Goal: Complete application form

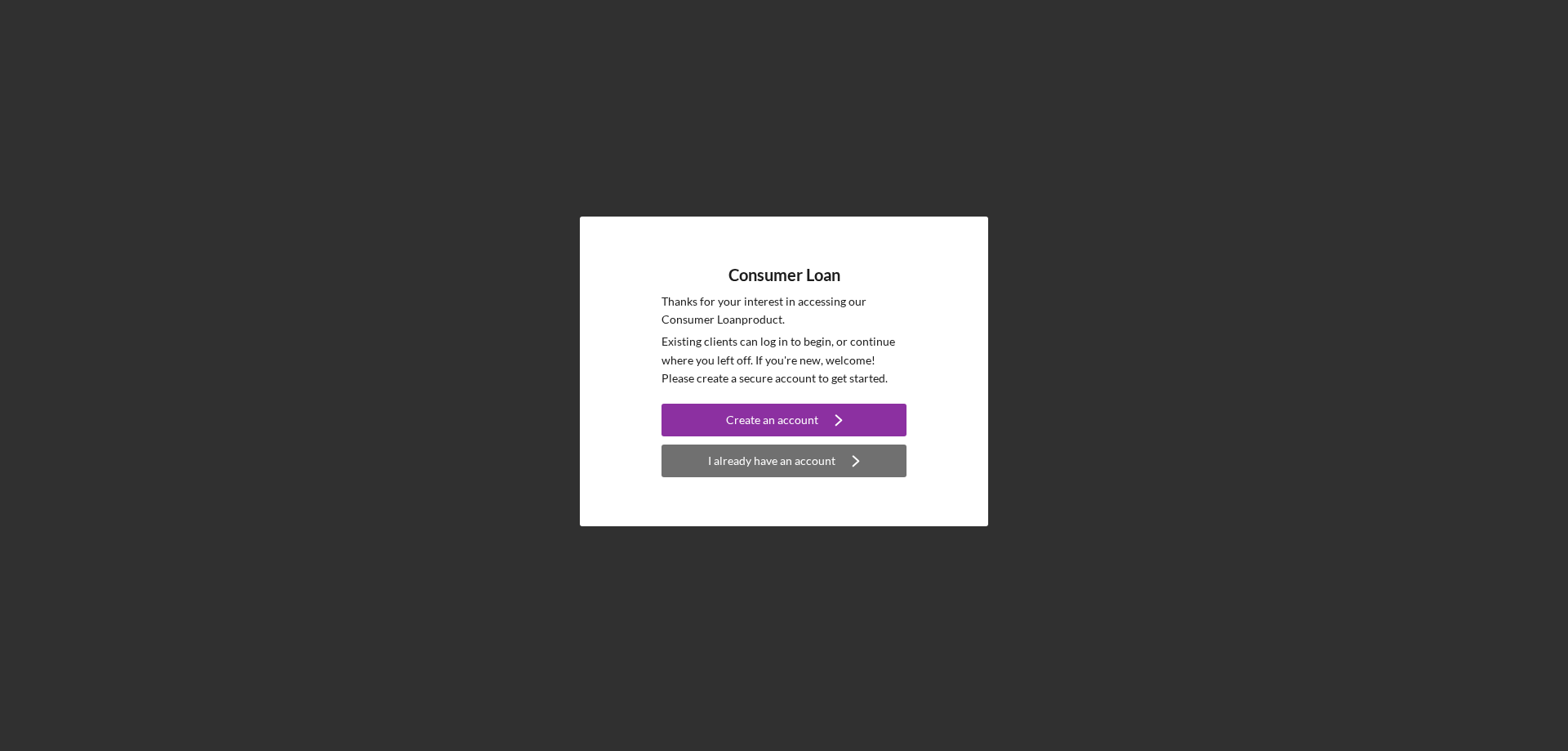
click at [840, 449] on icon "Icon/Navigate" at bounding box center [856, 461] width 41 height 41
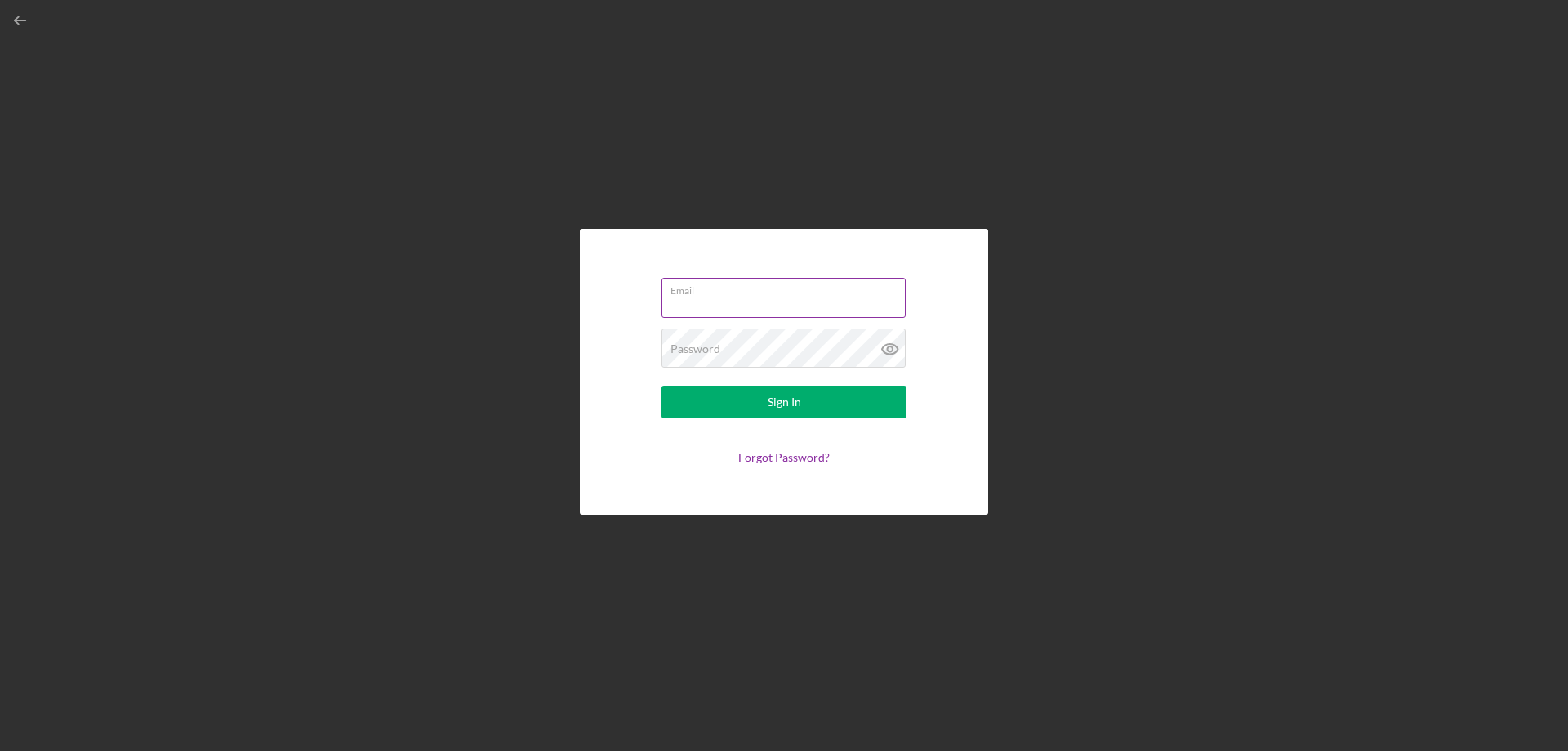
click at [762, 302] on input "Email" at bounding box center [784, 297] width 244 height 39
type input "savionmiller300@icloud.com"
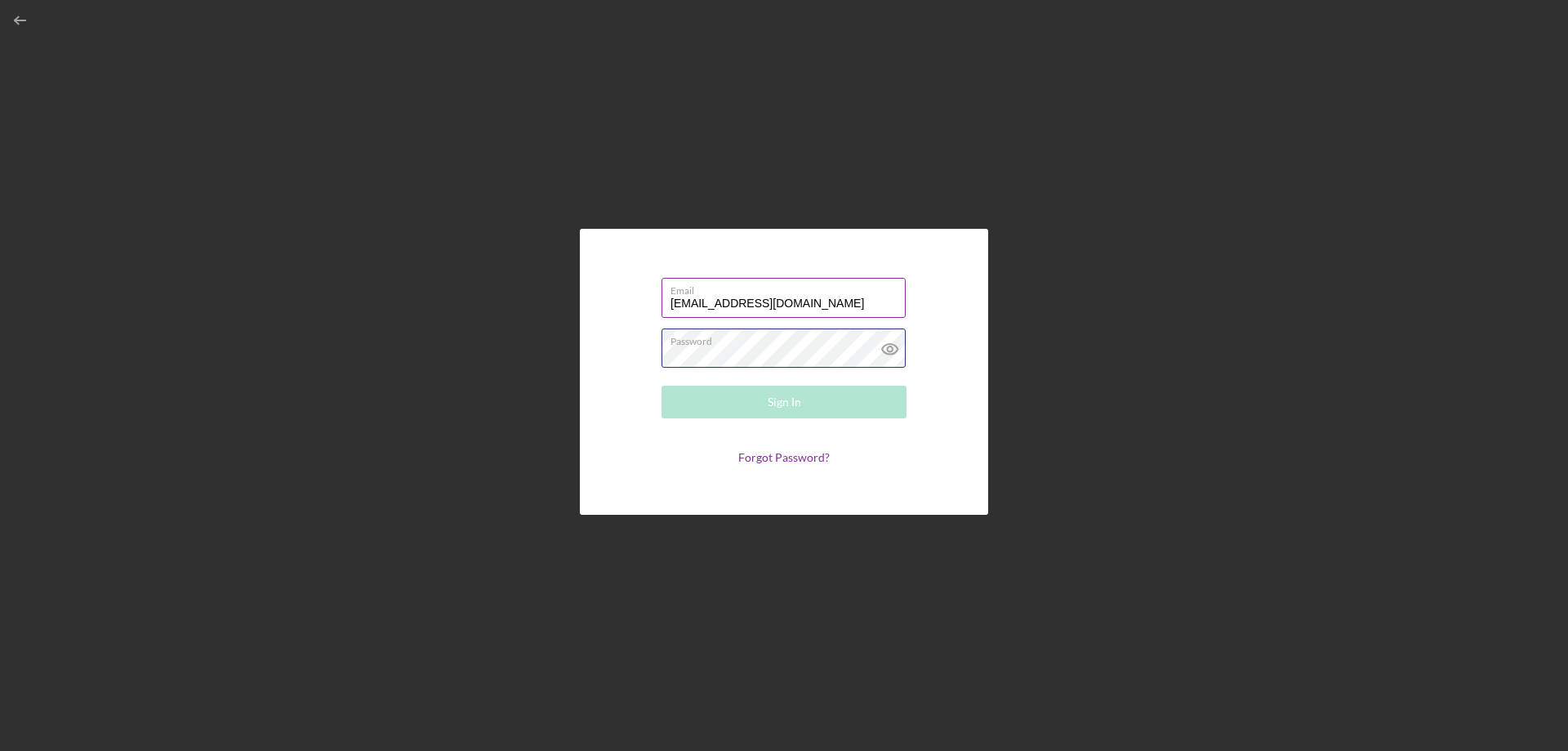
click at [746, 335] on div "Password Required" at bounding box center [784, 349] width 245 height 41
click at [772, 346] on div "Password Required" at bounding box center [784, 349] width 245 height 41
click at [732, 343] on label "Password" at bounding box center [788, 338] width 235 height 18
click at [905, 347] on icon at bounding box center [890, 349] width 41 height 41
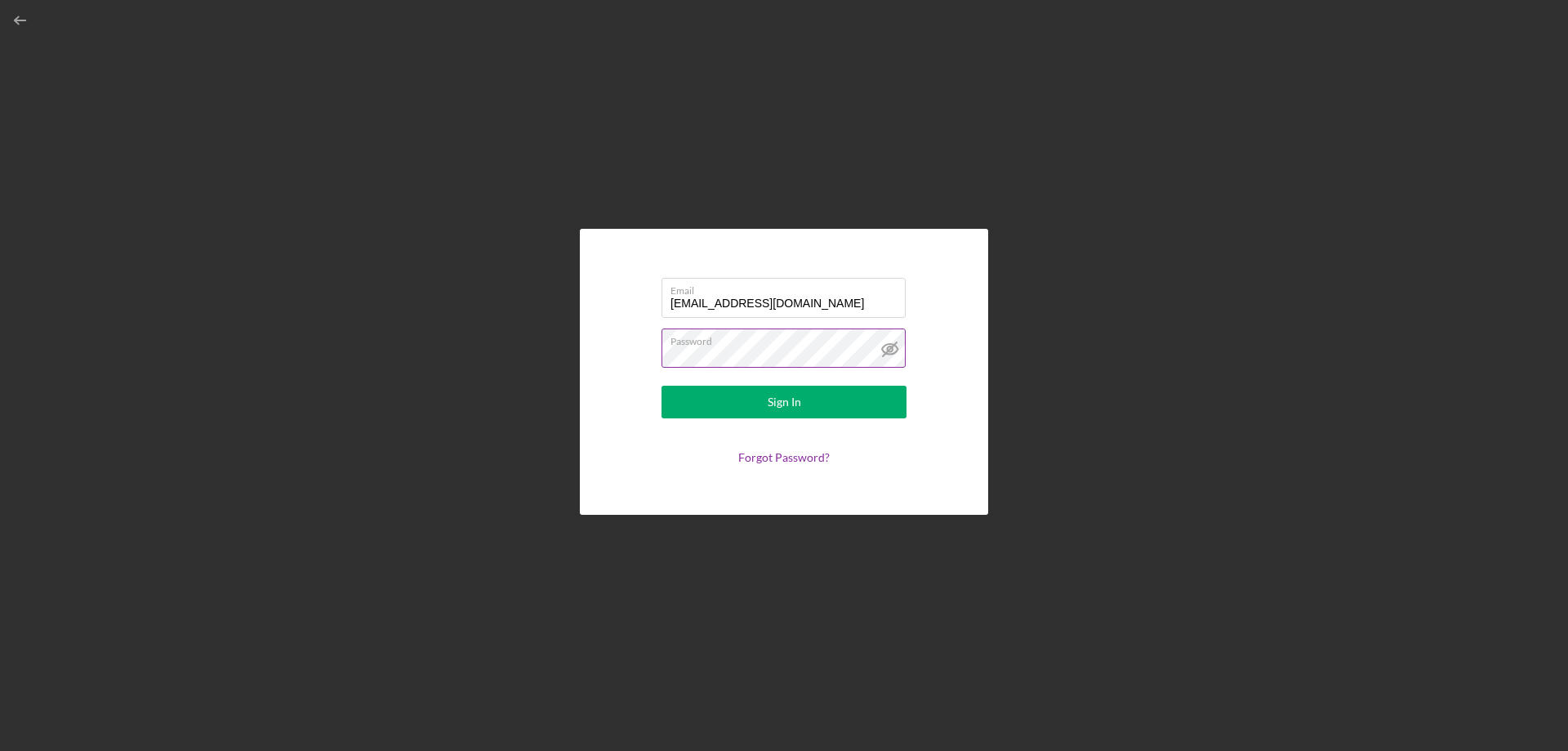
click at [858, 346] on label "Password" at bounding box center [788, 338] width 235 height 18
click at [661, 386] on button "Sign In" at bounding box center [784, 401] width 245 height 32
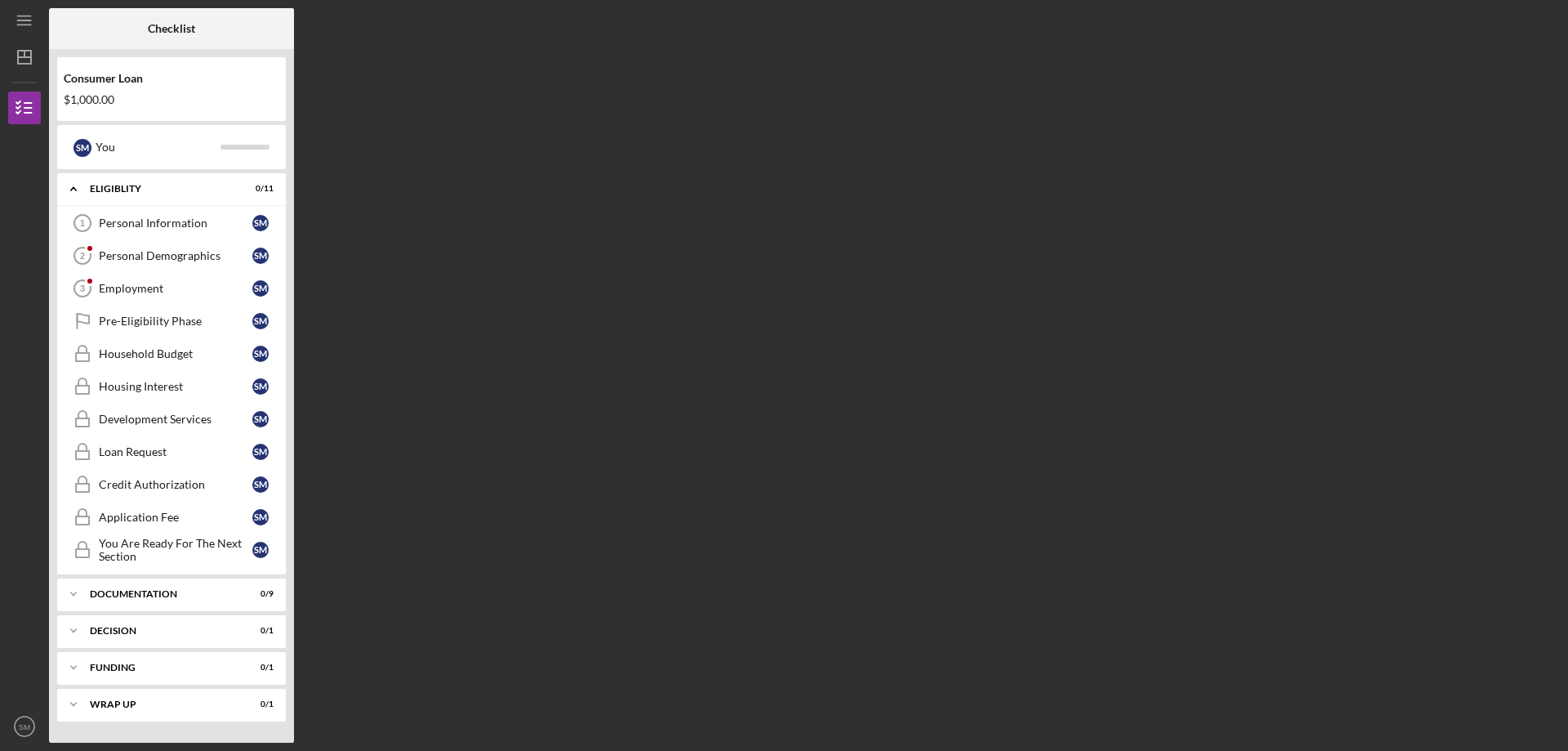
click at [25, 39] on div "Icon/Menu" at bounding box center [24, 20] width 32 height 41
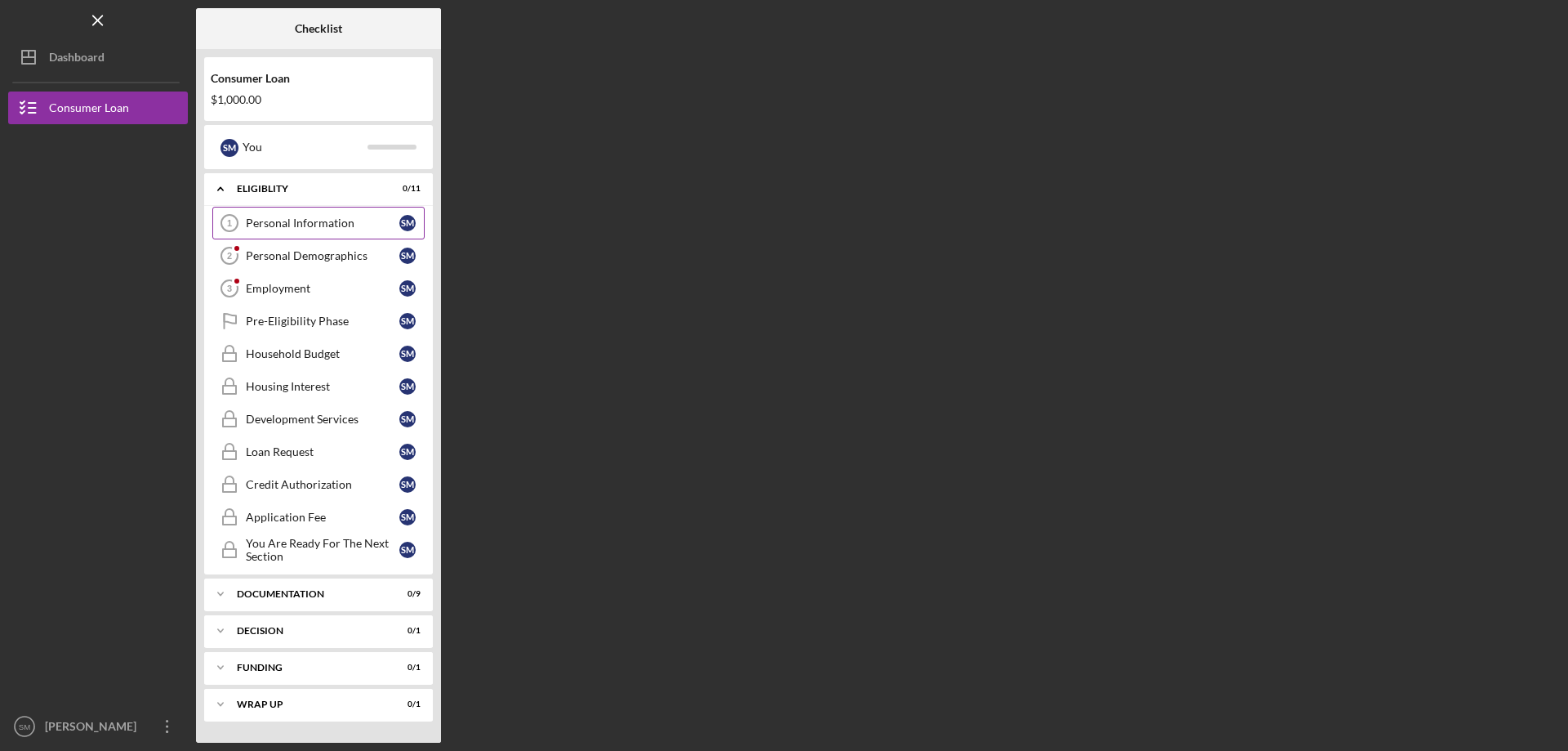
click at [275, 231] on link "Personal Information 1 Personal Information S M" at bounding box center [319, 222] width 213 height 32
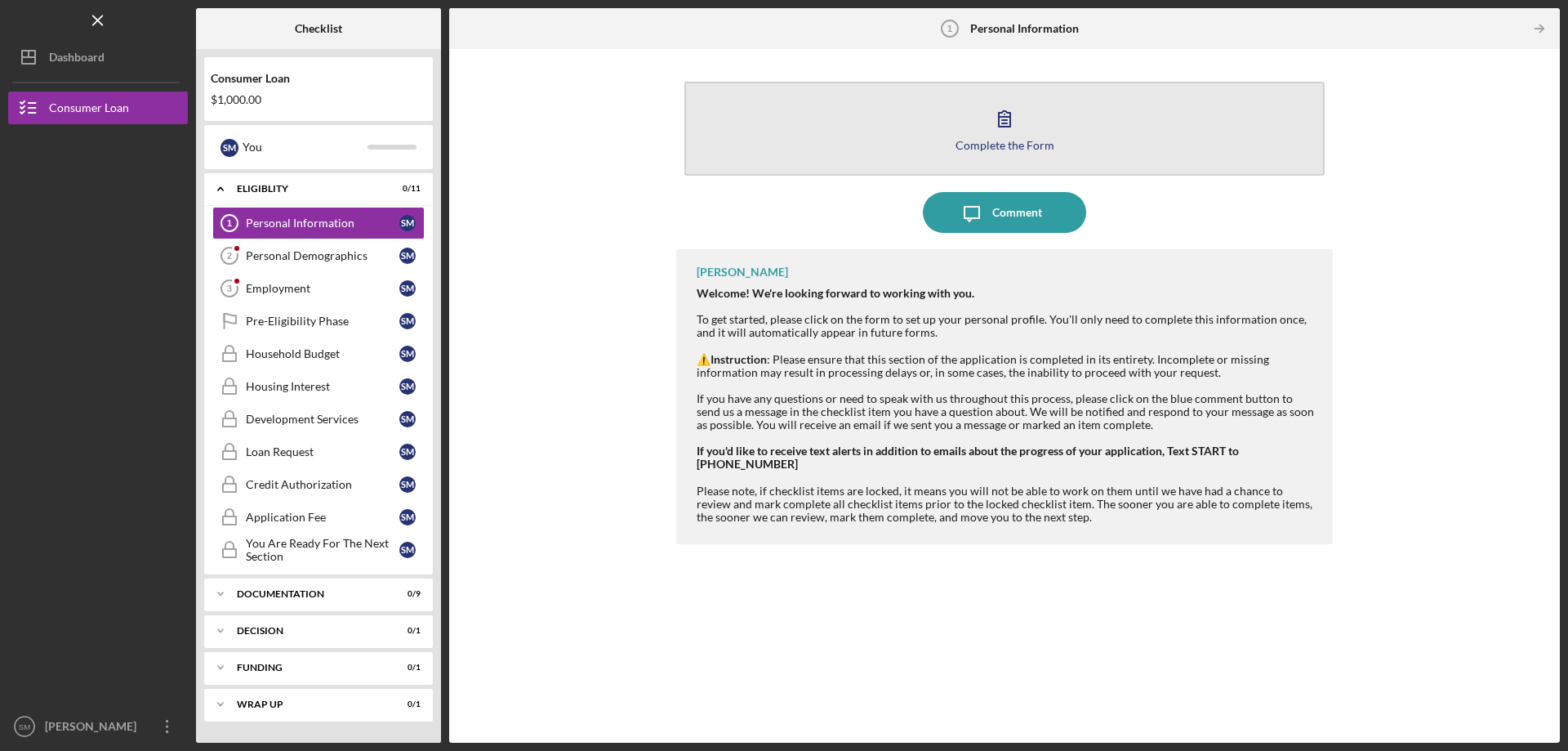
click at [987, 133] on icon "button" at bounding box center [1005, 118] width 41 height 41
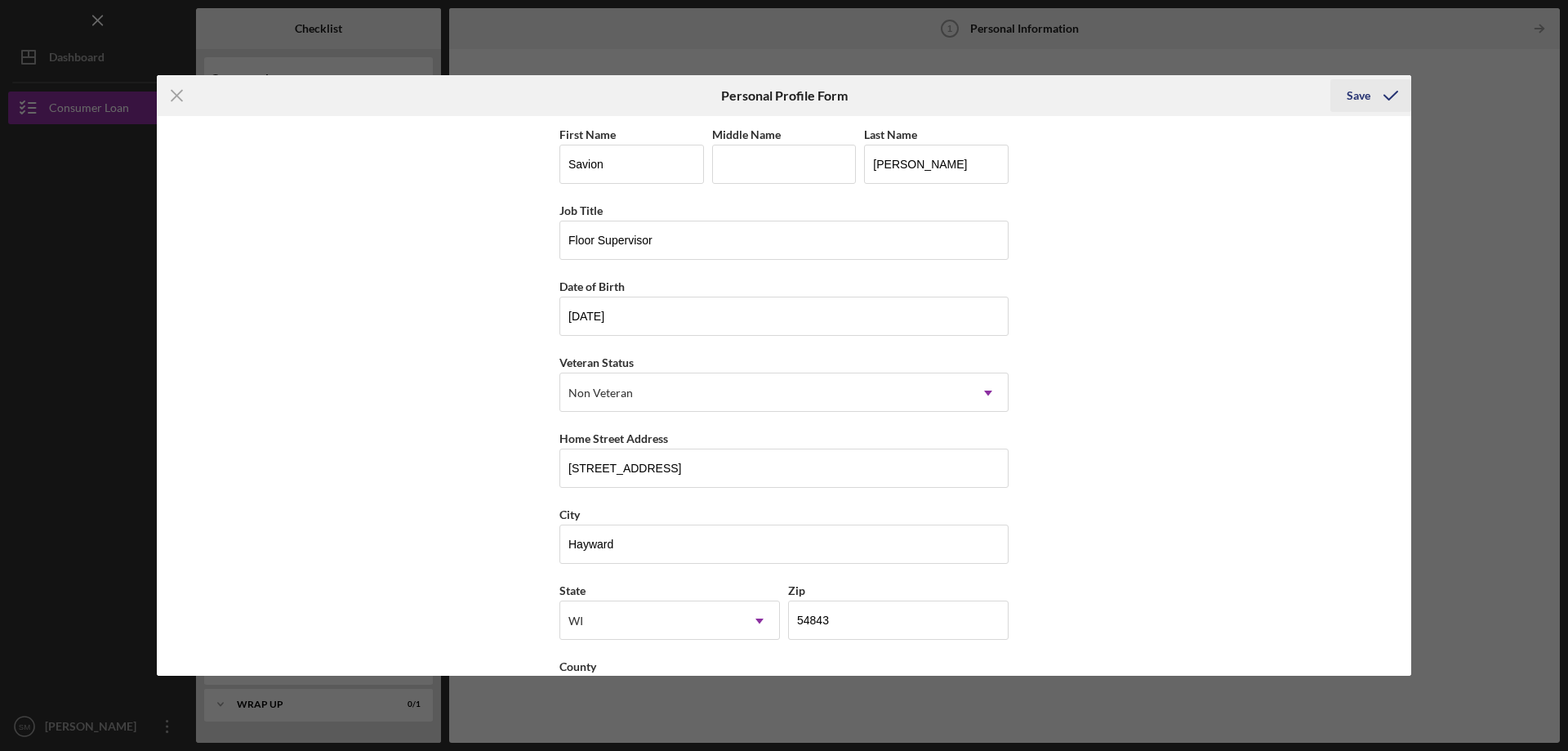
click at [1365, 93] on div "Save" at bounding box center [1359, 95] width 24 height 32
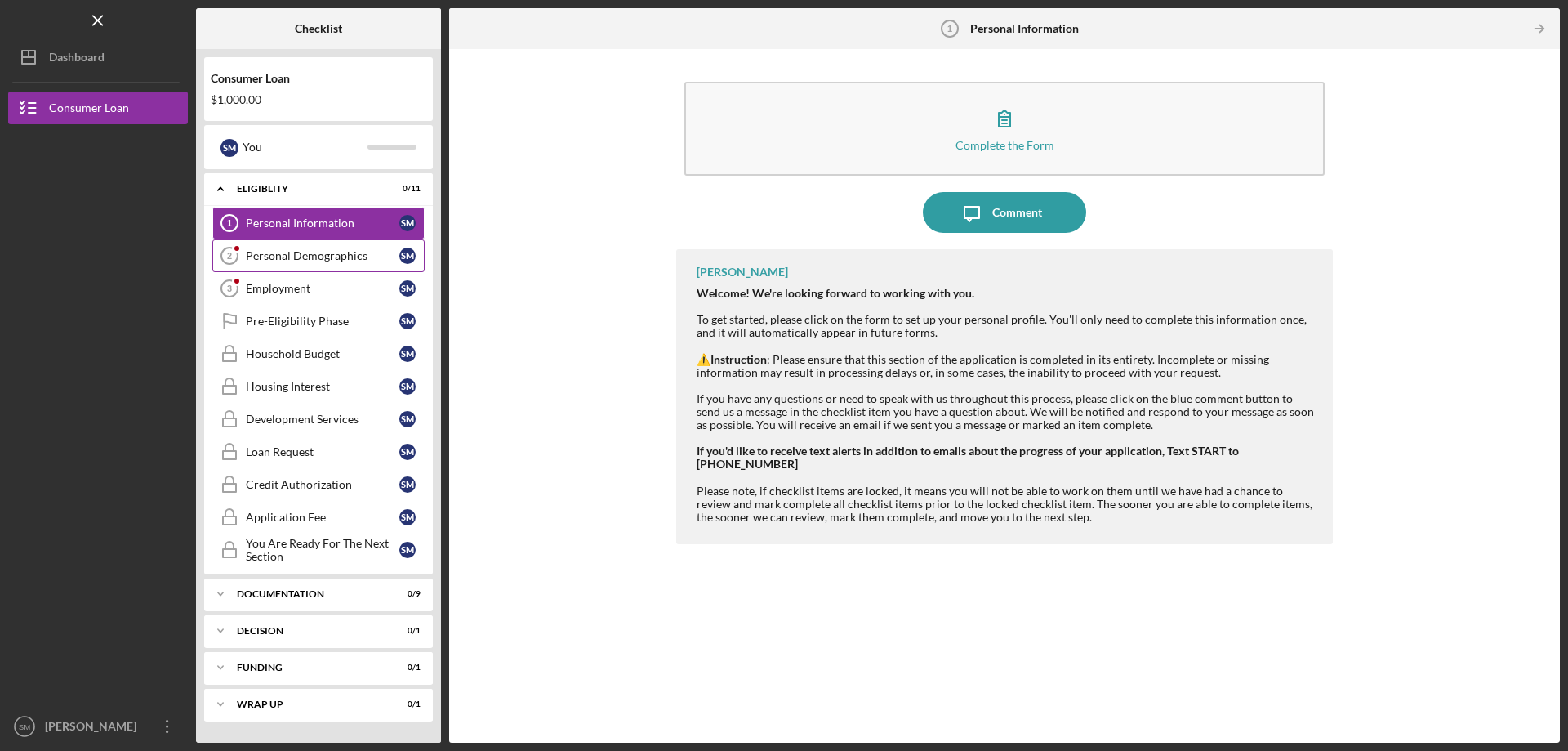
click at [271, 270] on link "Personal Demographics 2 Personal Demographics S M" at bounding box center [319, 255] width 213 height 32
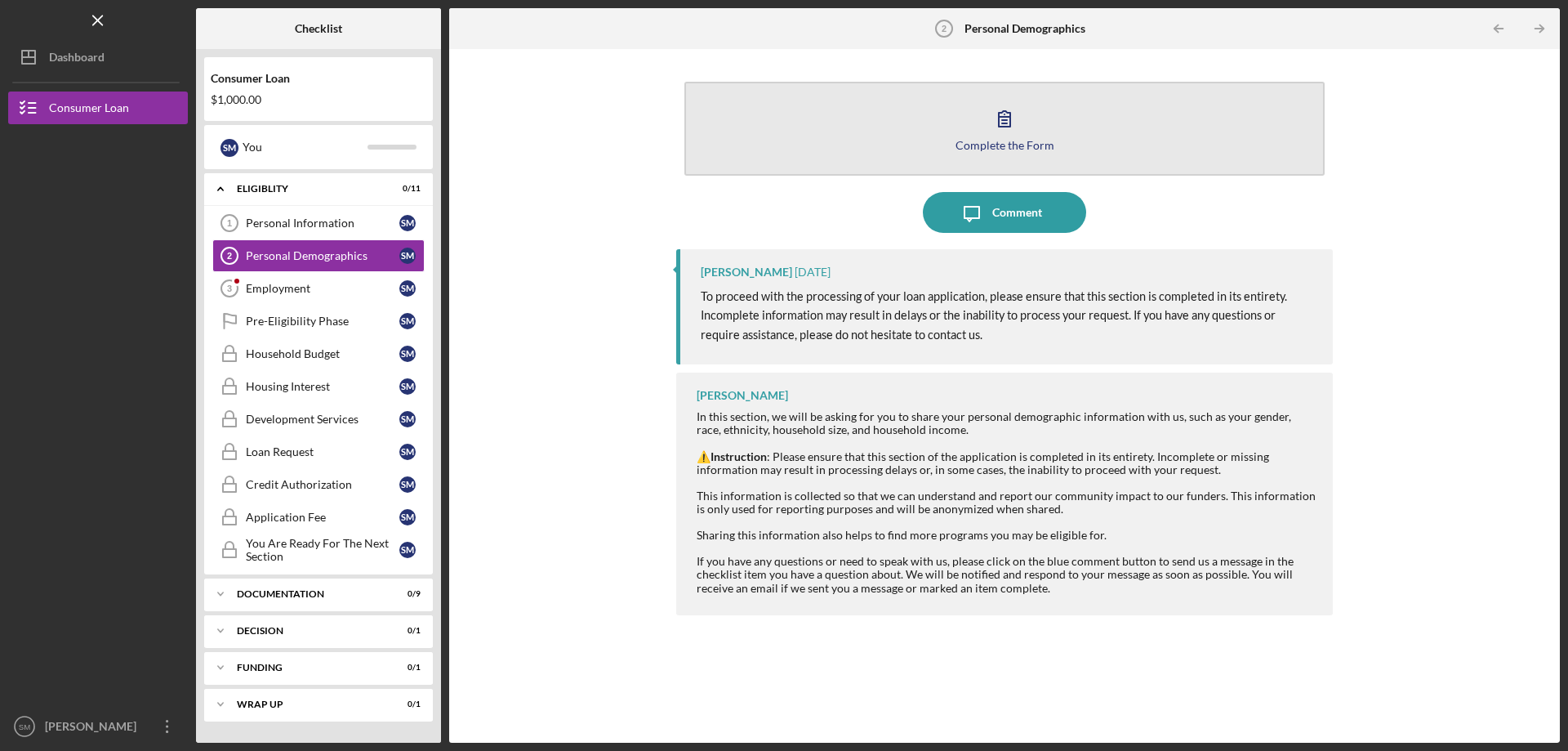
click at [1009, 114] on icon "button" at bounding box center [1005, 118] width 41 height 41
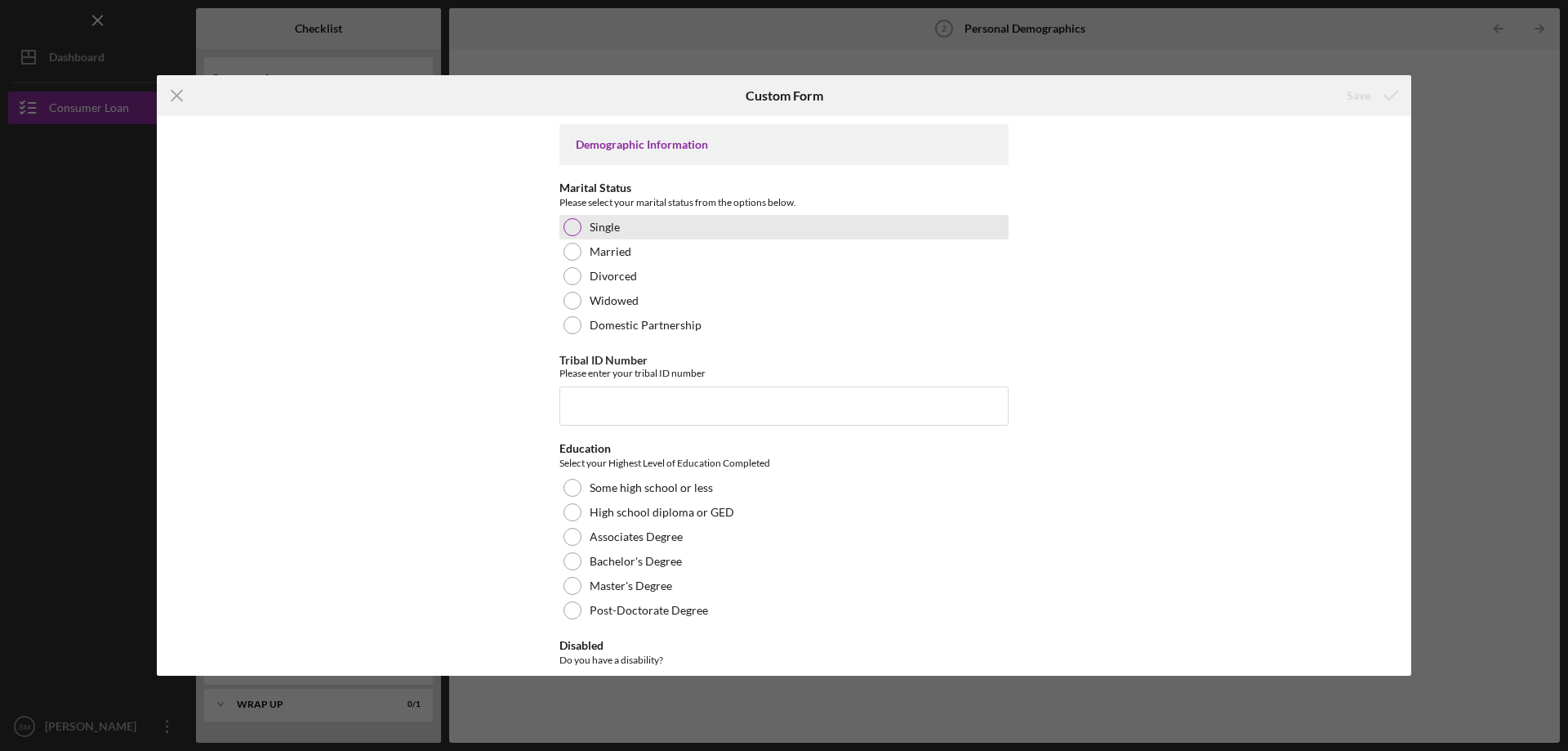
click at [657, 227] on div "Single" at bounding box center [784, 227] width 450 height 24
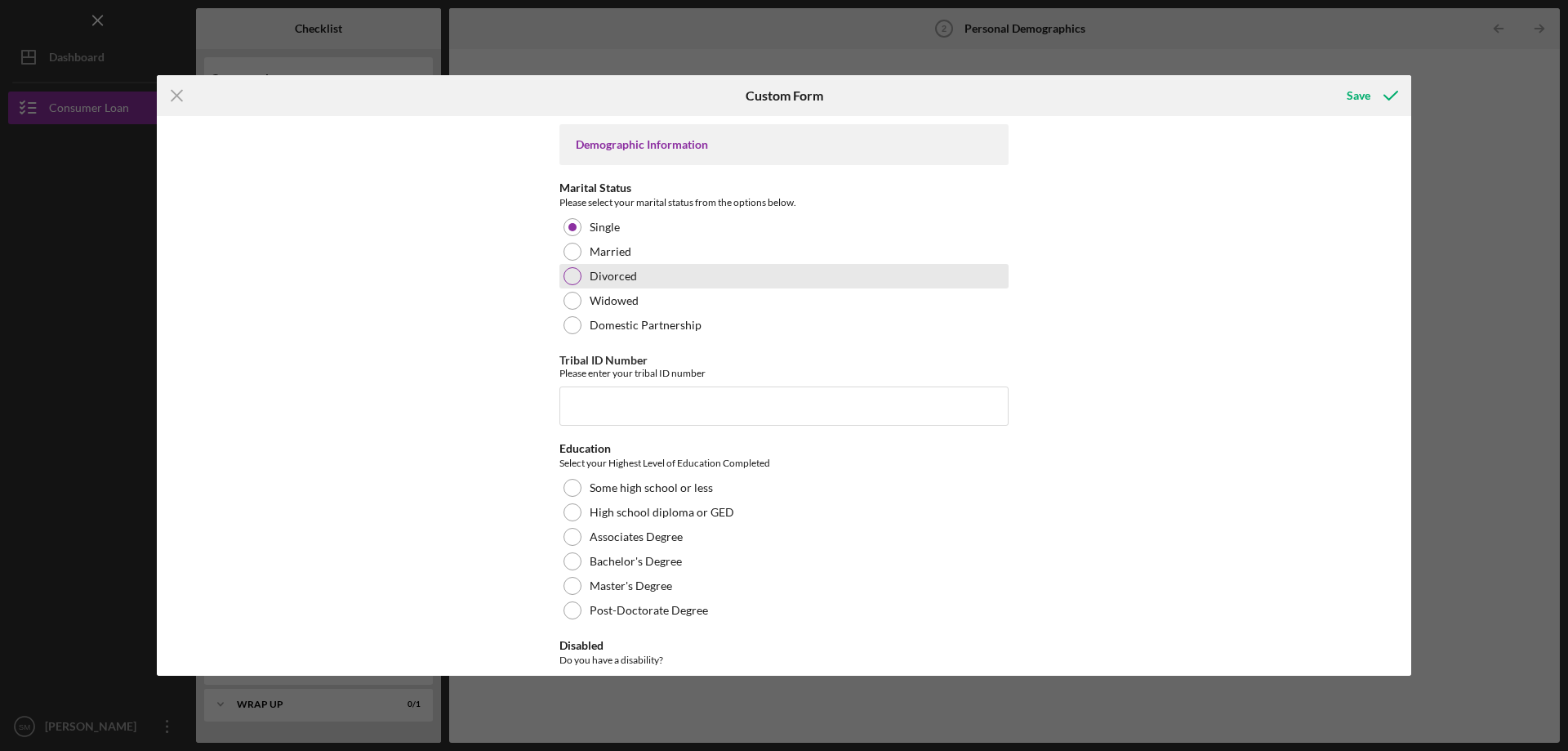
click at [657, 271] on div "Divorced" at bounding box center [784, 276] width 450 height 24
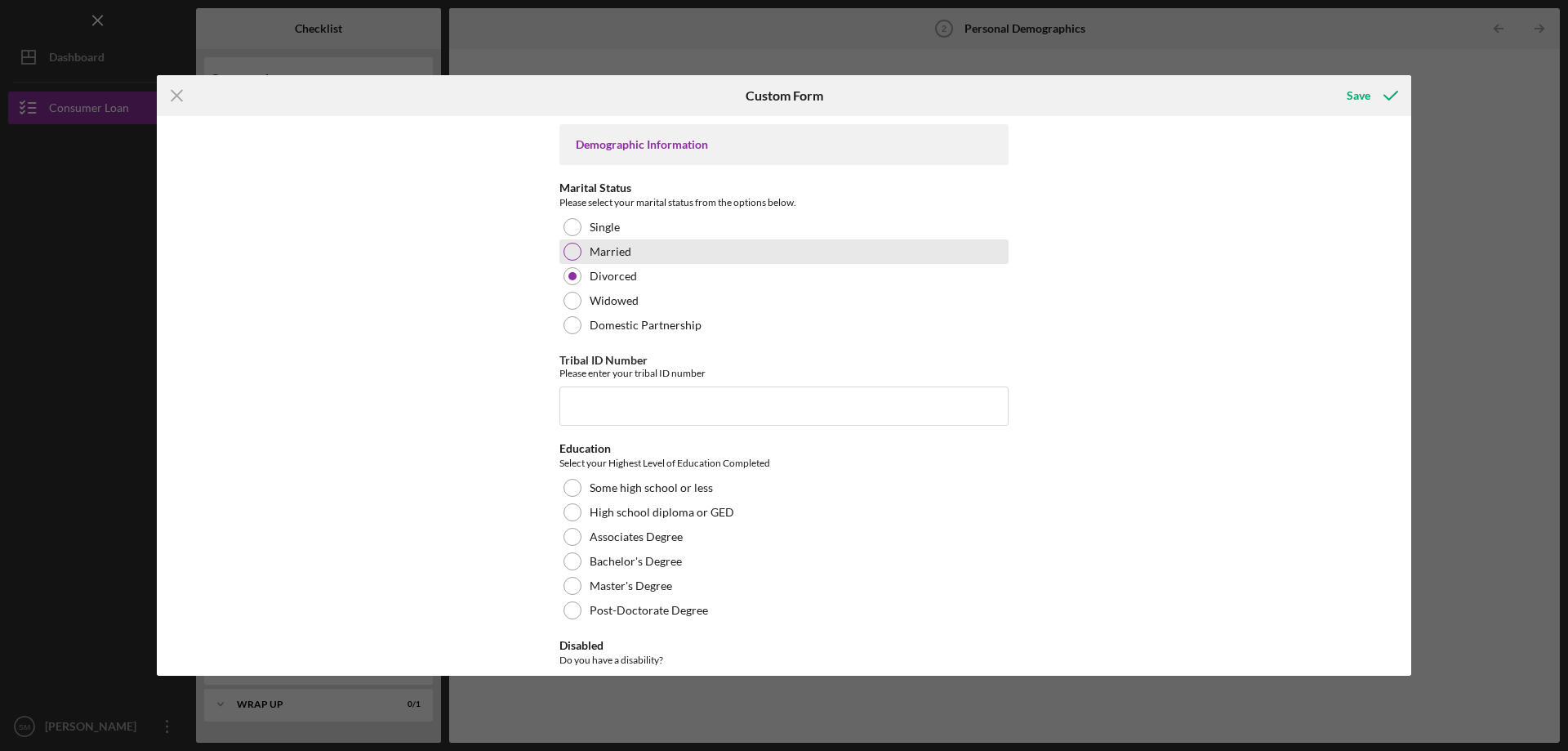
click at [656, 252] on div "Married" at bounding box center [784, 252] width 450 height 24
click at [702, 400] on input "Tribal ID Number" at bounding box center [784, 406] width 450 height 39
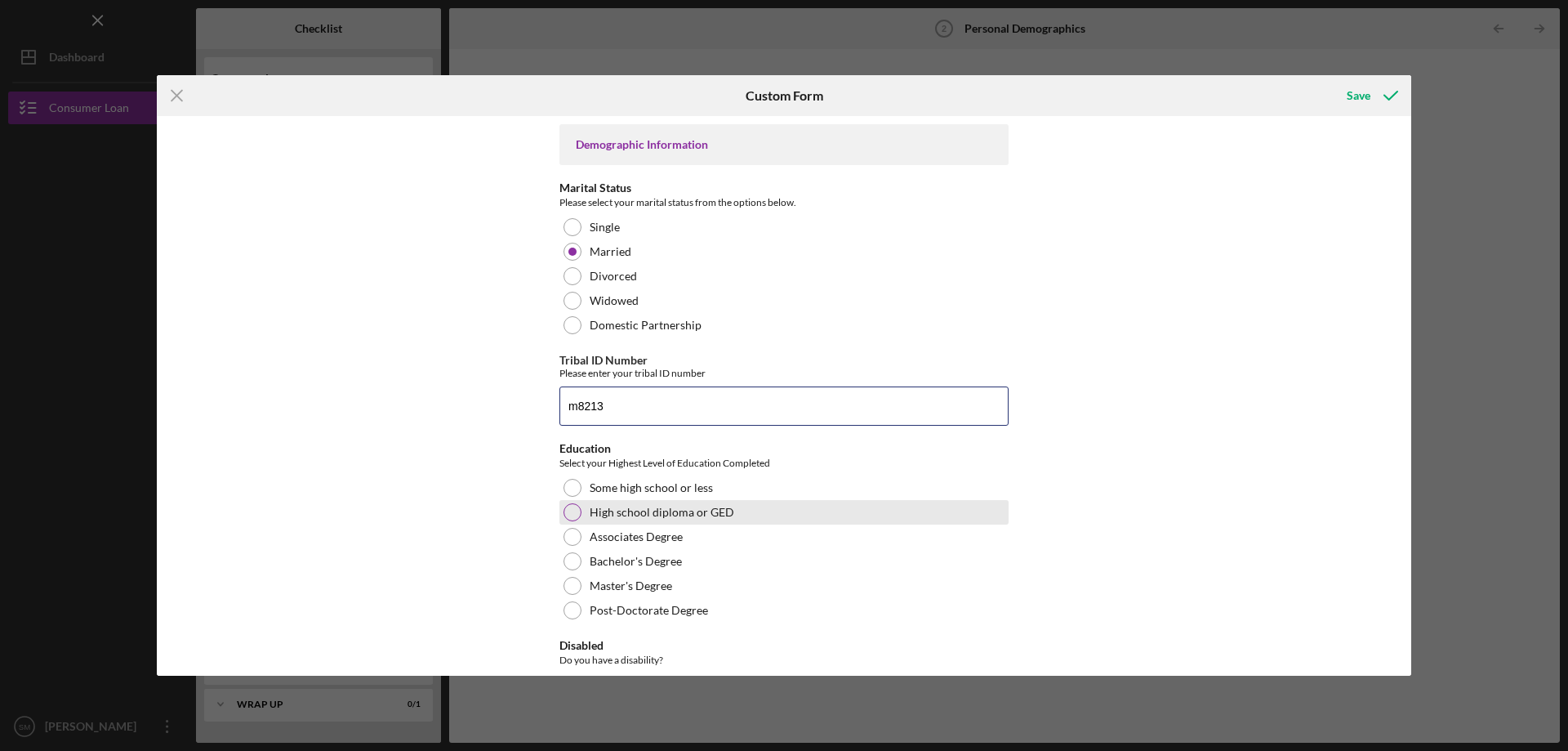
type input "m8213"
click at [633, 519] on label "High school diploma or GED" at bounding box center [662, 512] width 144 height 13
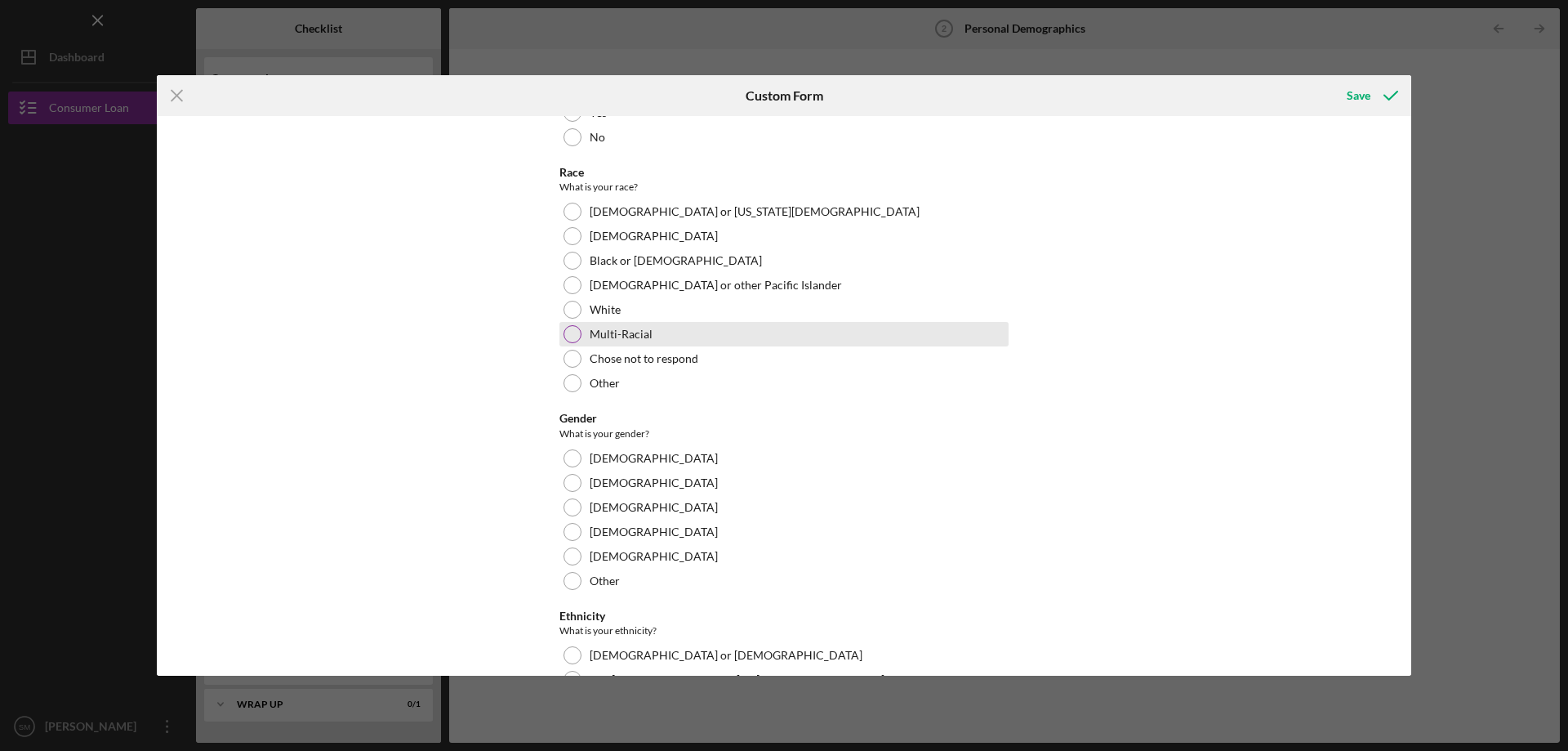
scroll to position [381, 0]
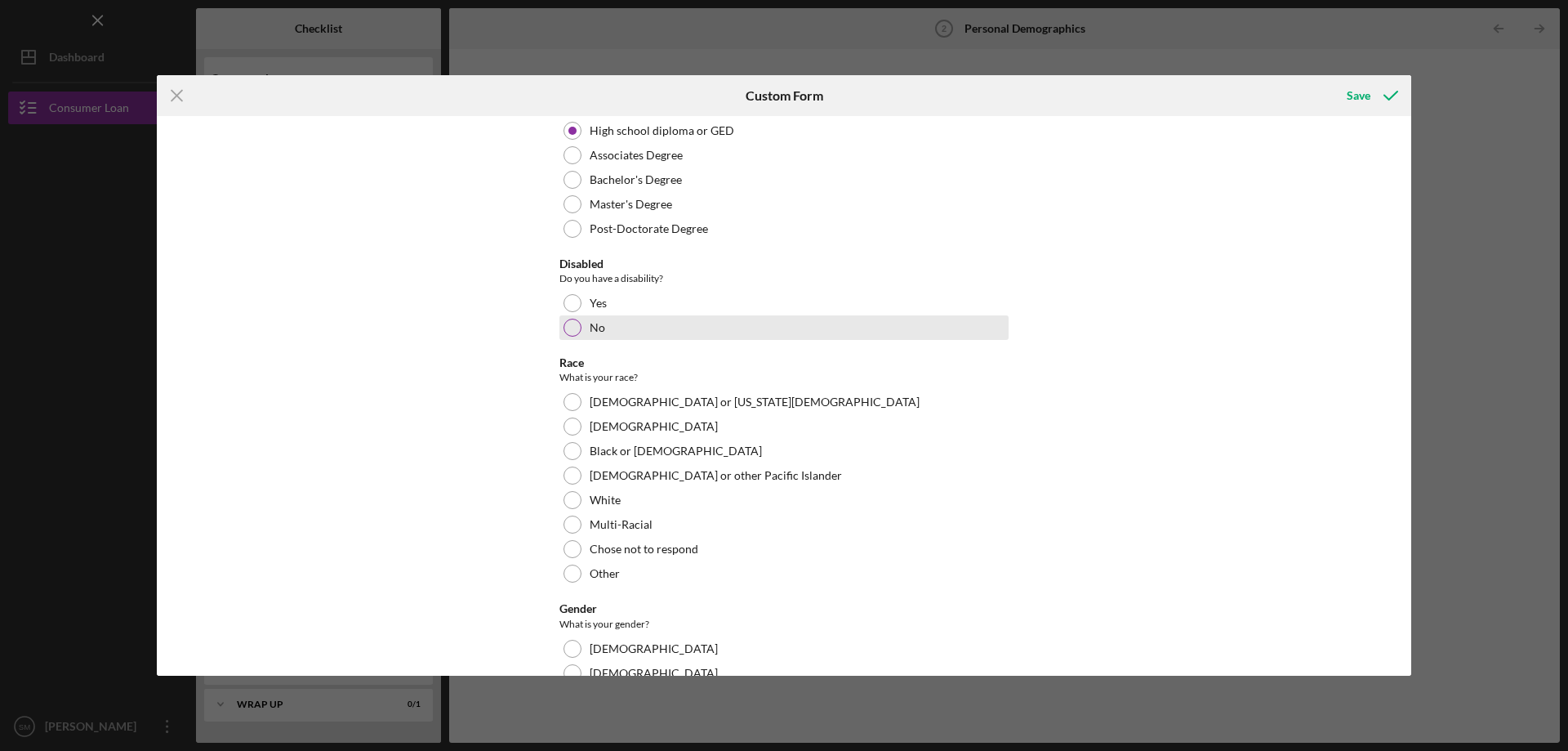
click at [617, 317] on div "No" at bounding box center [784, 327] width 450 height 24
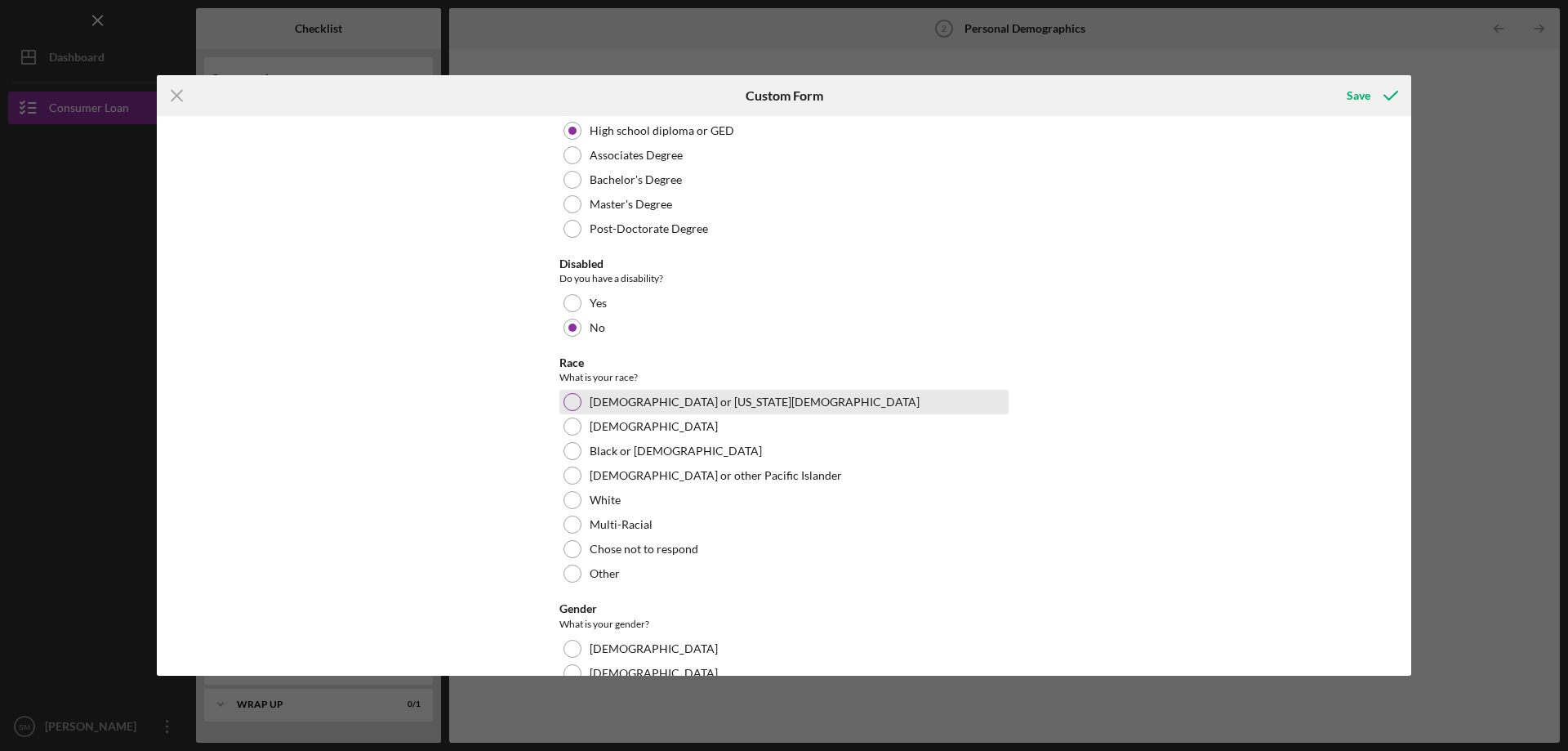
click at [617, 395] on label "American Indian or Alaska Native" at bounding box center [755, 401] width 330 height 13
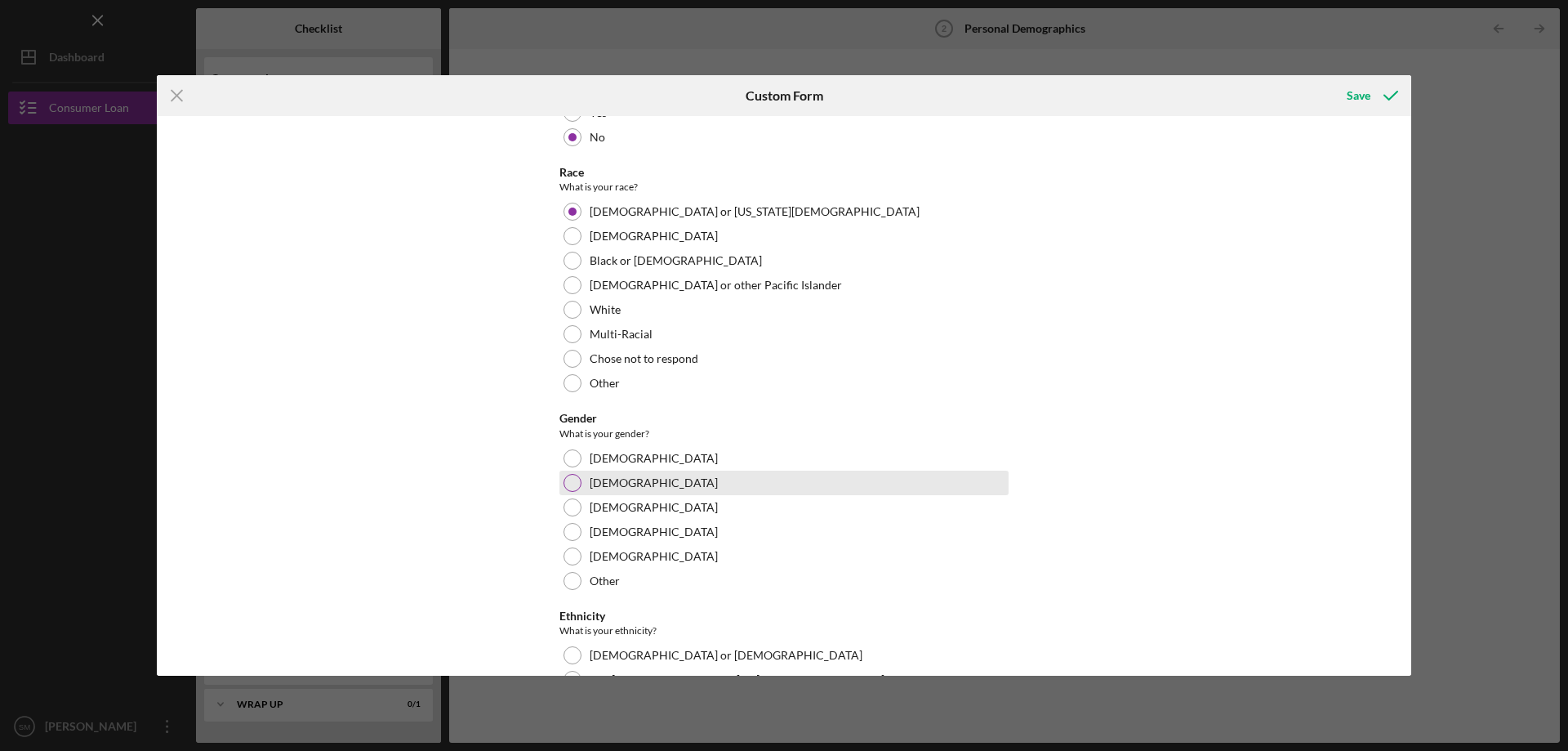
click at [617, 480] on div "Male" at bounding box center [784, 483] width 450 height 24
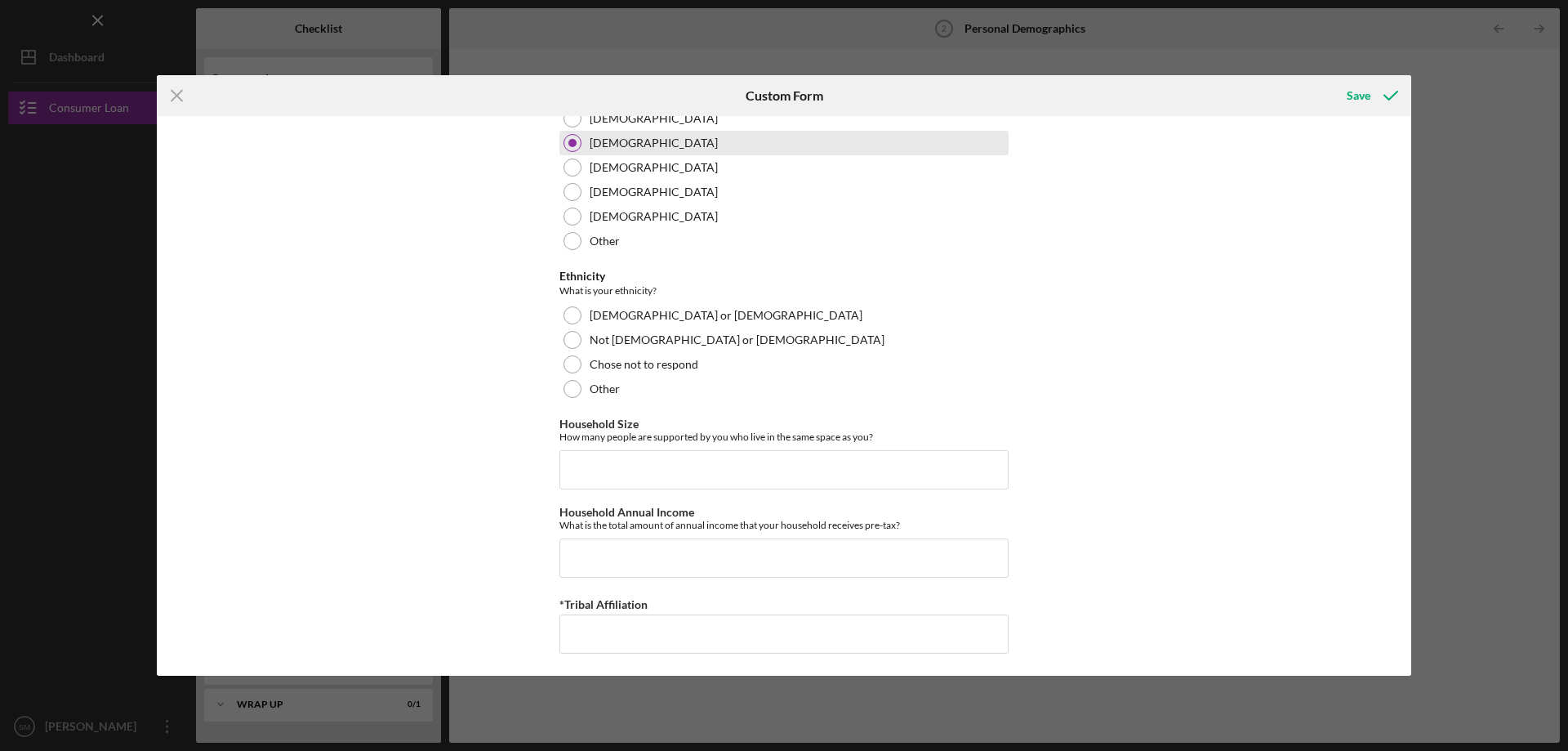
scroll to position [914, 0]
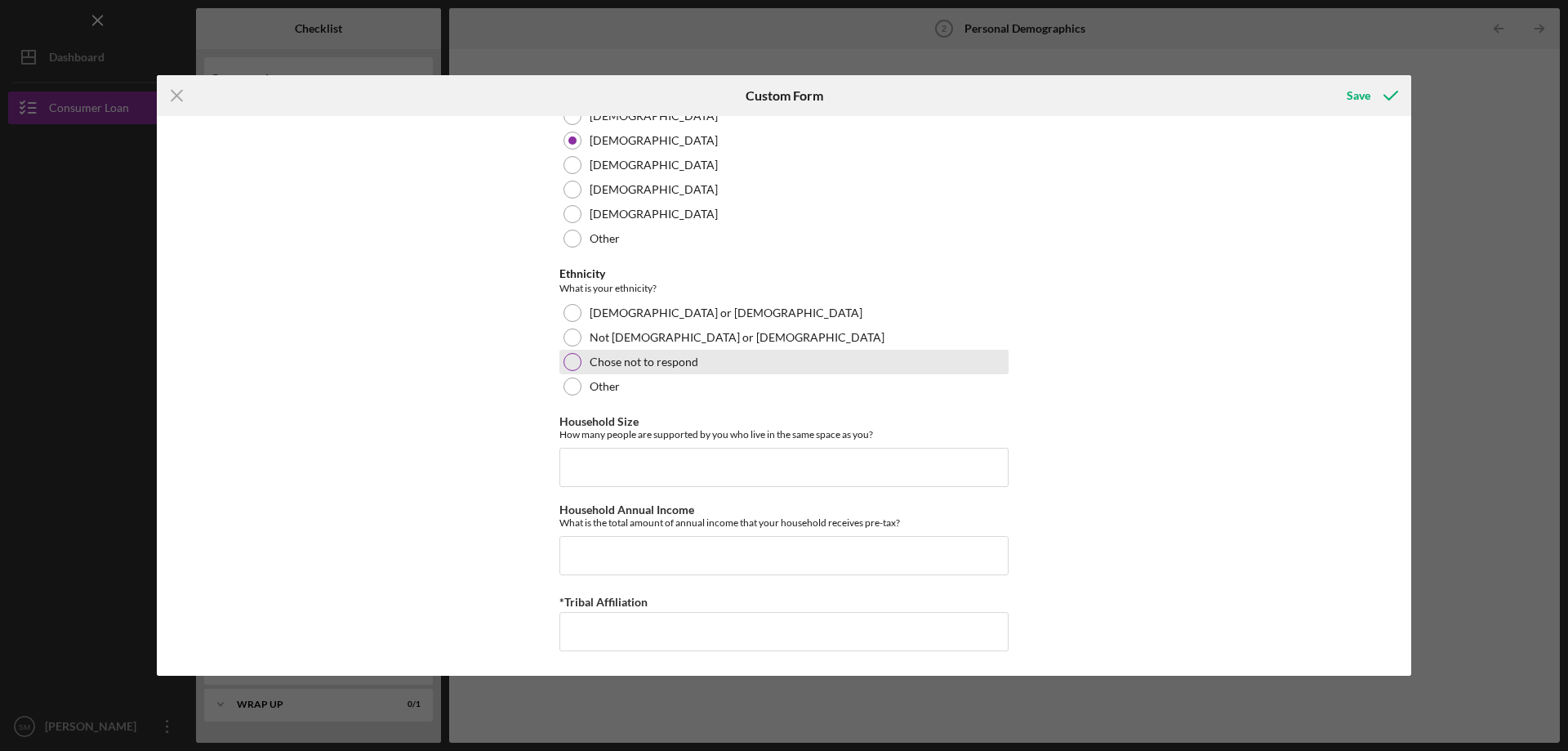
click at [617, 358] on label "Chose not to respond" at bounding box center [644, 362] width 108 height 13
click at [617, 455] on input "Household Size" at bounding box center [784, 467] width 450 height 39
type input "2"
click at [717, 536] on input "Household Annual Income" at bounding box center [784, 555] width 450 height 39
type input "$80,000"
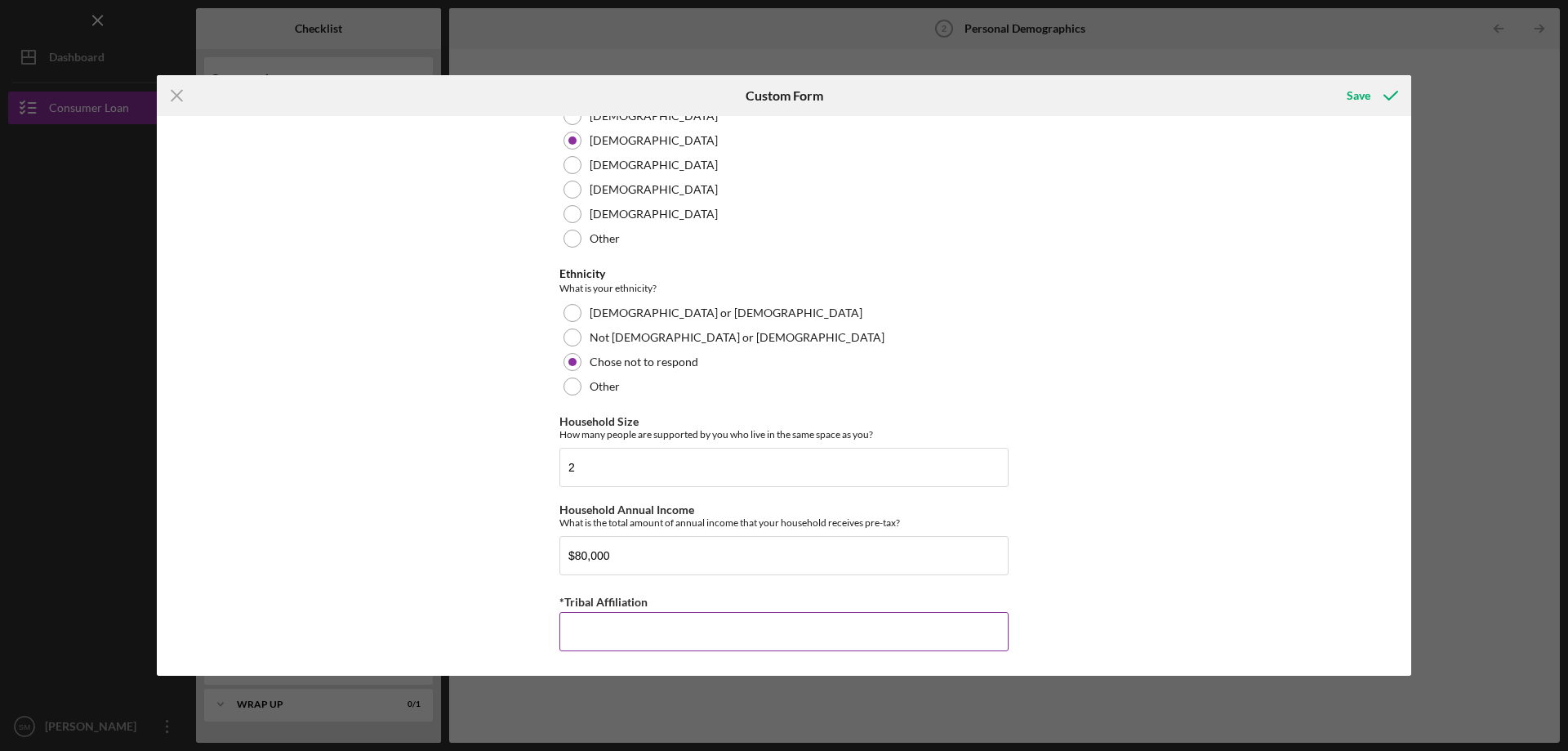
click at [713, 618] on input "*Tribal Affiliation" at bounding box center [784, 631] width 450 height 39
type input "Lac Courte Oreilles Ojibwe"
click at [1390, 86] on icon "submit" at bounding box center [1391, 95] width 41 height 41
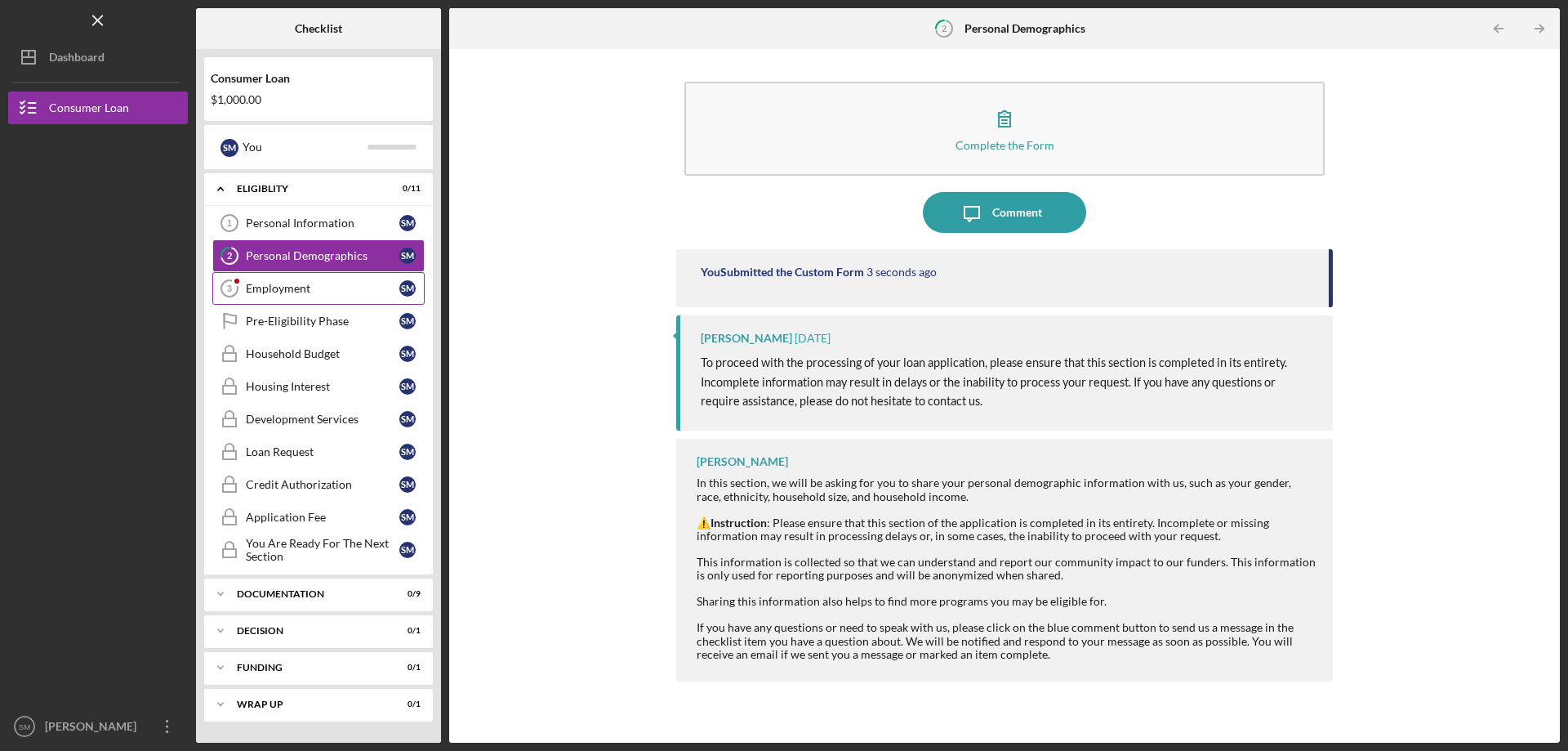
click at [280, 280] on link "Employment 3 Employment S M" at bounding box center [319, 288] width 213 height 32
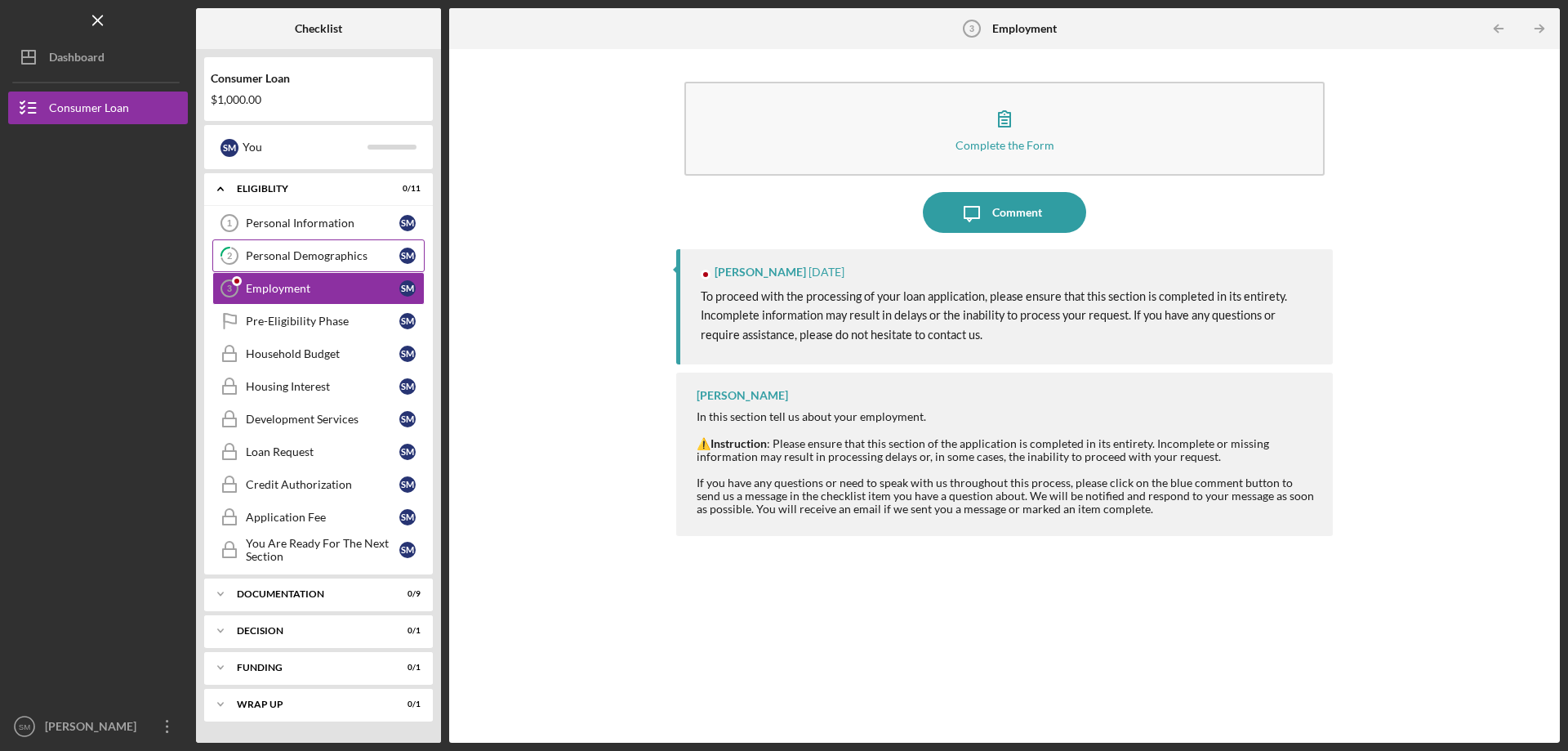
click at [280, 260] on div "Personal Demographics" at bounding box center [323, 255] width 154 height 13
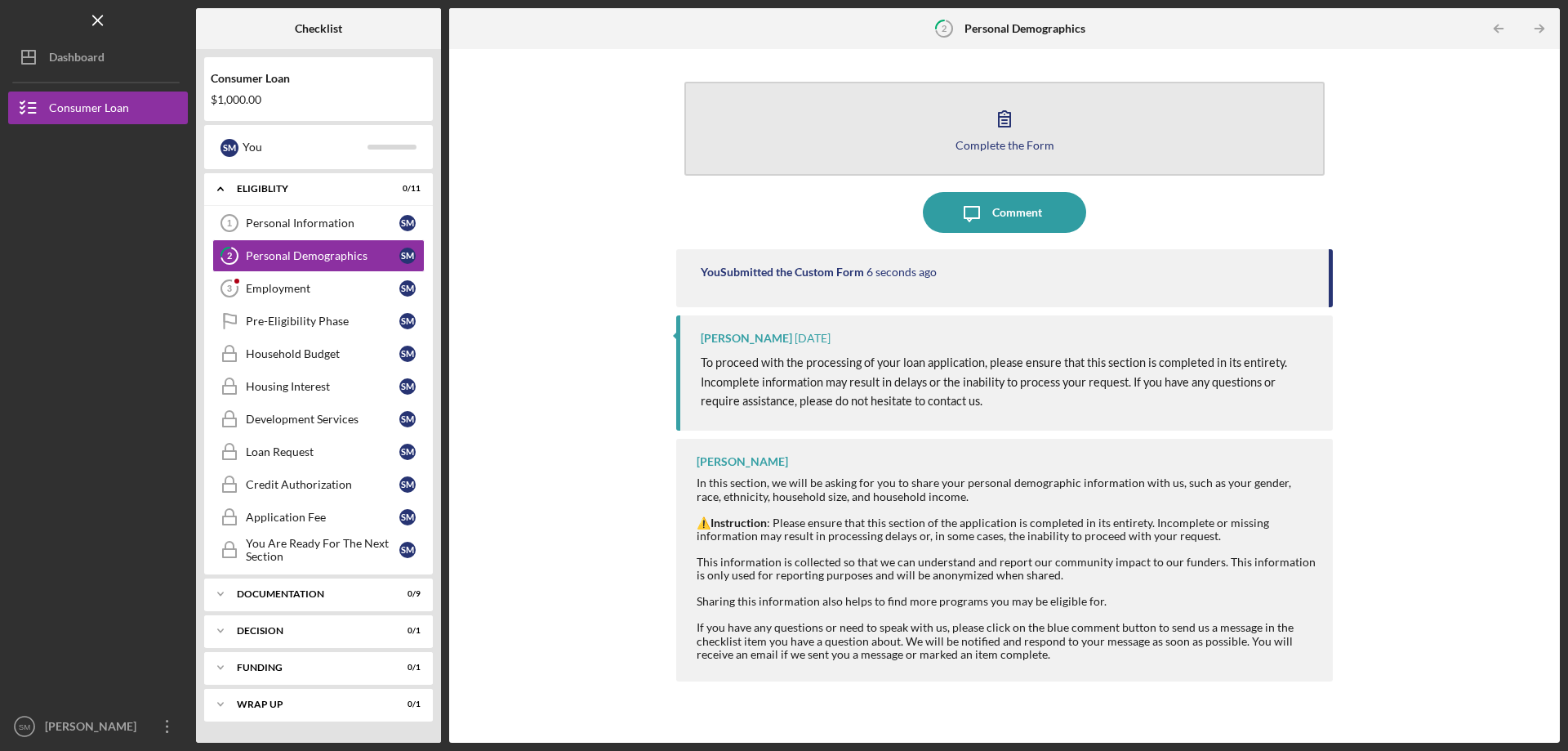
click at [1157, 142] on button "Complete the Form Form" at bounding box center [1005, 129] width 640 height 94
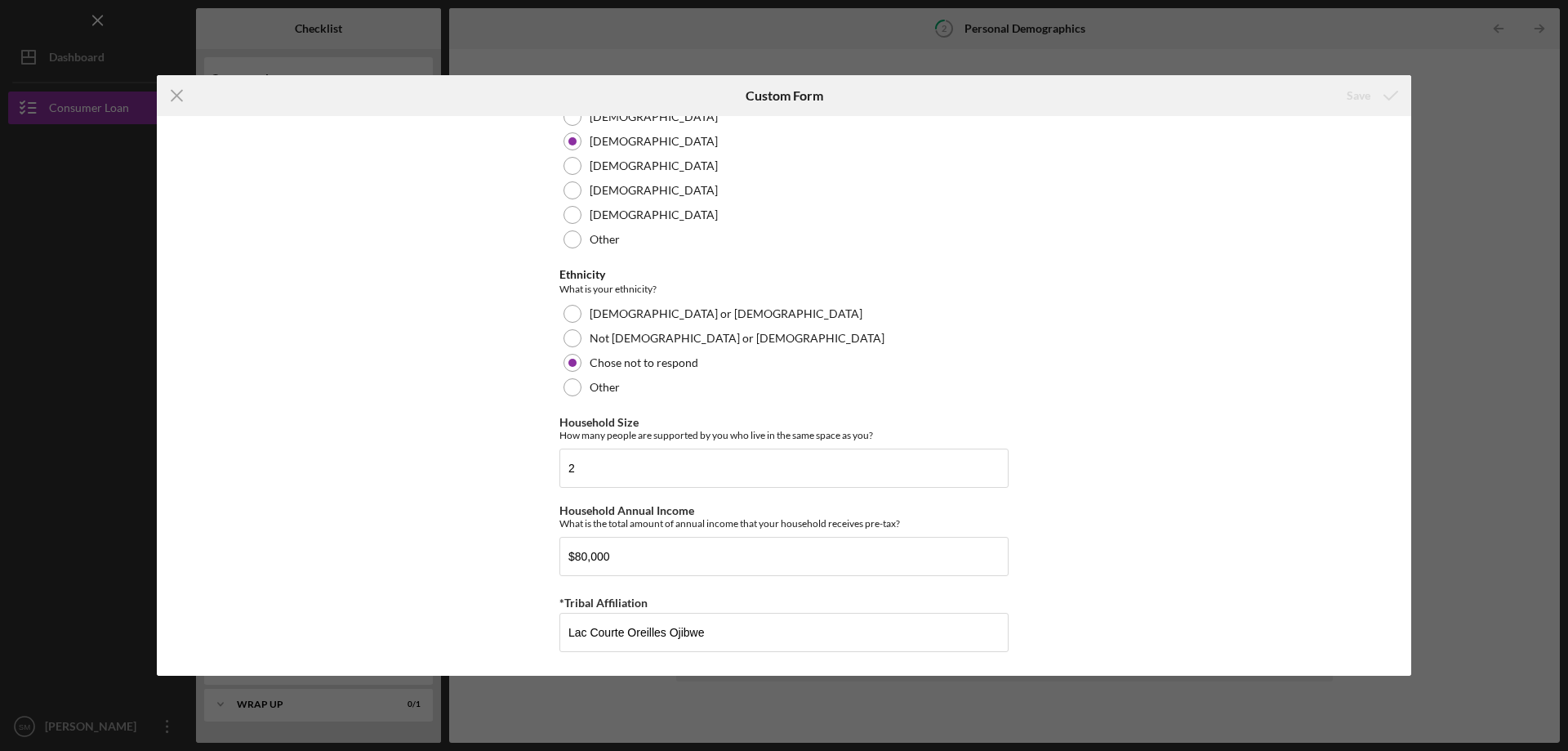
scroll to position [914, 0]
click at [1437, 122] on div "Icon/Menu Close Custom Form Save Demographic Information Marital Status Please …" at bounding box center [784, 376] width 1568 height 751
click at [184, 108] on icon "Icon/Menu Close" at bounding box center [178, 95] width 41 height 41
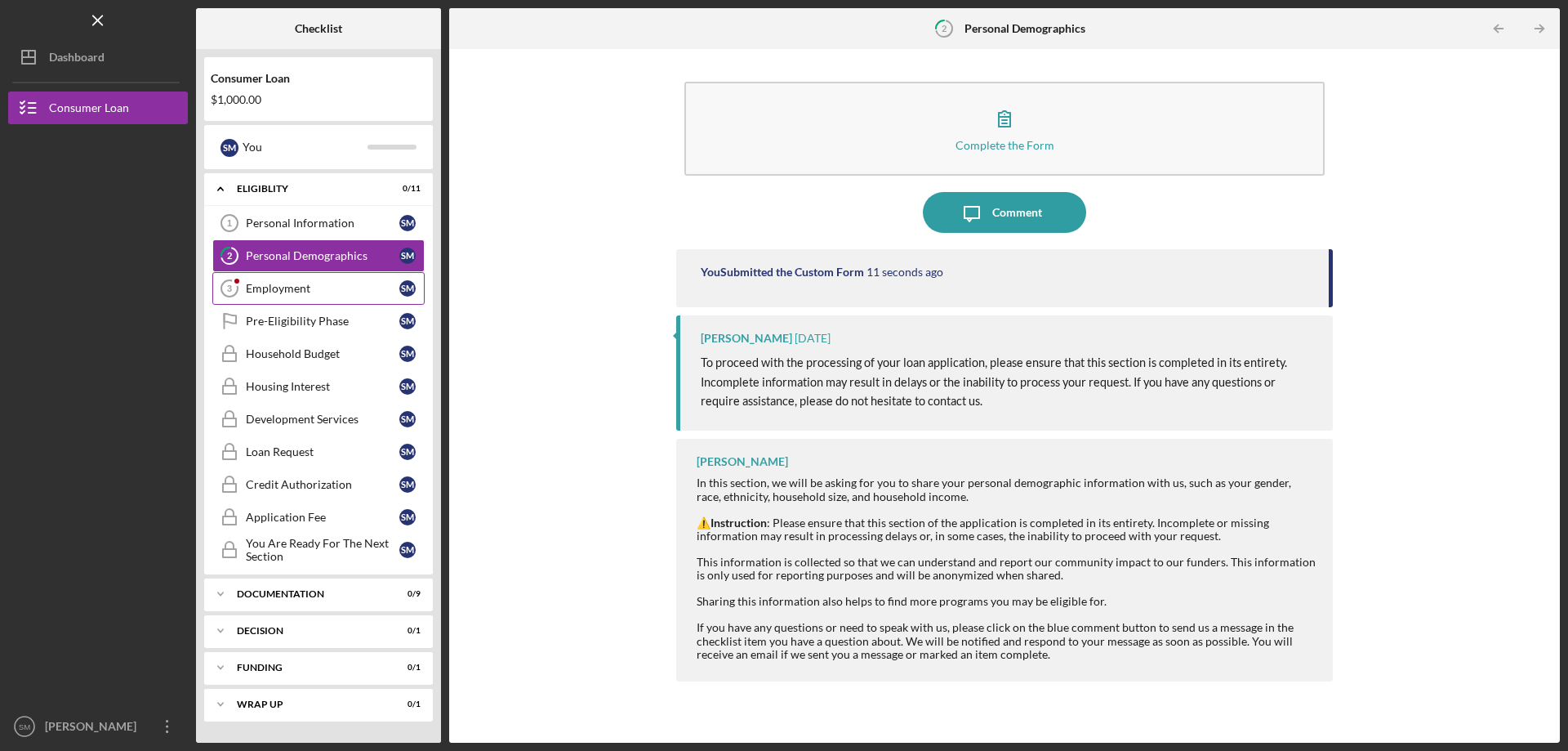
click at [290, 276] on link "Employment 3 Employment S M" at bounding box center [319, 288] width 213 height 32
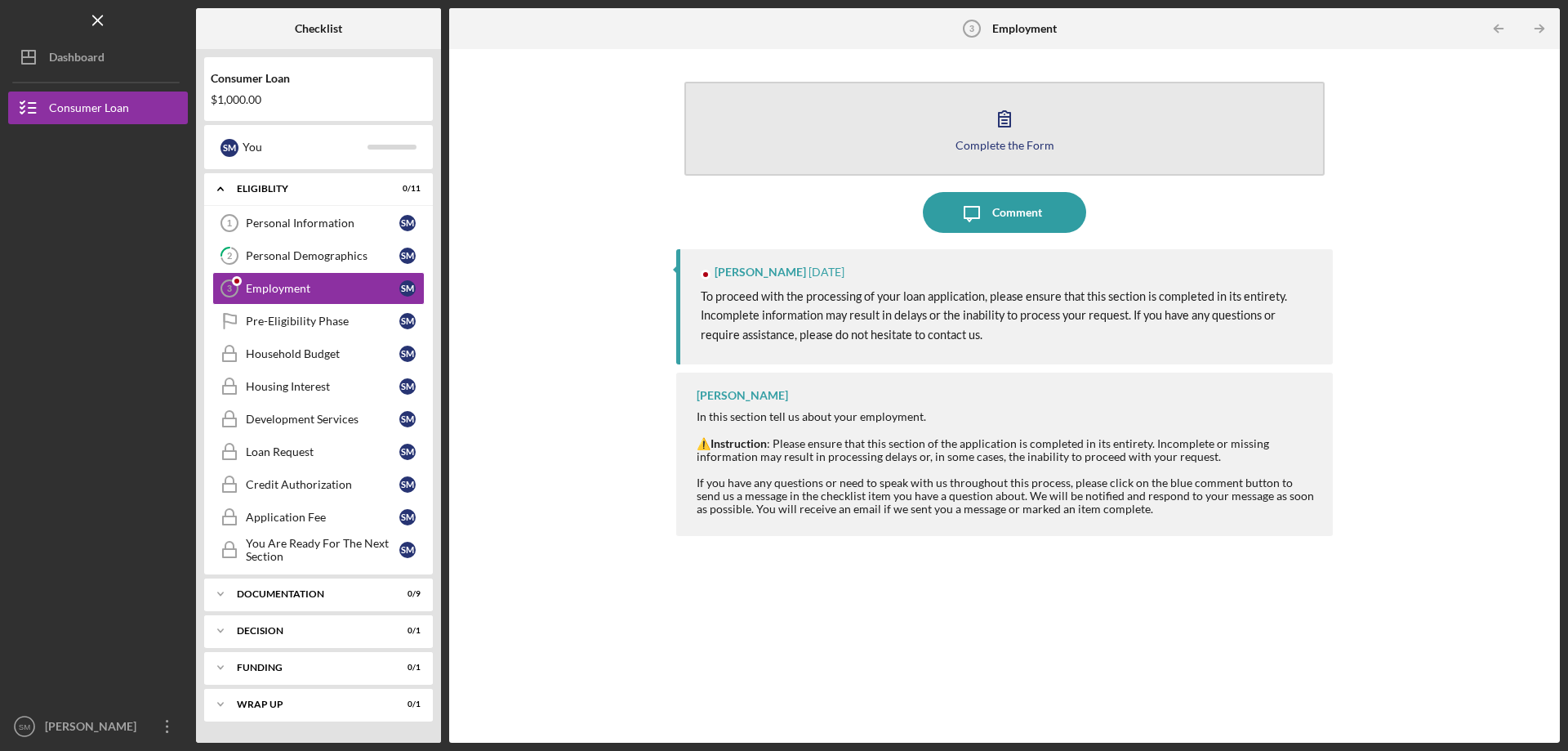
click at [1012, 120] on button "Complete the Form Form" at bounding box center [1005, 129] width 640 height 94
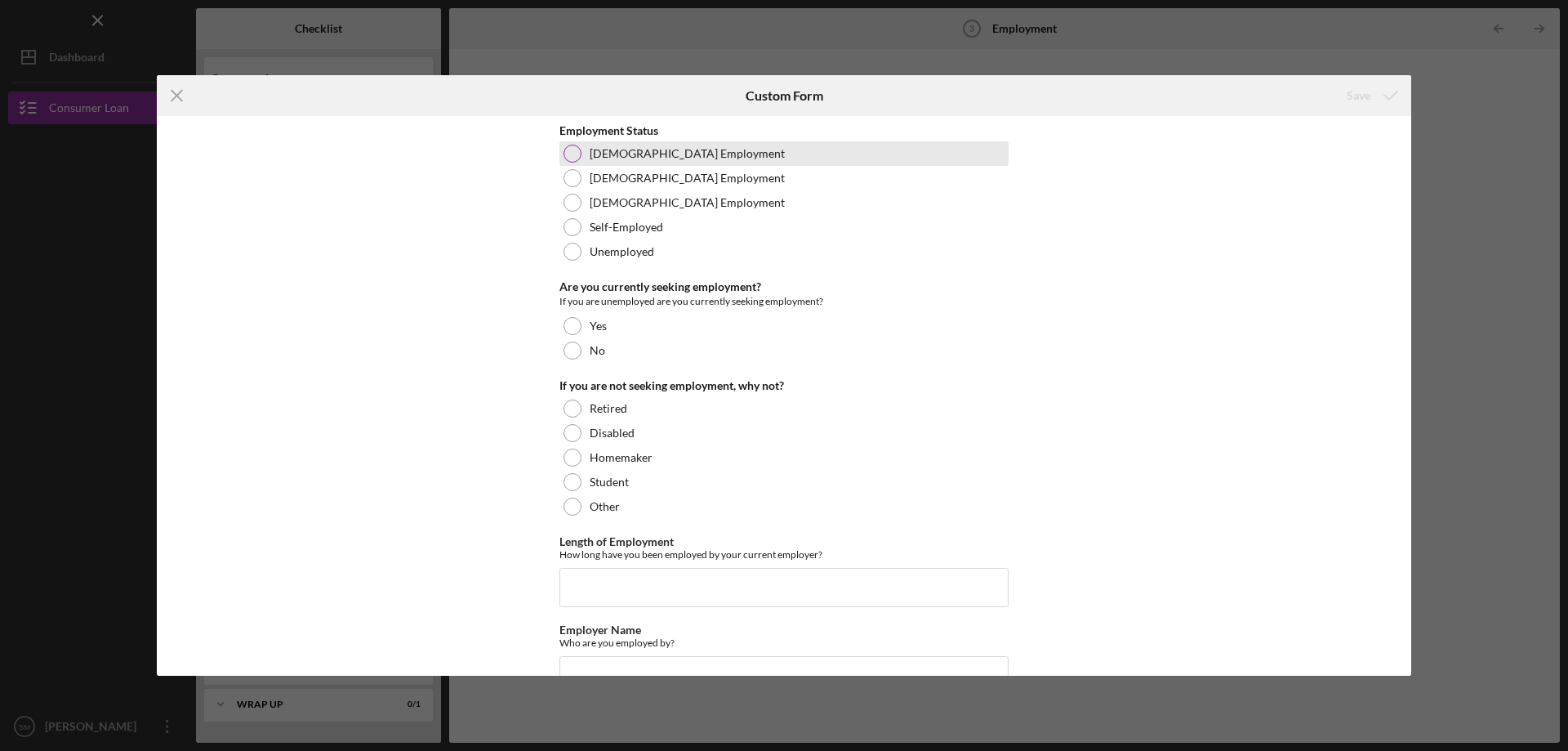
click at [685, 156] on label "Full-Time Employment" at bounding box center [687, 154] width 195 height 13
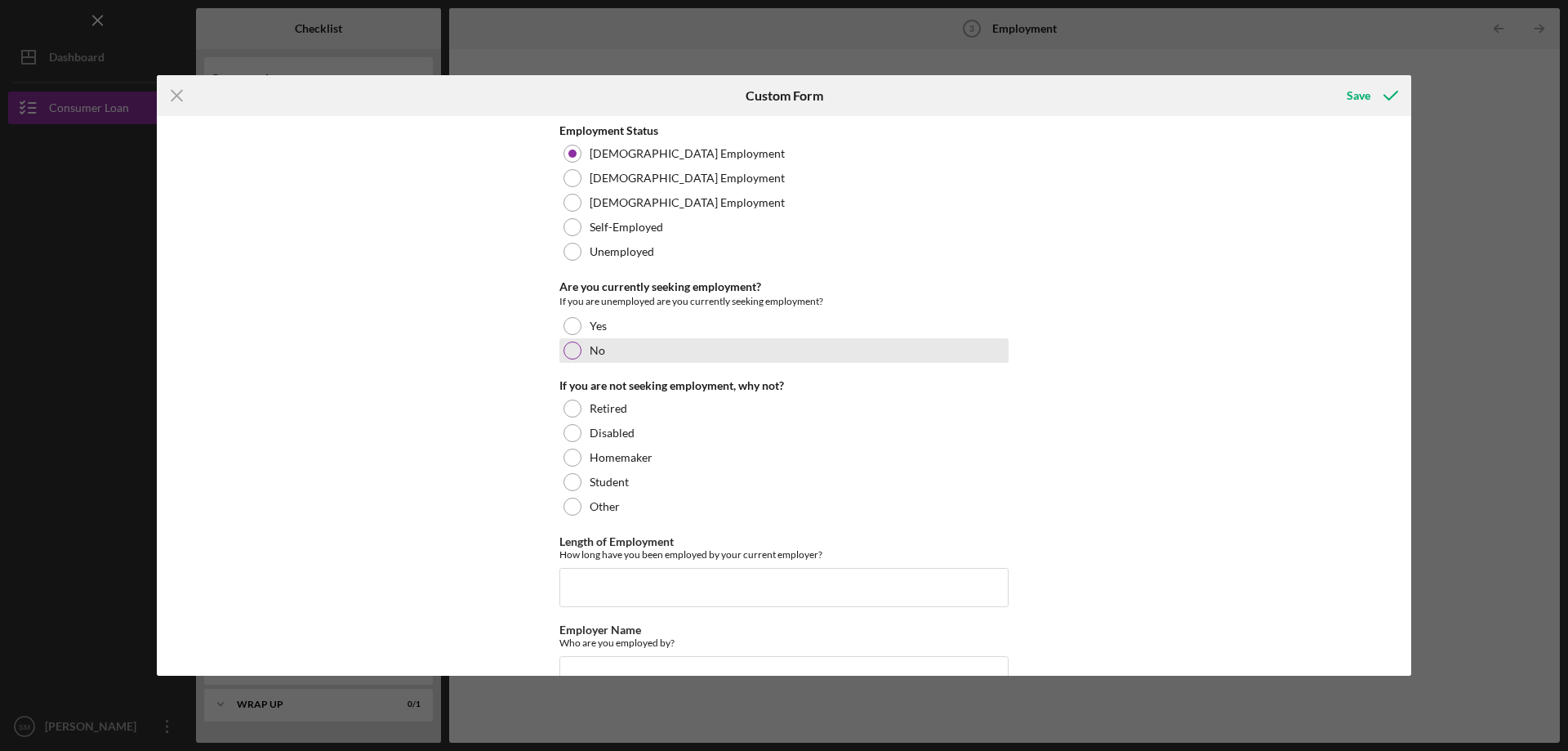
click at [655, 346] on div "No" at bounding box center [784, 351] width 450 height 24
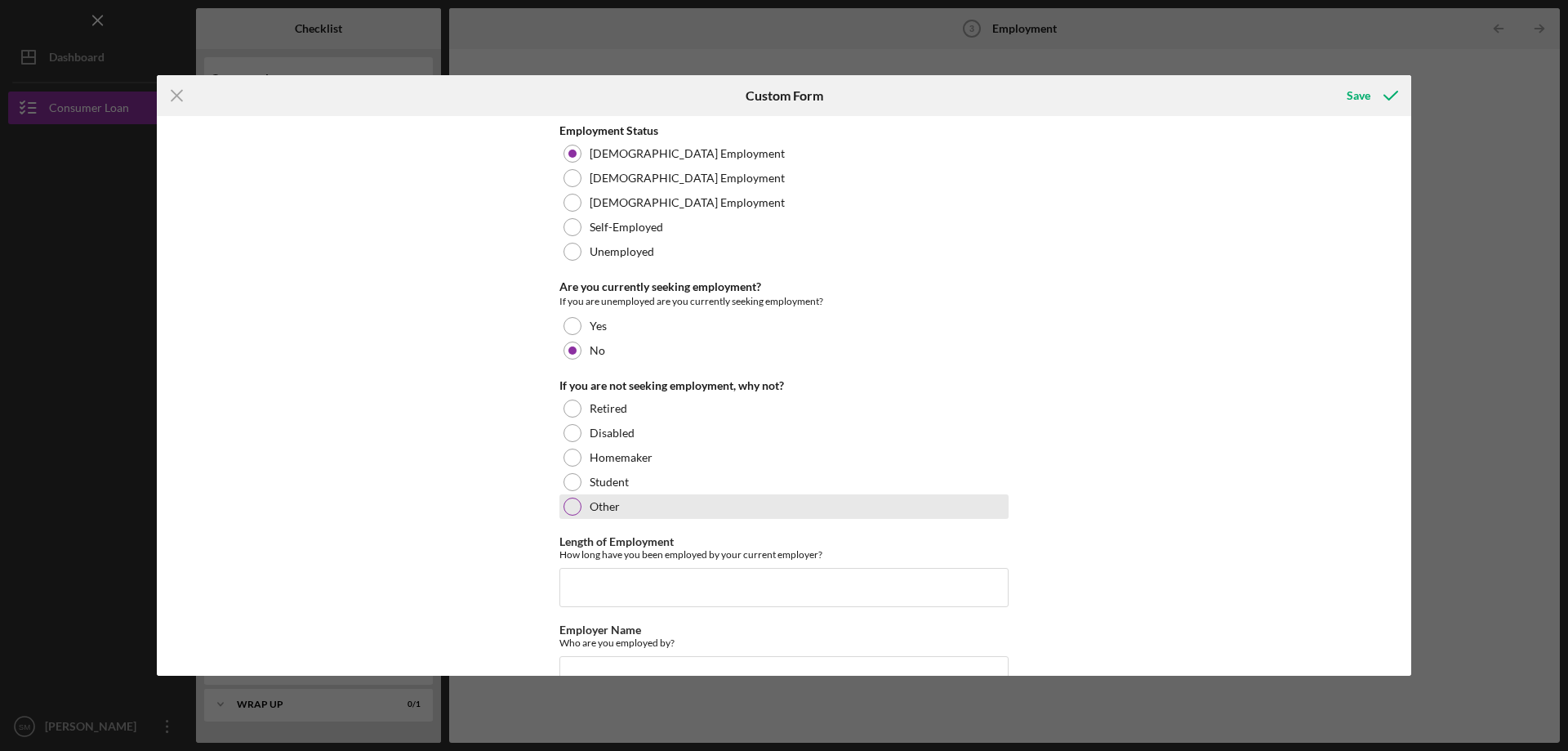
click at [672, 509] on div "Other" at bounding box center [784, 506] width 450 height 24
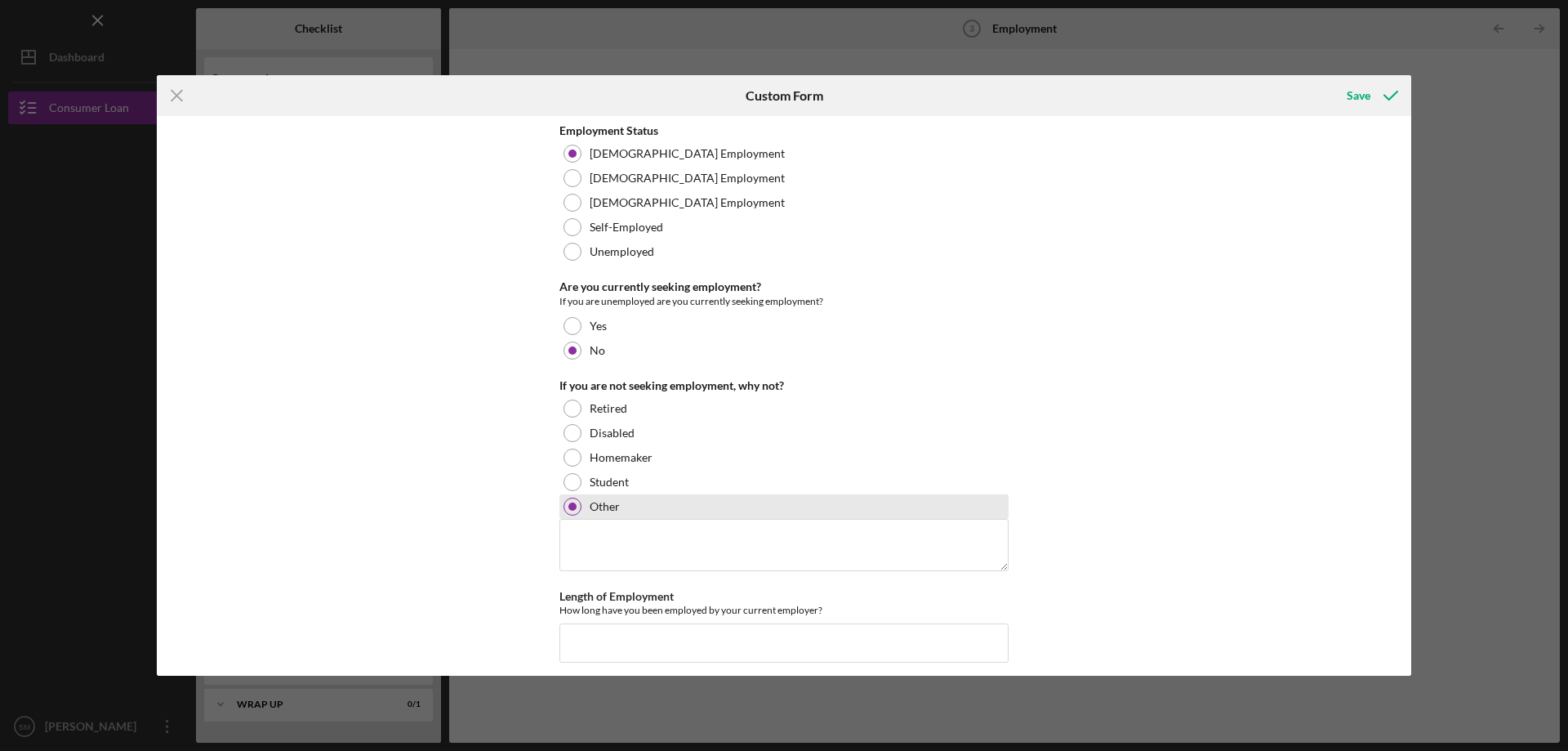
click at [672, 509] on div "Other" at bounding box center [784, 506] width 450 height 24
click at [668, 395] on div "If you are not seeking employment, why not? Retired Disabled Homemaker Student …" at bounding box center [784, 449] width 450 height 140
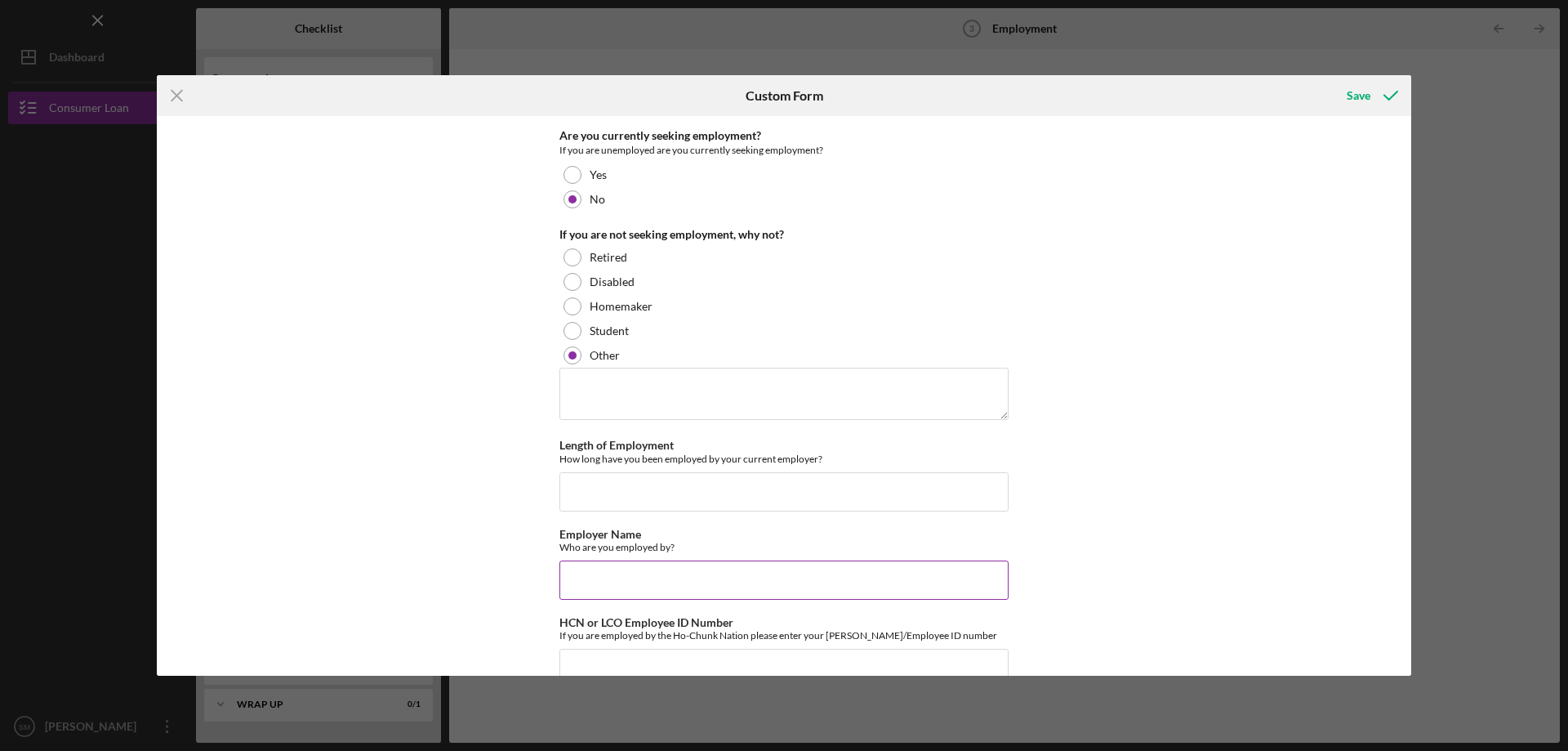
scroll to position [188, 0]
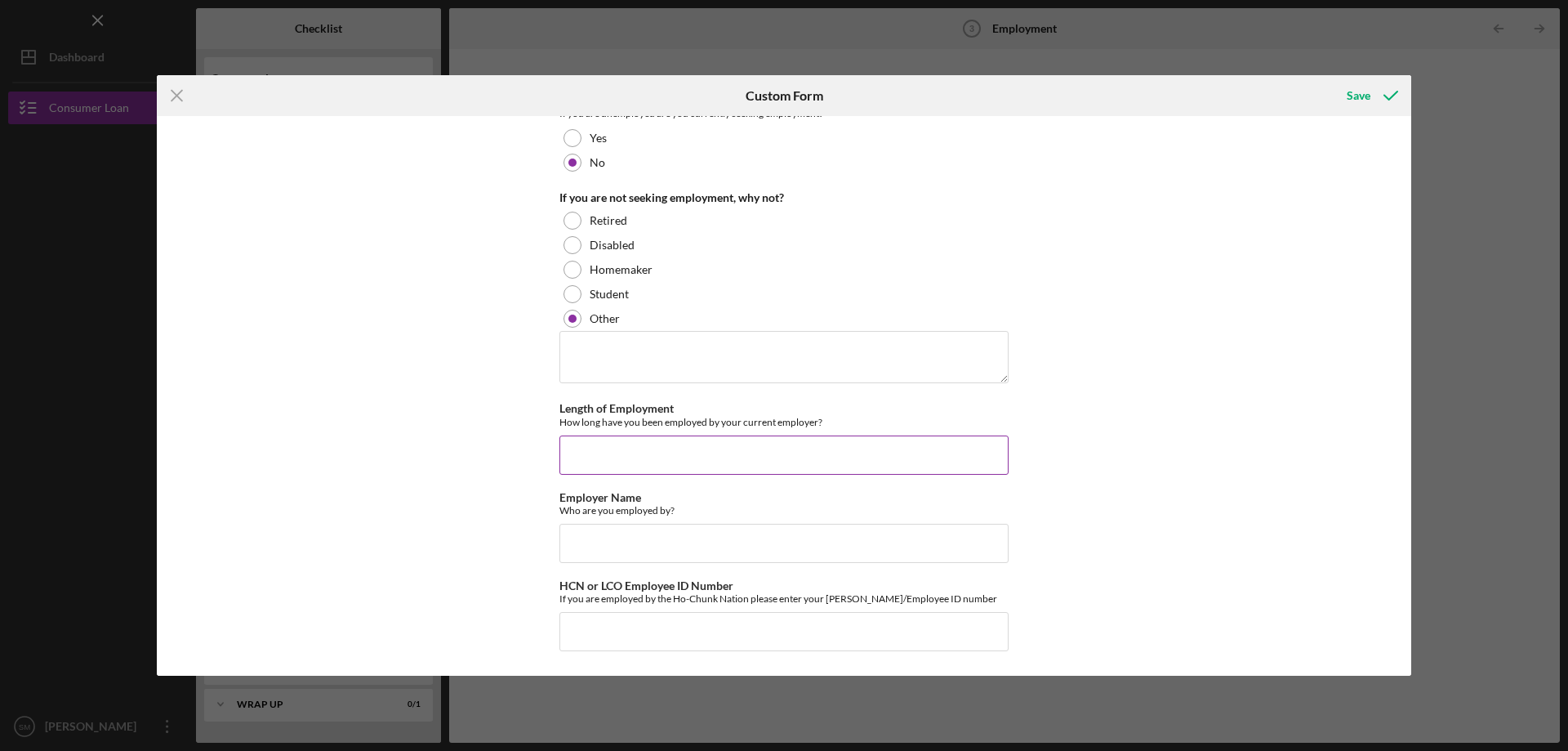
click at [670, 449] on input "Length of Employment" at bounding box center [784, 455] width 450 height 39
type input "3 years"
type input "LCO FINANCIAL SERVICE"
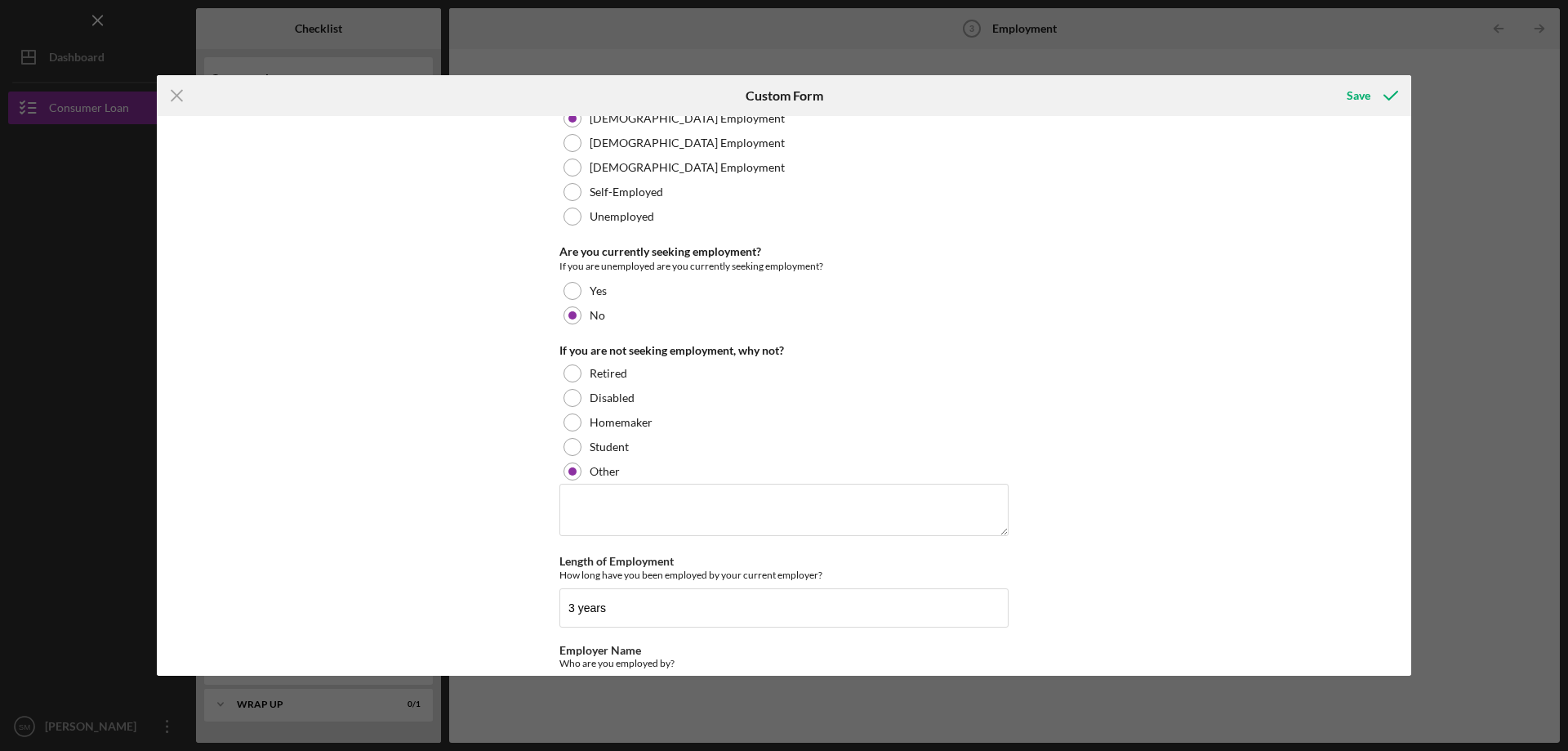
scroll to position [0, 0]
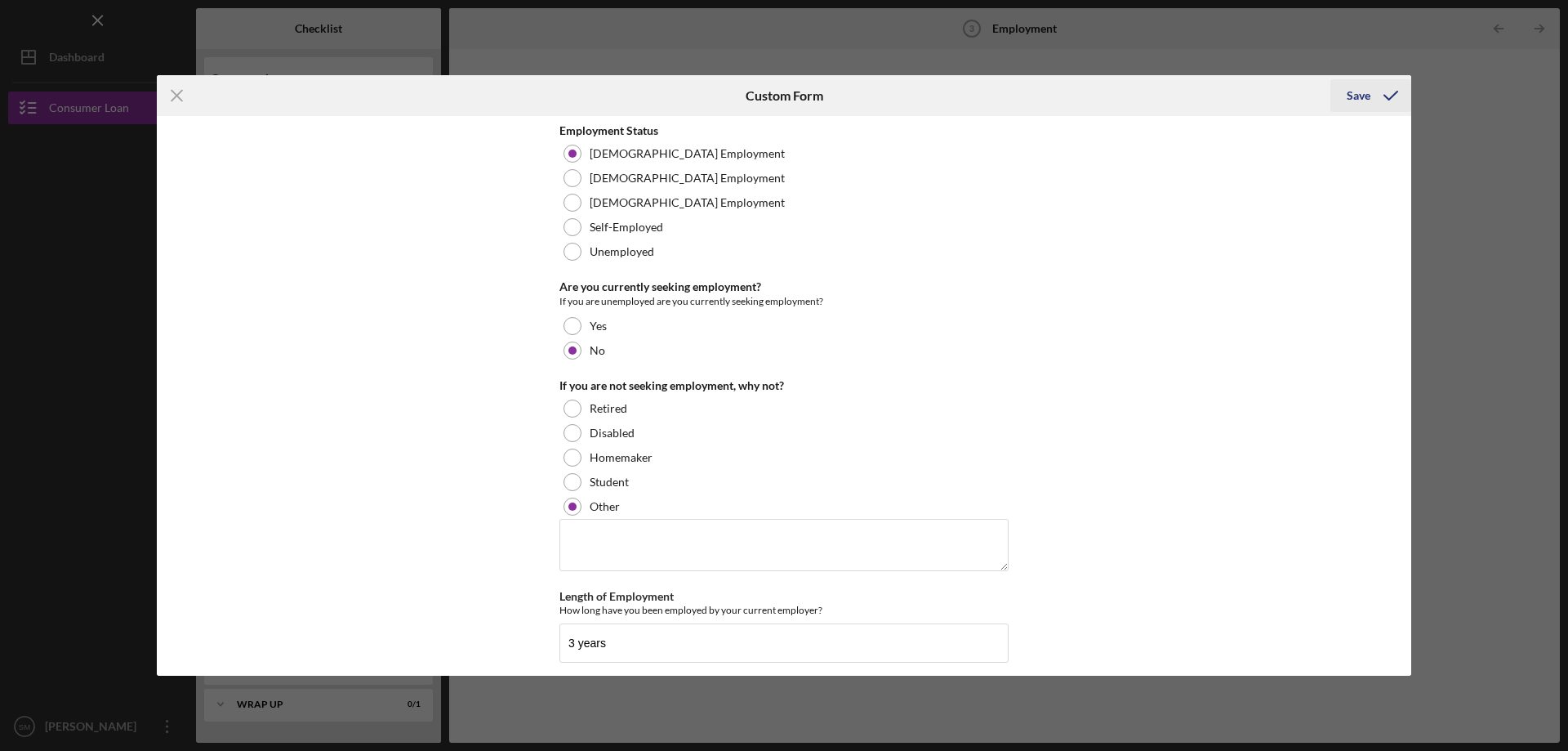
click at [1385, 108] on icon "submit" at bounding box center [1391, 95] width 41 height 41
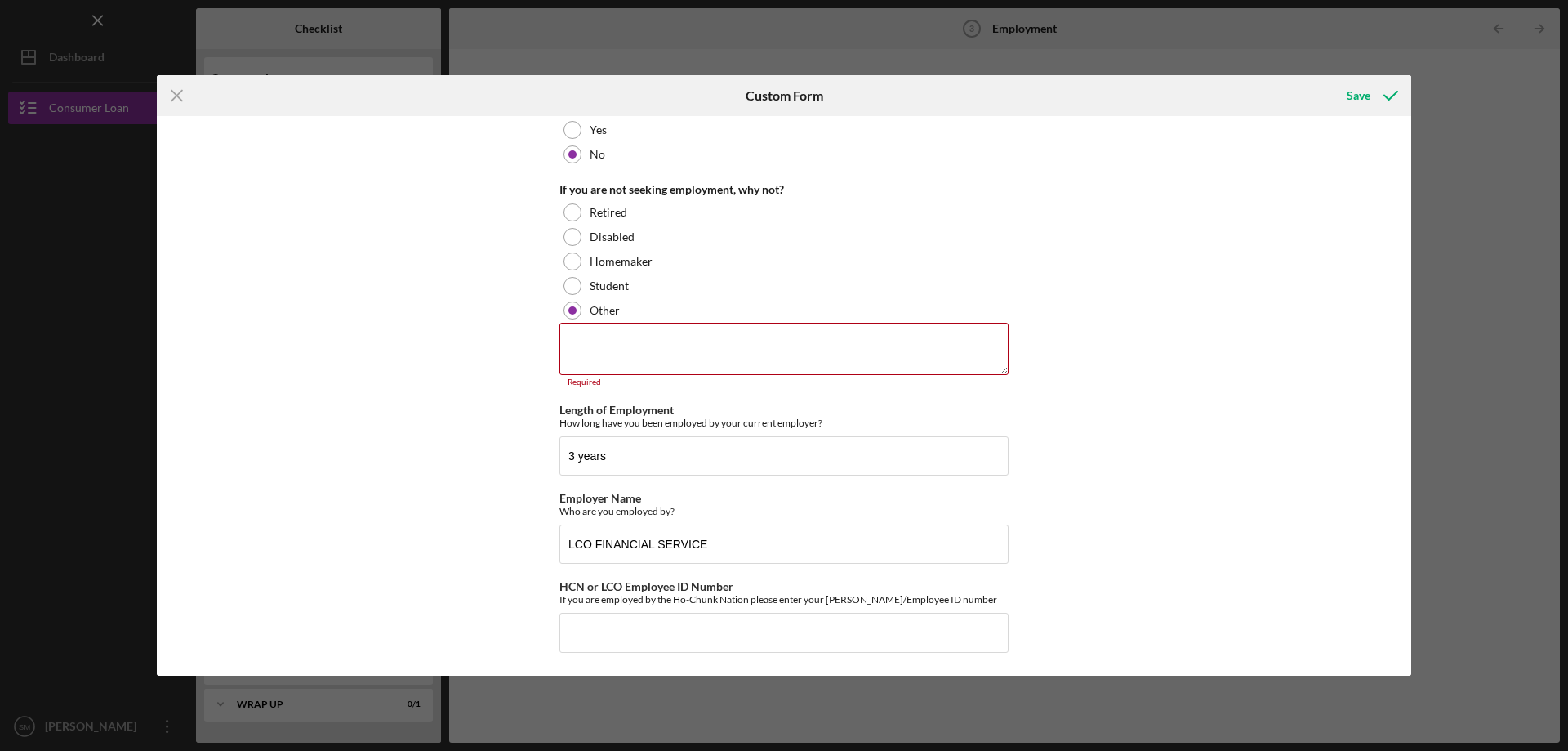
scroll to position [198, 0]
click at [751, 347] on textarea at bounding box center [784, 347] width 450 height 53
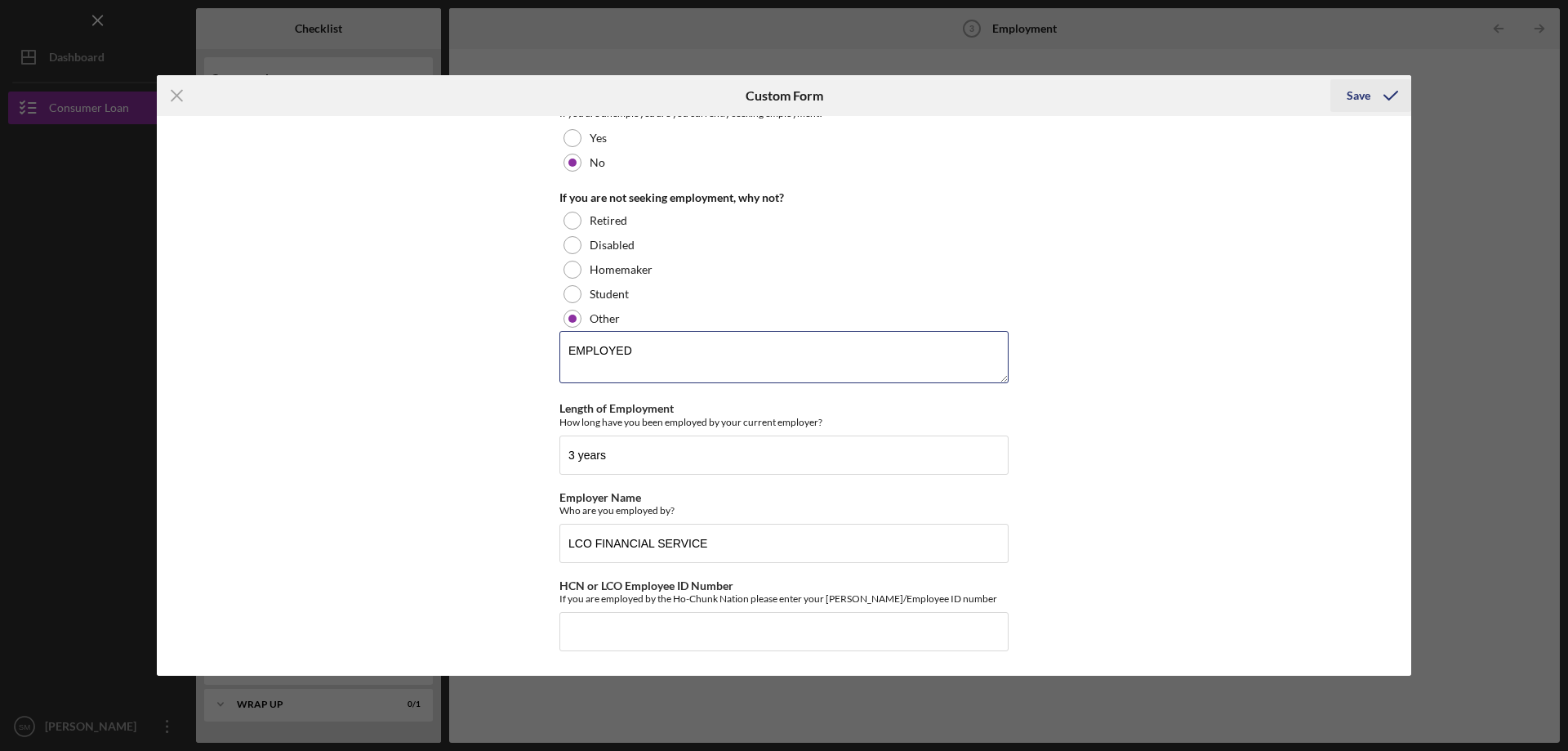
type textarea "EMPLOYED"
click at [1379, 91] on icon "submit" at bounding box center [1391, 95] width 41 height 41
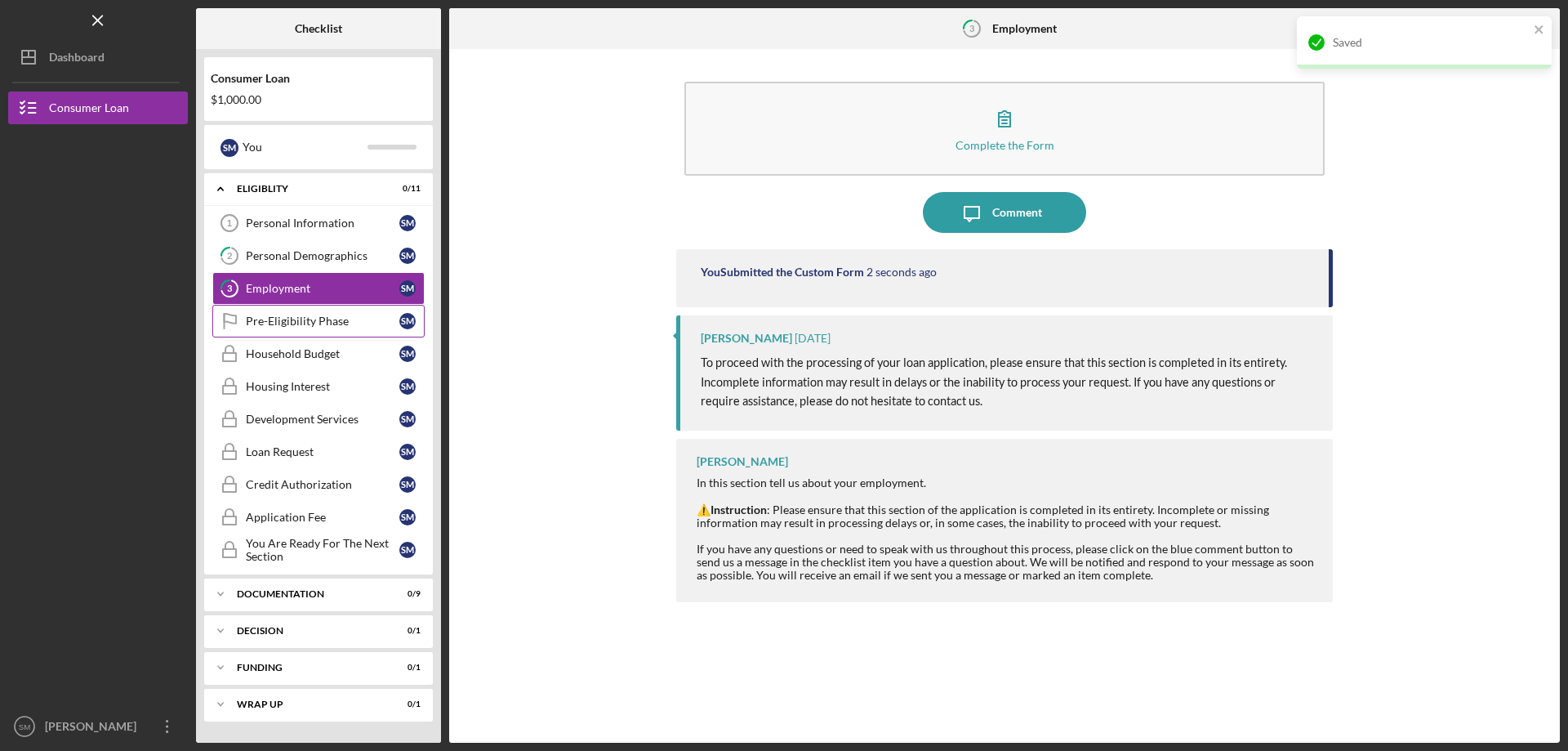
click at [290, 327] on div "Pre-Eligibility Phase" at bounding box center [323, 321] width 154 height 13
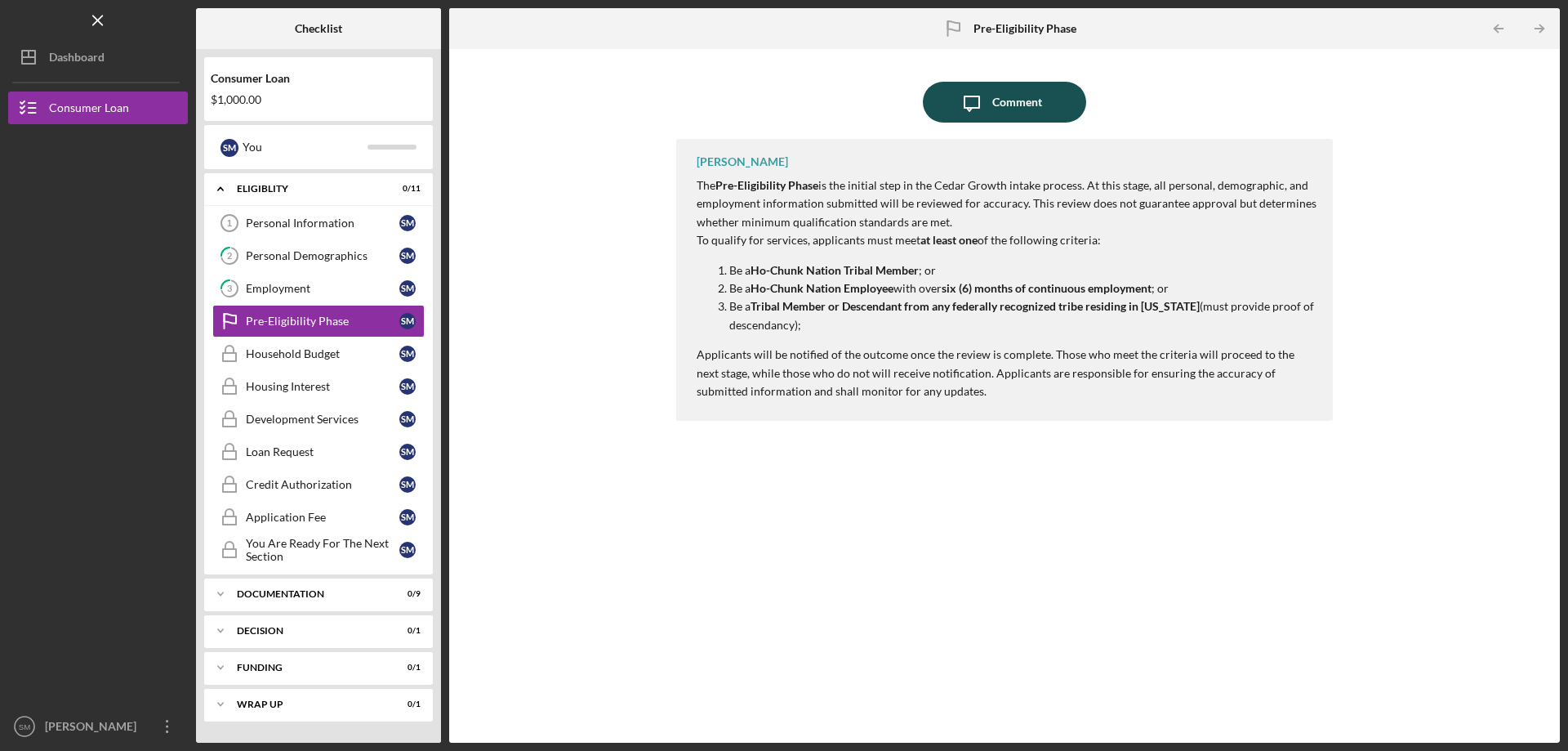
click at [1005, 96] on div "Comment" at bounding box center [1018, 102] width 50 height 41
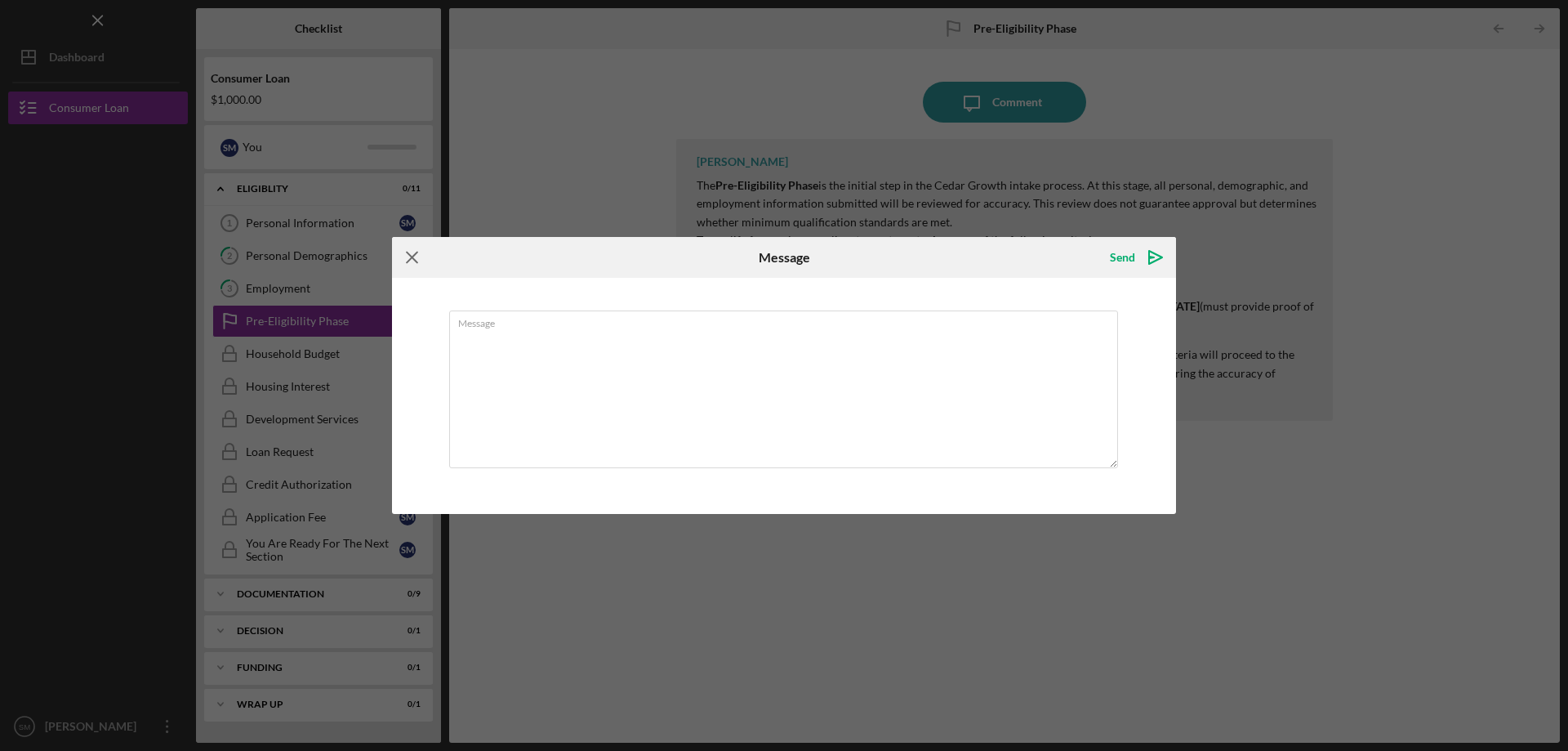
click at [415, 257] on icon "Icon/Menu Close" at bounding box center [413, 257] width 41 height 41
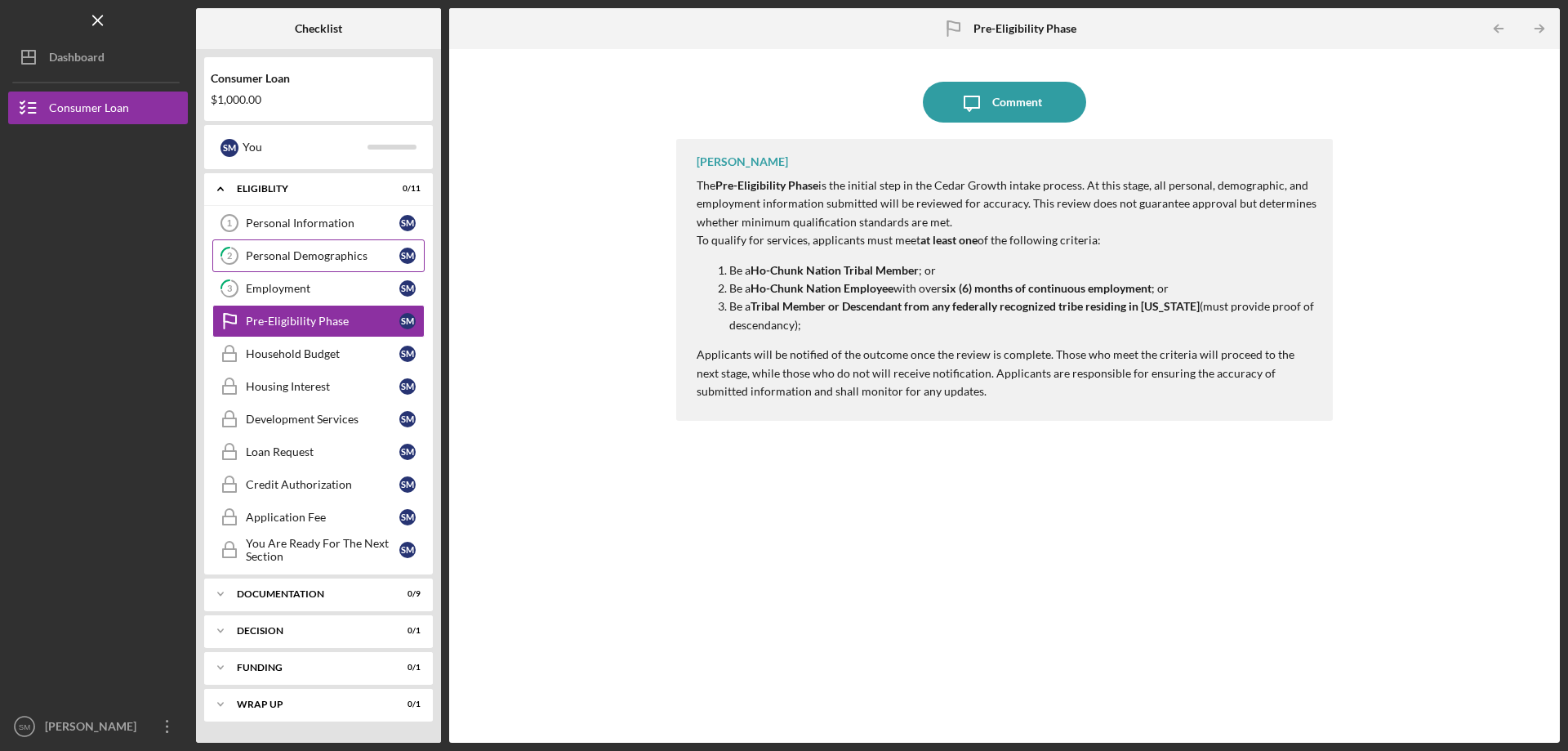
click at [261, 264] on link "2 Personal Demographics S M" at bounding box center [319, 255] width 213 height 32
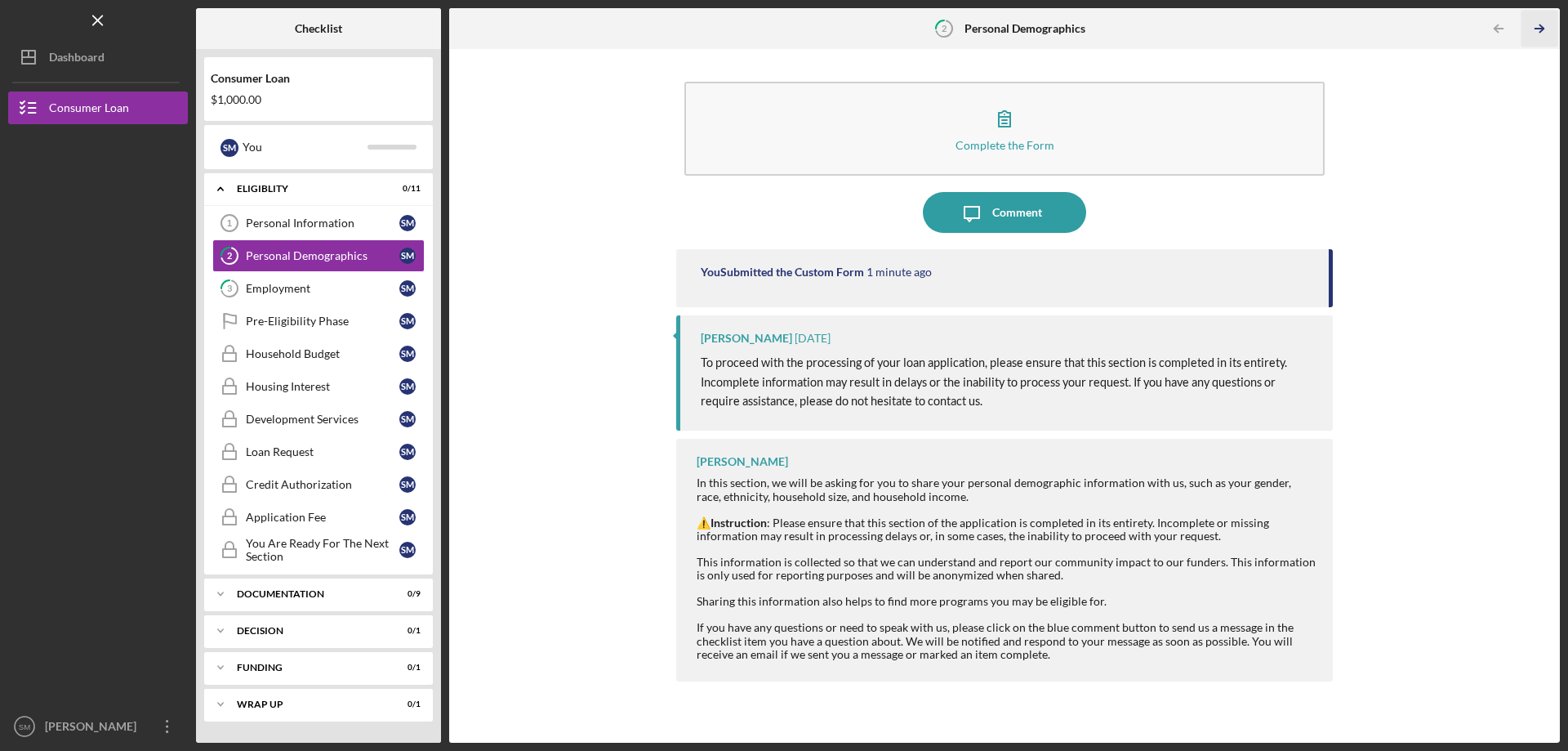
click at [1547, 39] on icon "Icon/Table Pagination Arrow" at bounding box center [1539, 29] width 37 height 37
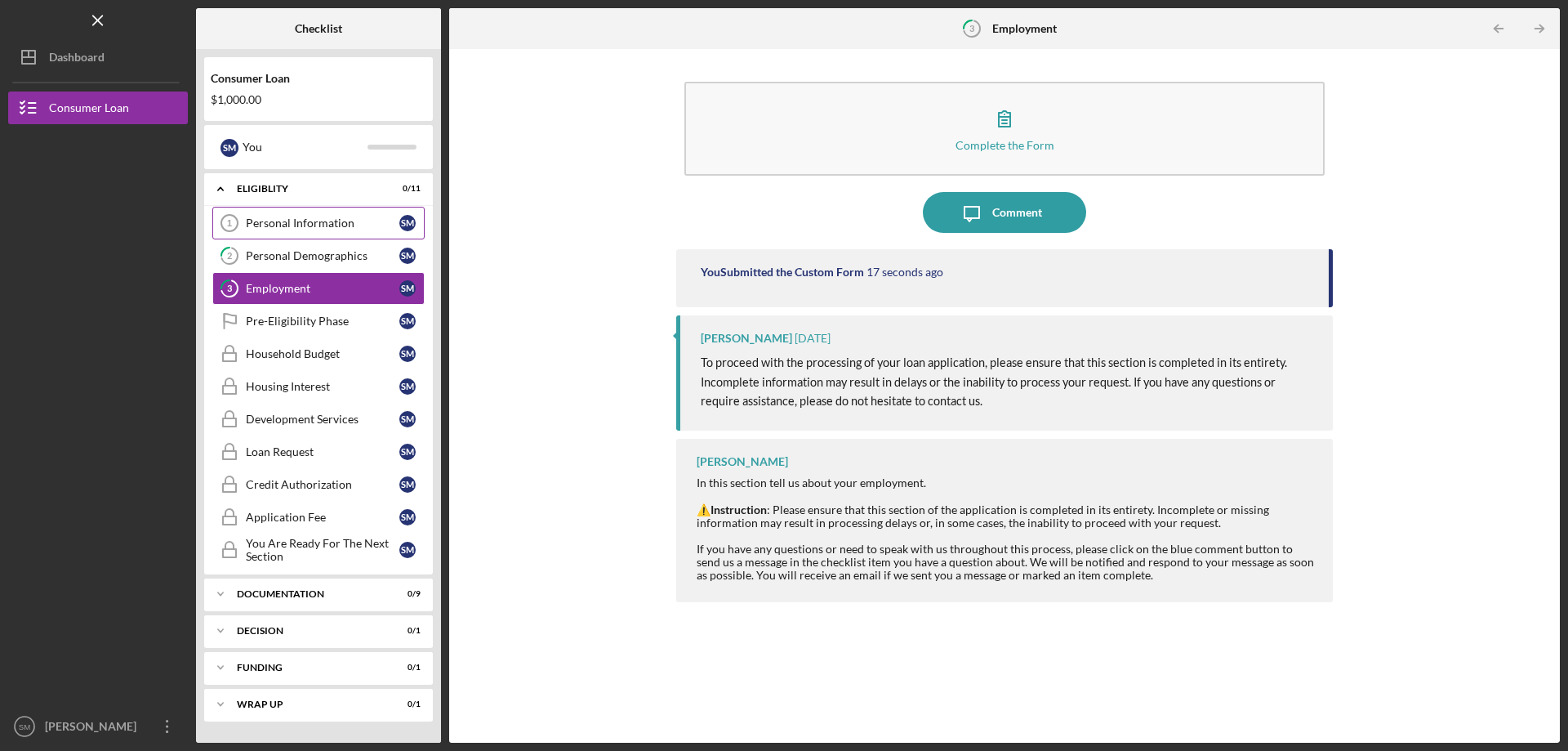
click at [325, 213] on link "Personal Information 1 Personal Information S M" at bounding box center [319, 222] width 213 height 32
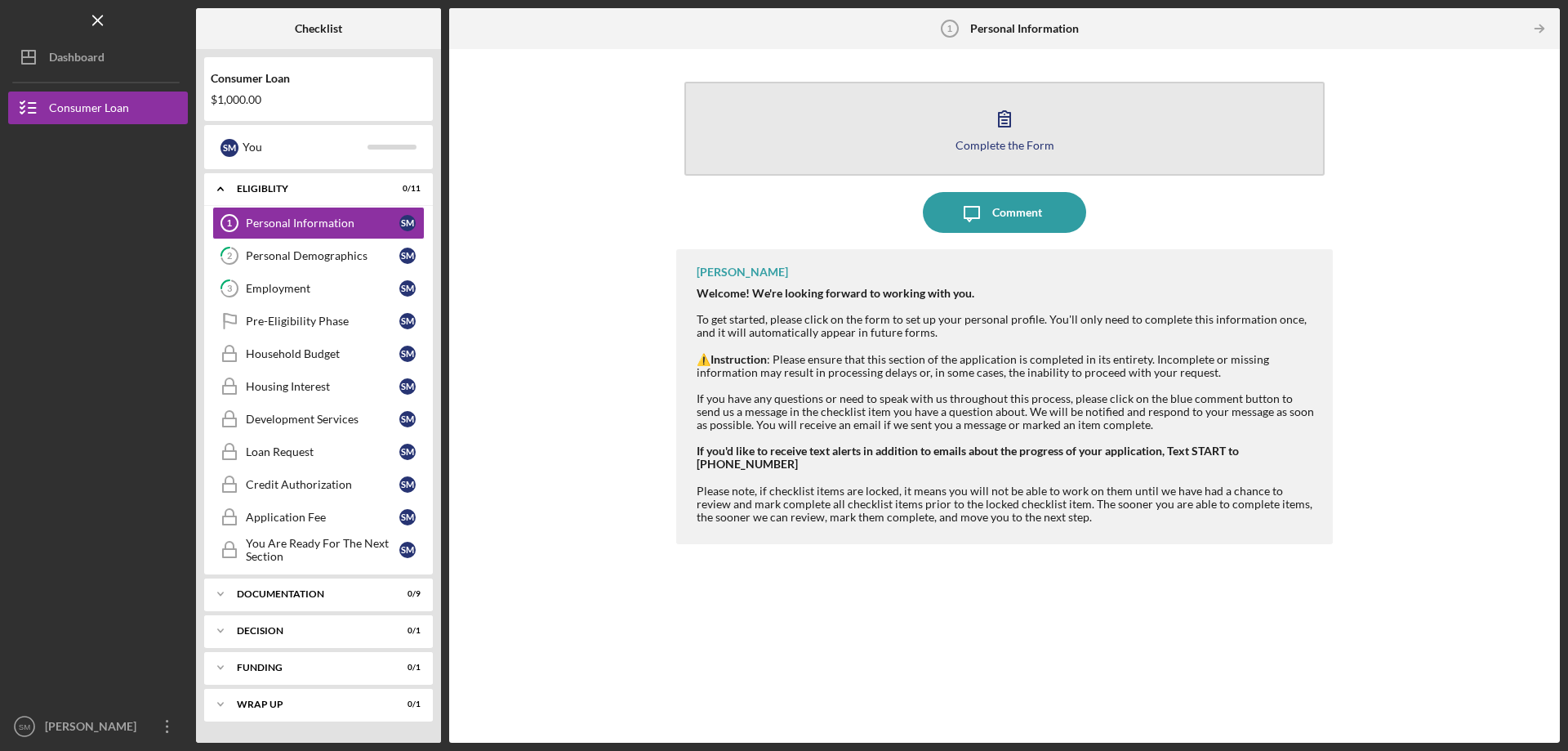
click at [988, 161] on button "Complete the Form Form" at bounding box center [1005, 129] width 640 height 94
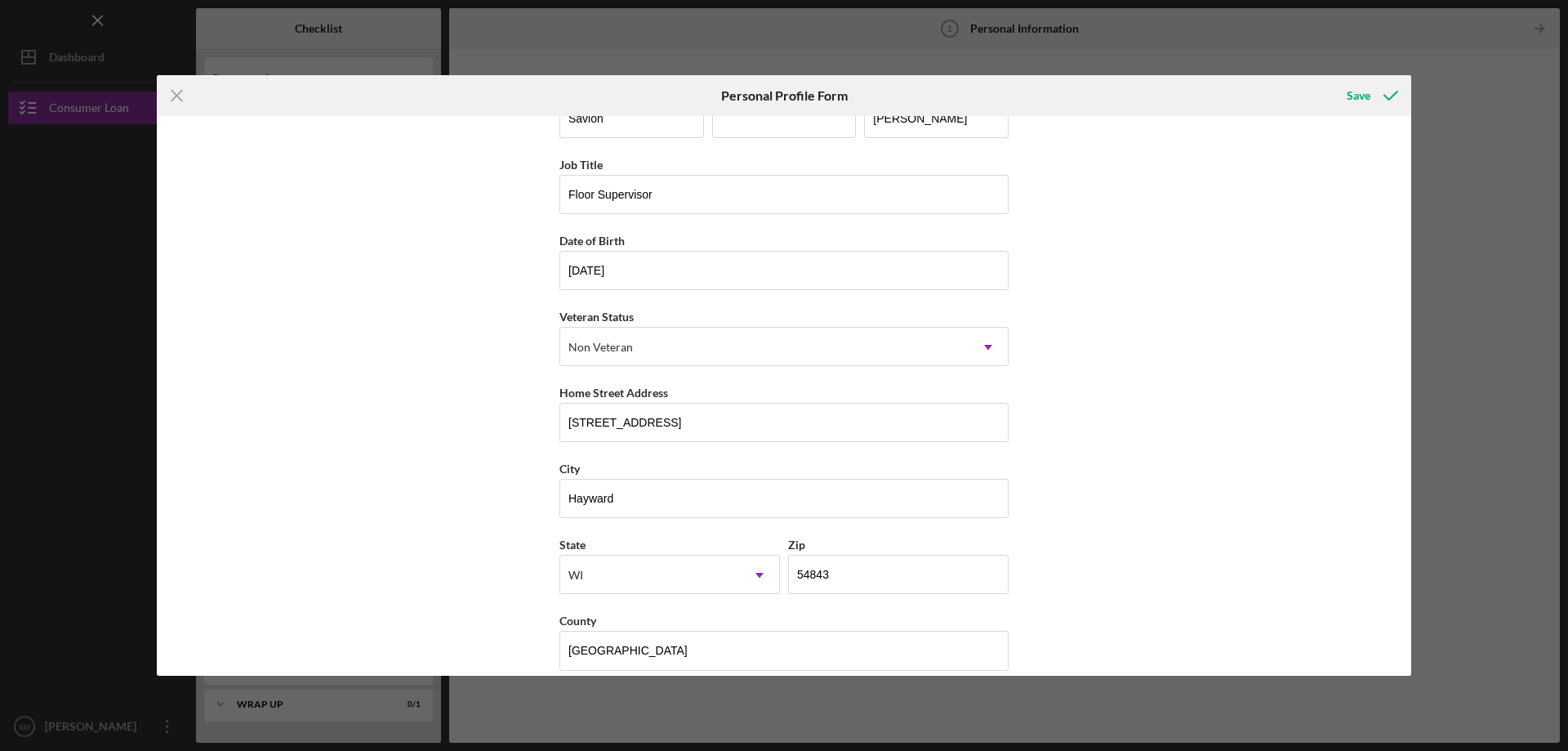
scroll to position [66, 0]
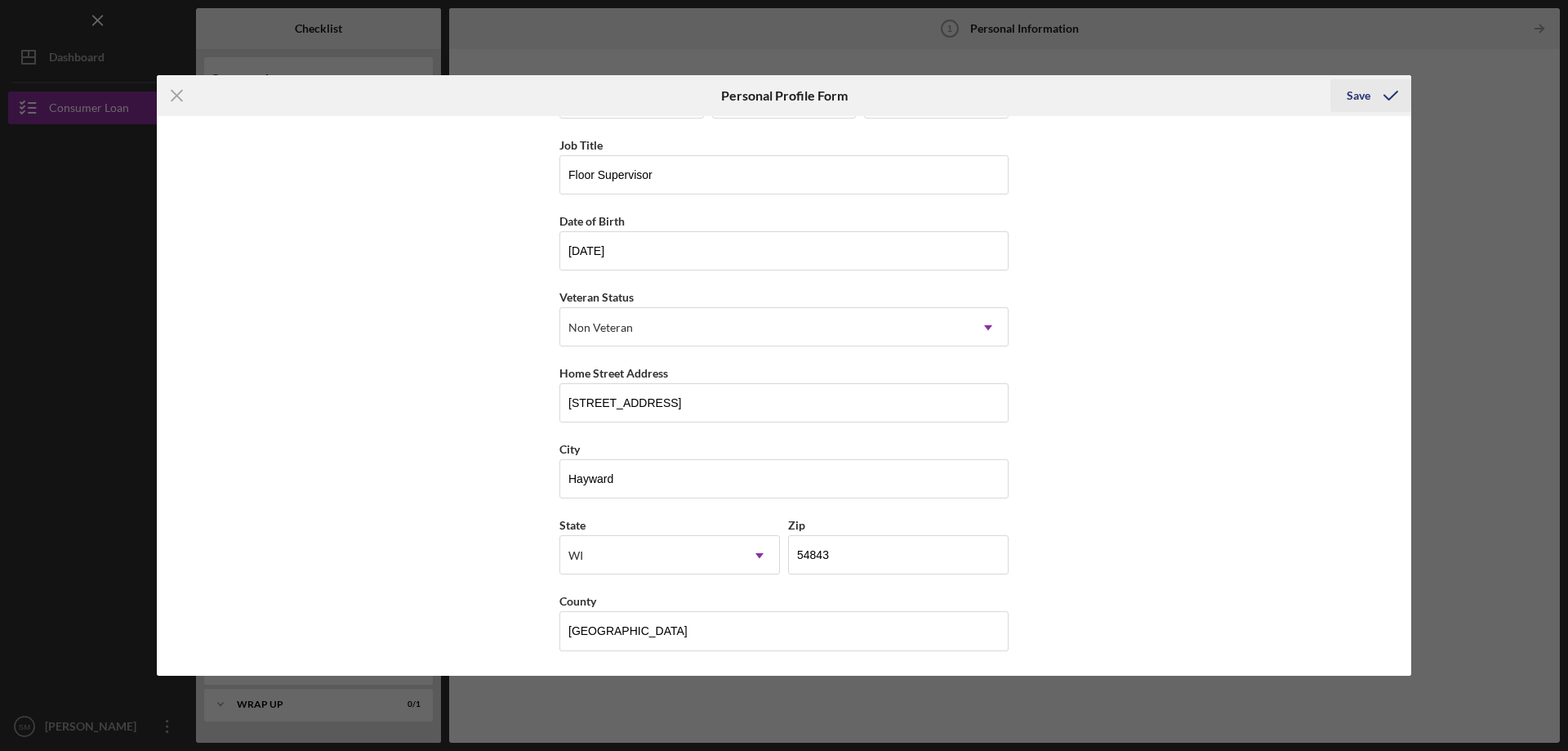
click at [1372, 108] on icon "submit" at bounding box center [1391, 95] width 41 height 41
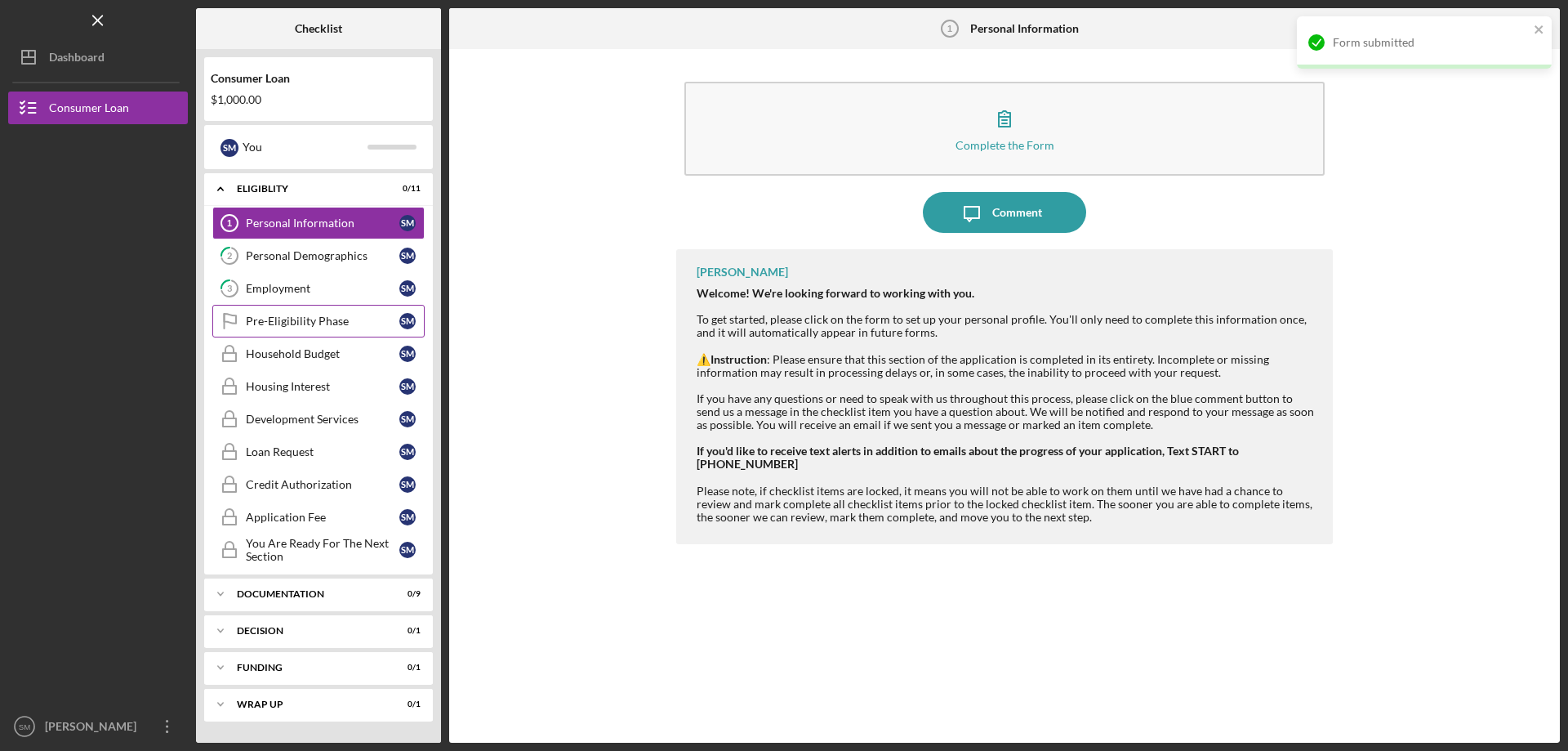
click at [266, 333] on link "Pre-Eligibility Phase Pre-Eligibility Phase S M" at bounding box center [319, 320] width 213 height 32
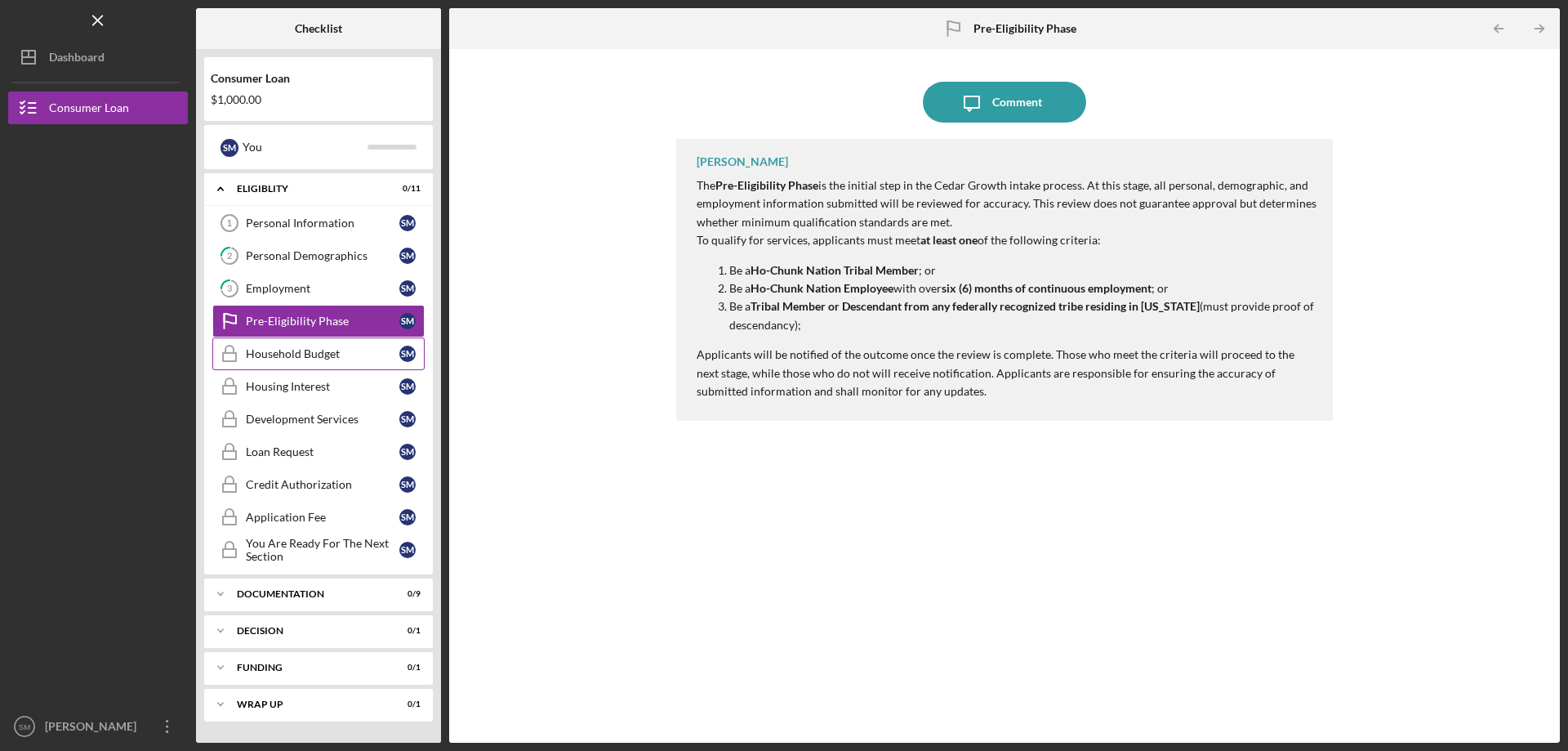
click at [285, 349] on div "Household Budget" at bounding box center [323, 353] width 154 height 13
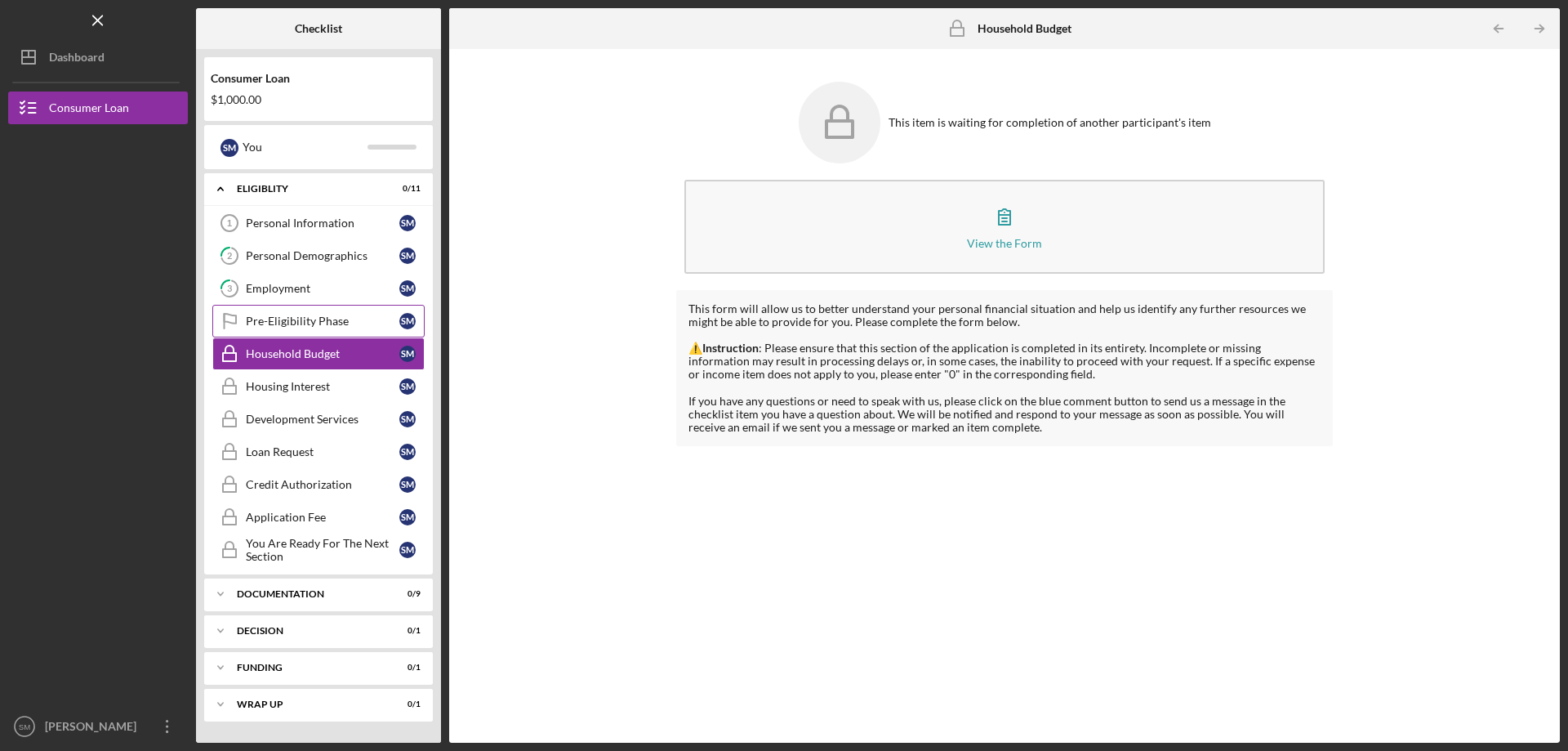
click at [308, 318] on div "Pre-Eligibility Phase" at bounding box center [323, 321] width 154 height 13
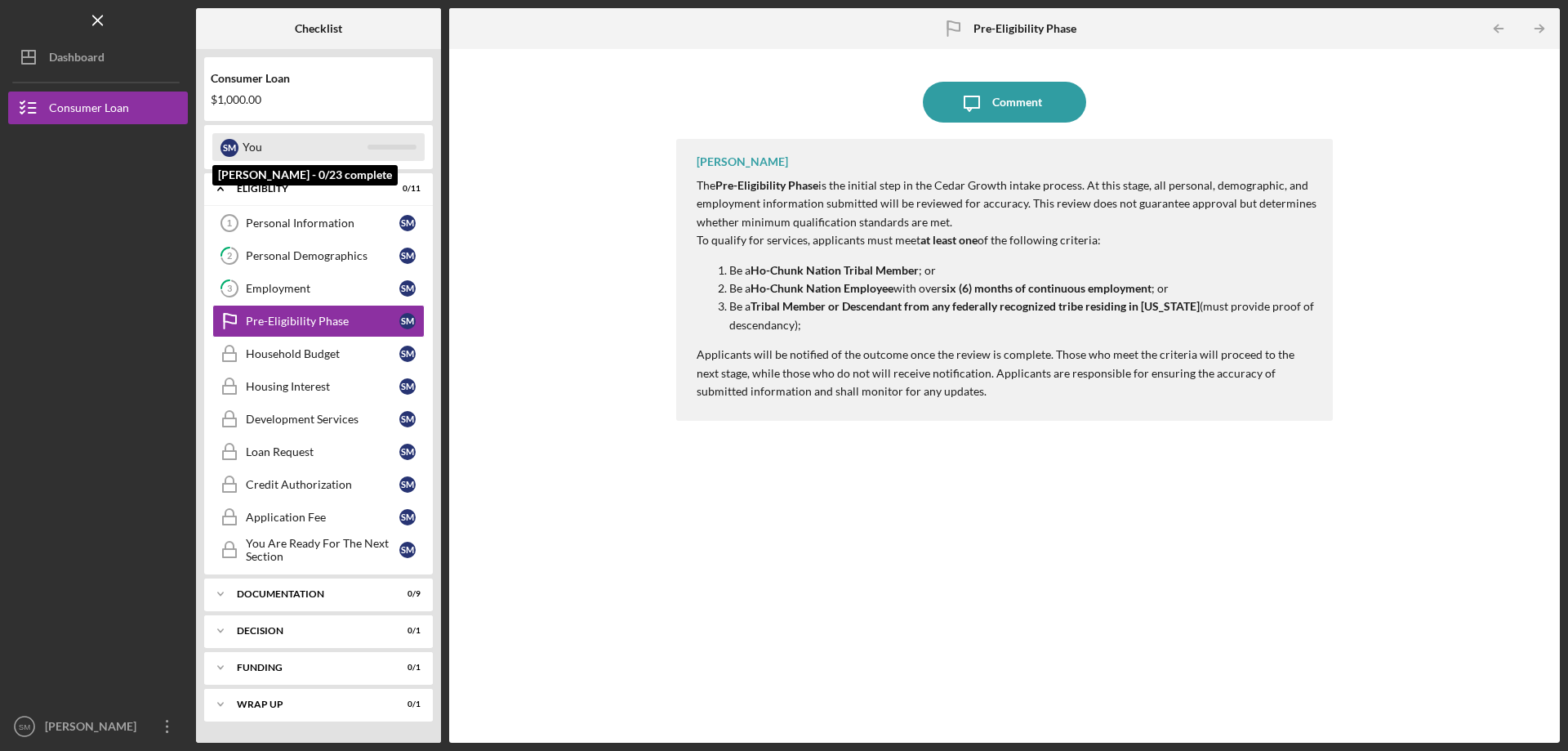
click at [332, 159] on div "You" at bounding box center [304, 147] width 125 height 28
click at [250, 154] on div "You" at bounding box center [304, 147] width 125 height 28
click at [255, 191] on div "Eligiblity" at bounding box center [325, 189] width 176 height 10
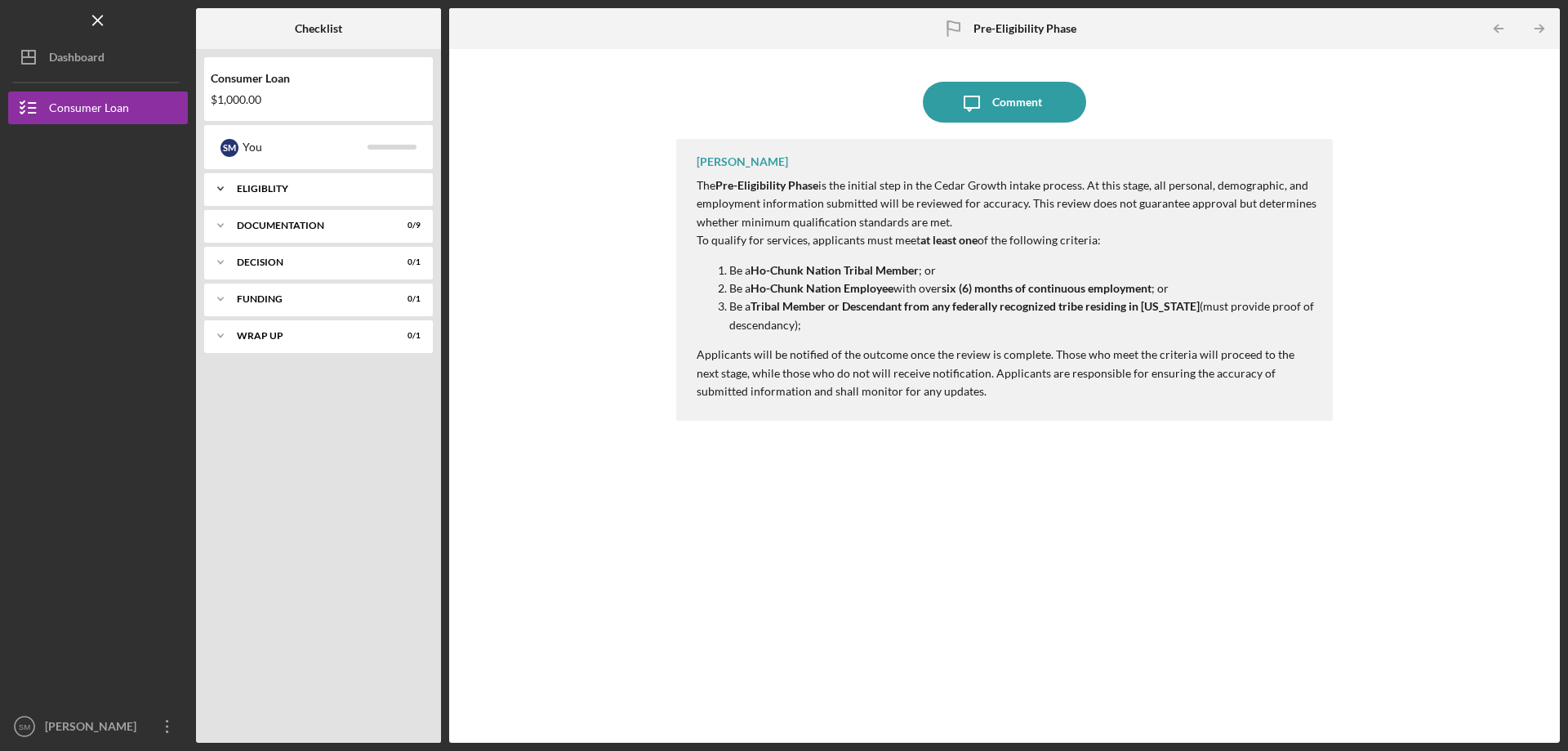
click at [255, 200] on div "Icon/Expander Eligiblity 0 / 11" at bounding box center [318, 188] width 228 height 32
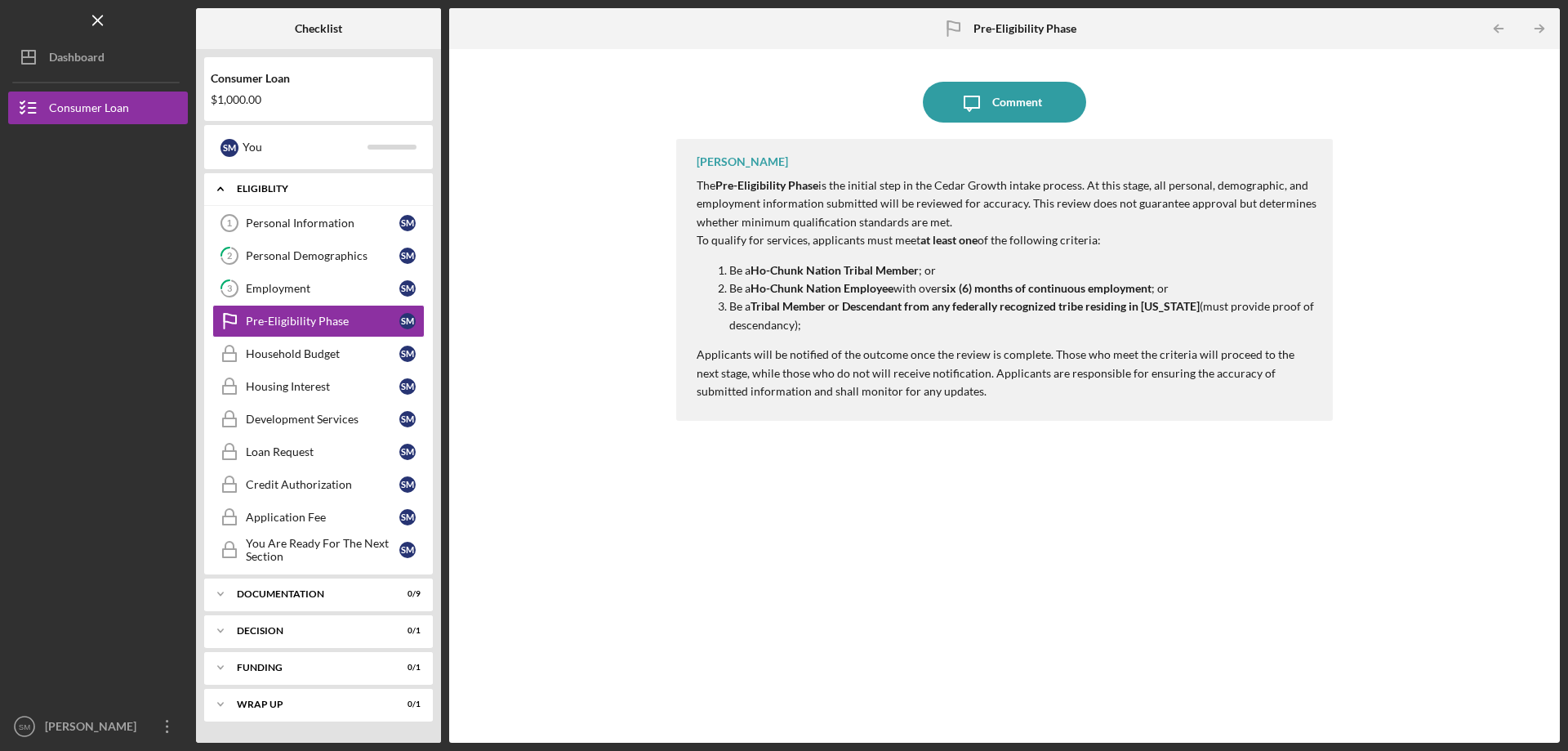
click at [255, 200] on div "Icon/Expander Eligiblity 0 / 11" at bounding box center [318, 189] width 228 height 33
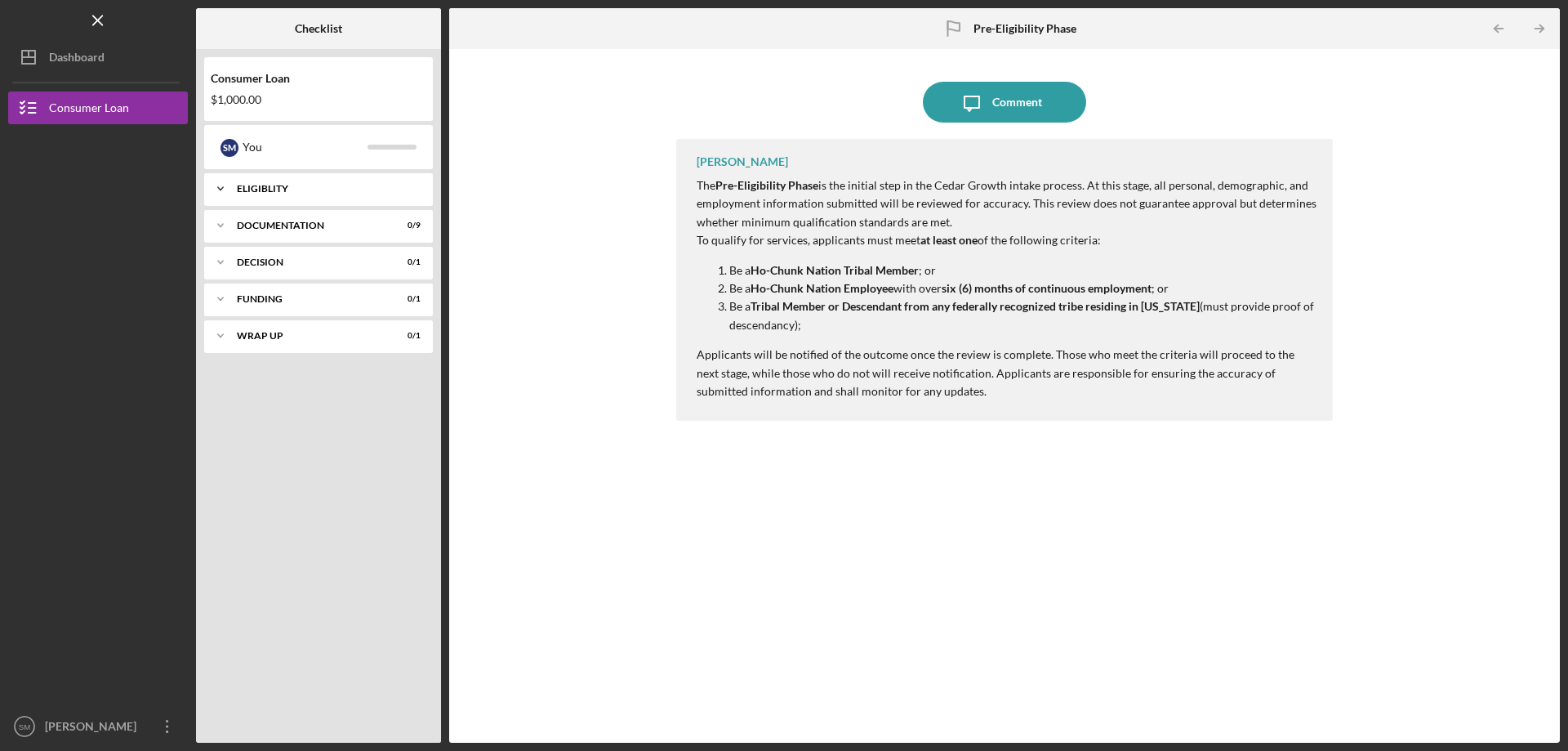
click at [255, 178] on div "Icon/Expander Eligiblity 0 / 11" at bounding box center [318, 188] width 228 height 32
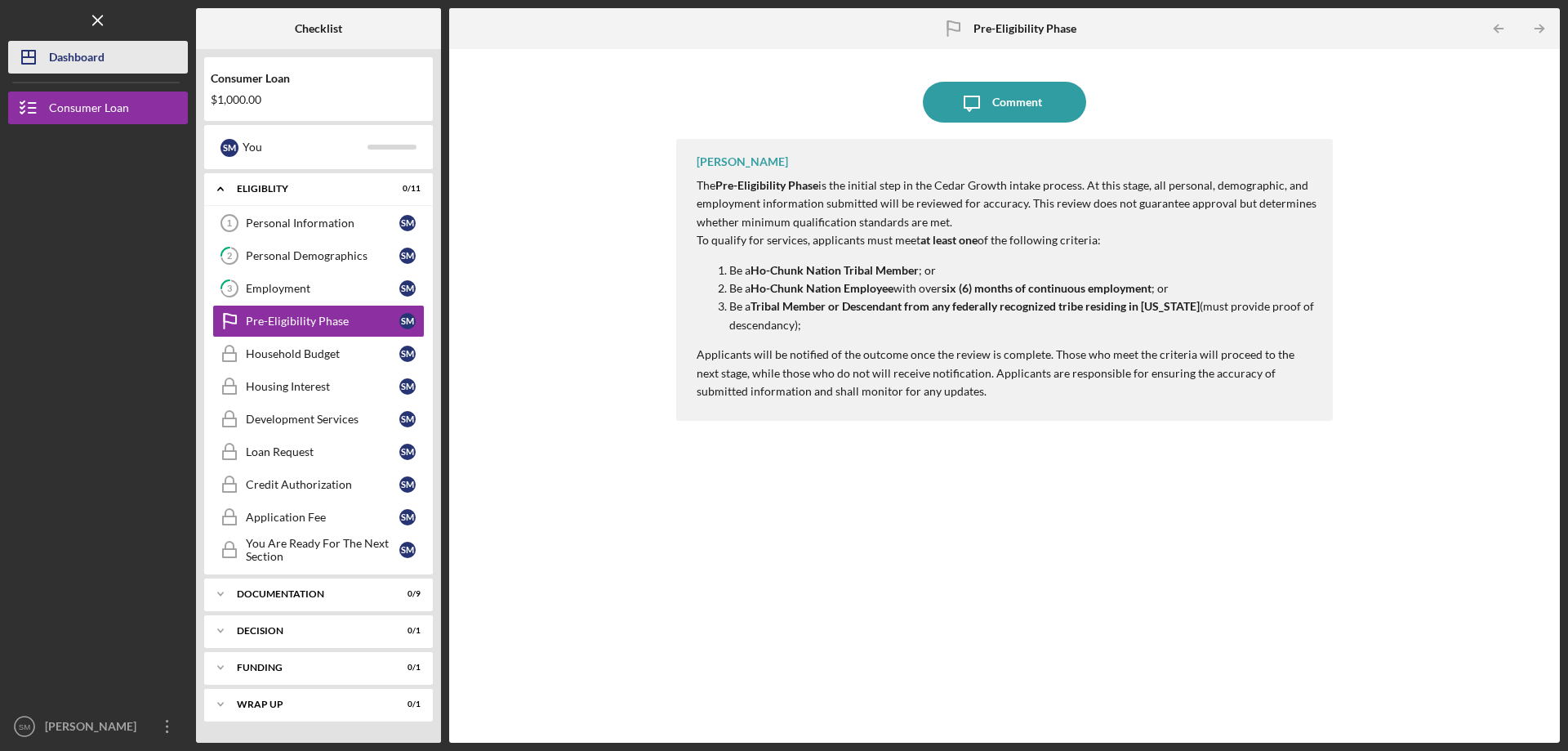
click at [112, 48] on button "Icon/Dashboard Dashboard" at bounding box center [98, 56] width 179 height 32
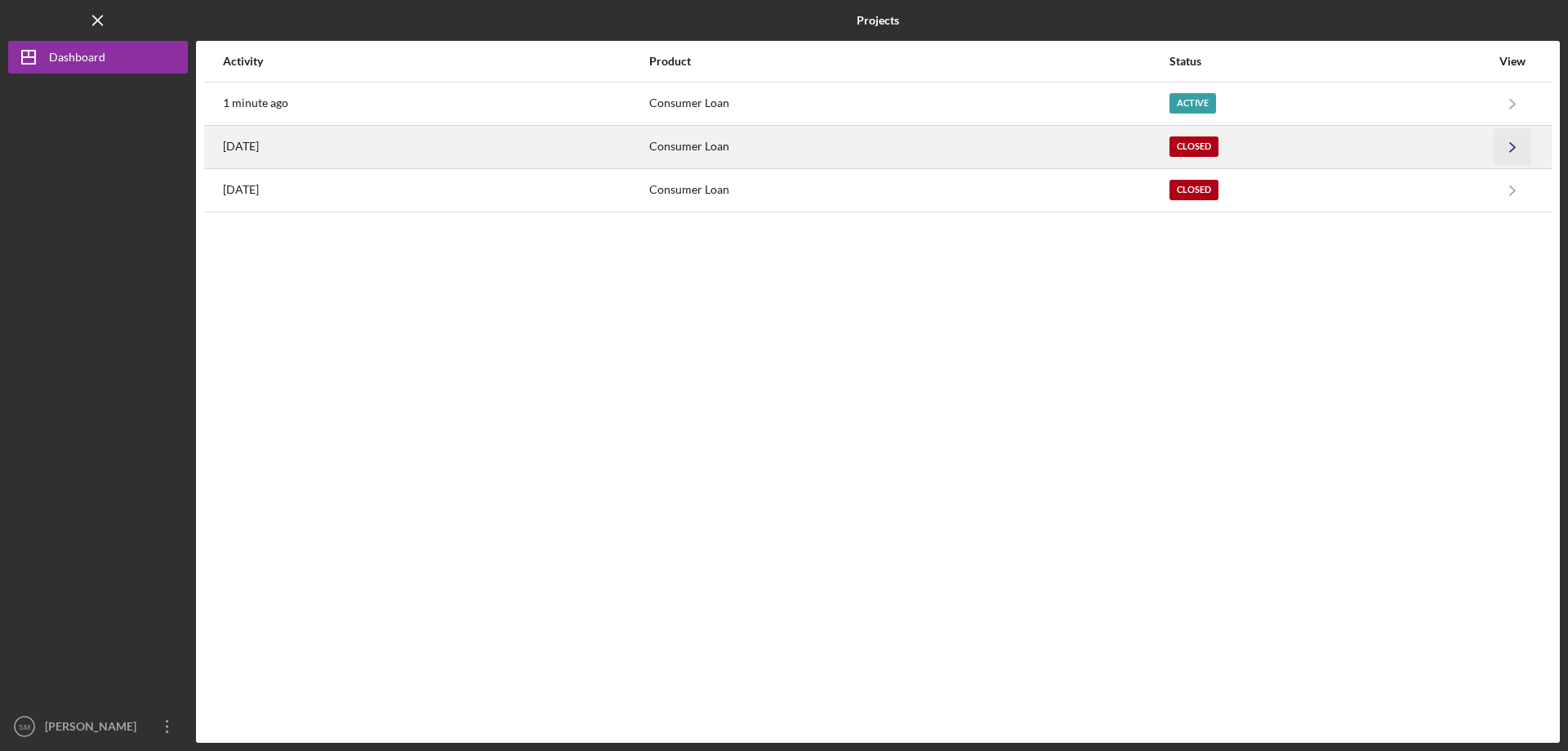
click at [1525, 144] on icon "Icon/Navigate" at bounding box center [1513, 147] width 37 height 37
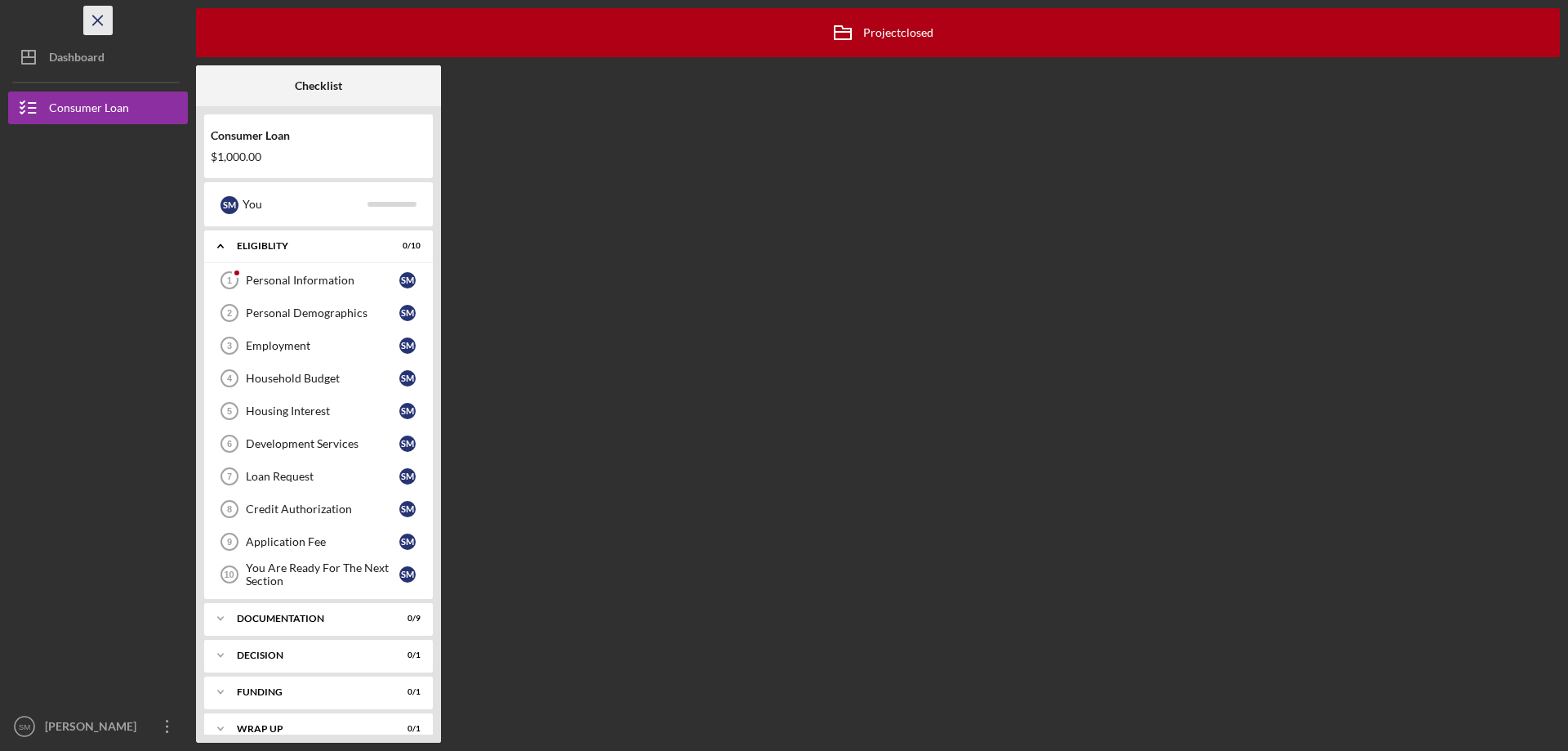
click at [107, 18] on icon "Icon/Menu Close" at bounding box center [99, 21] width 37 height 37
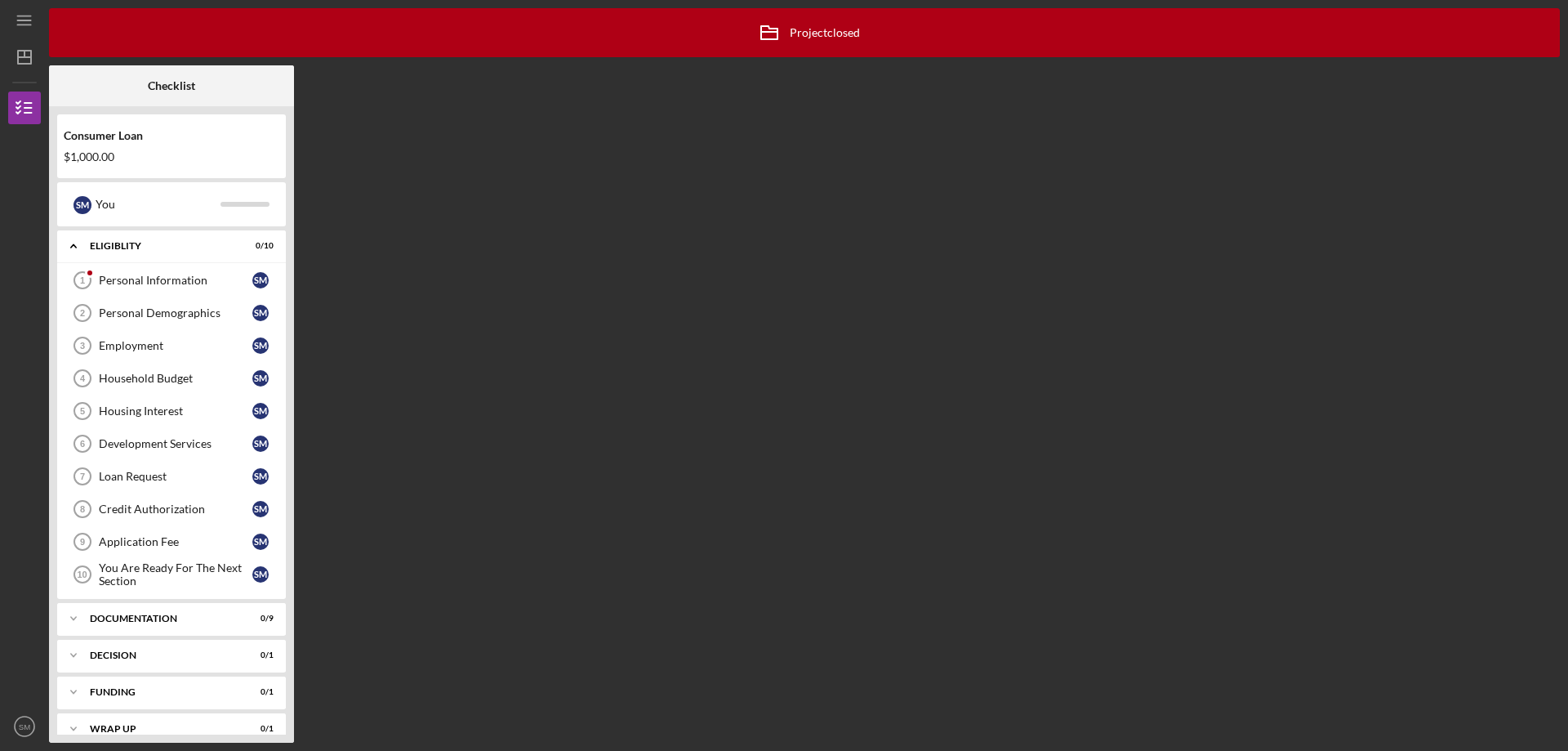
click at [43, 31] on nav "Icon/Menu Icon/Dashboard Dashboard Consumer Loan Checklist Icon/Table Paginatio…" at bounding box center [29, 371] width 41 height 743
click at [20, 18] on icon "Icon/Menu" at bounding box center [25, 21] width 37 height 37
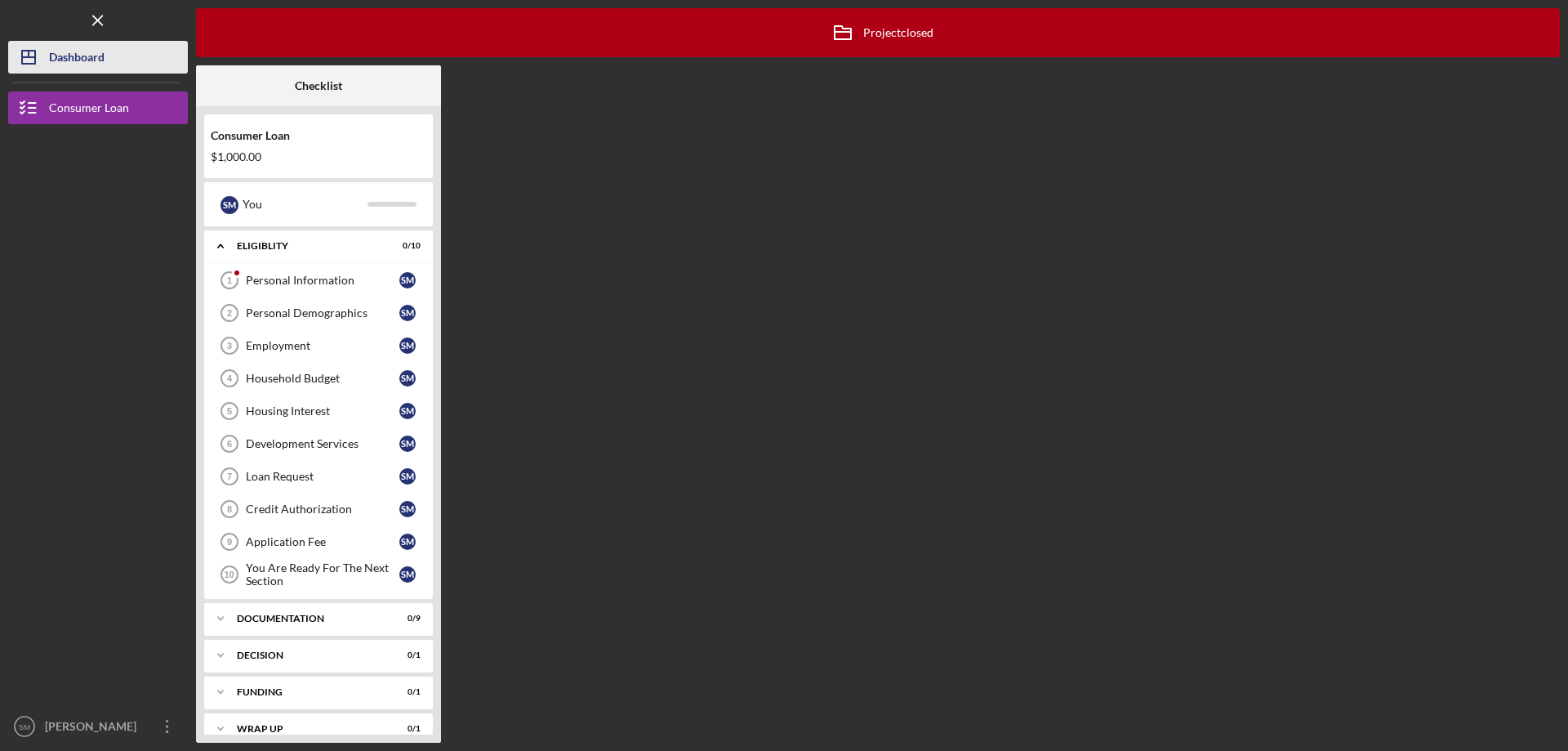
click at [20, 57] on icon "Icon/Dashboard" at bounding box center [29, 57] width 41 height 41
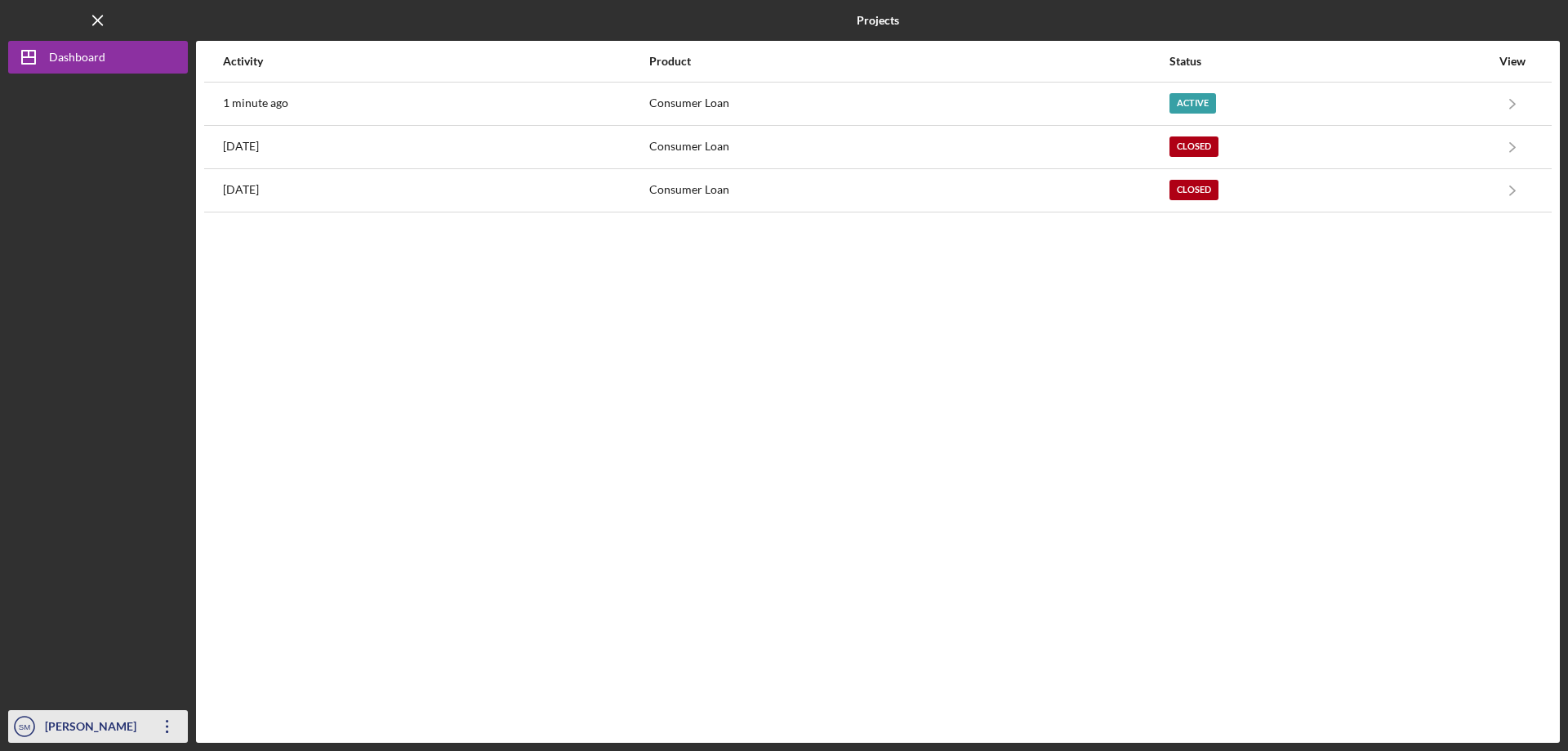
click at [83, 737] on div "[PERSON_NAME]" at bounding box center [93, 728] width 106 height 37
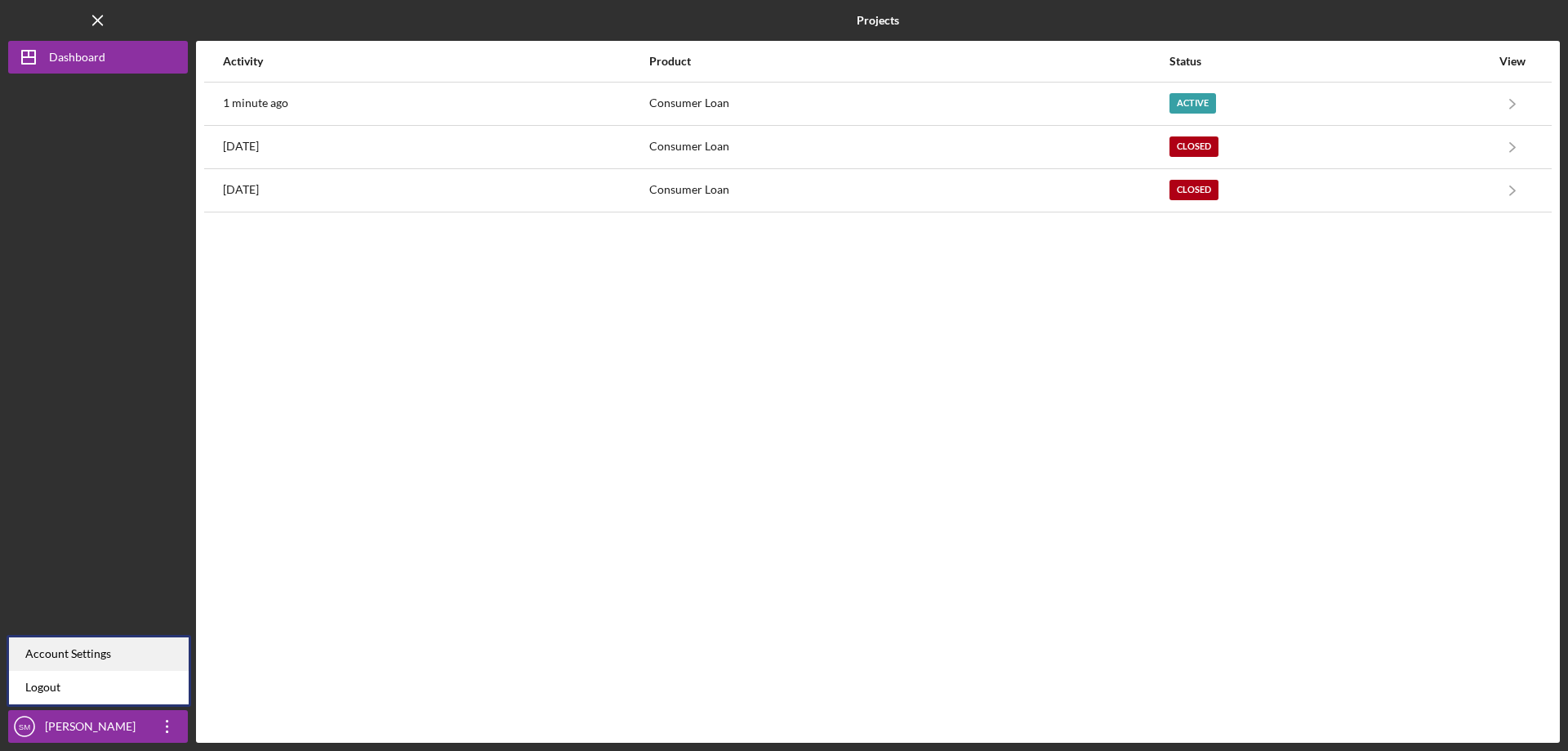
click at [83, 659] on div "Account Settings" at bounding box center [99, 654] width 179 height 33
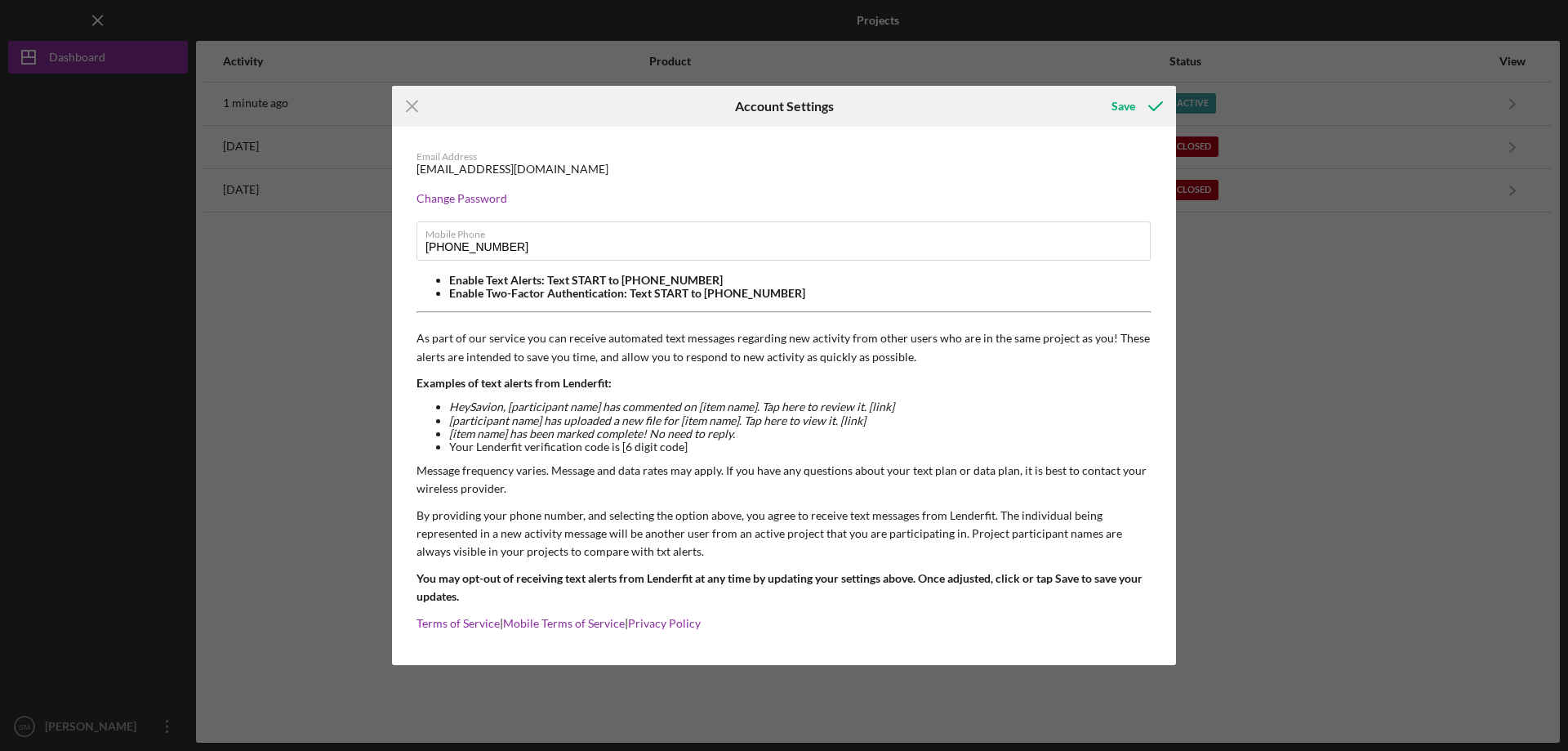
click at [323, 412] on div "Icon/Menu Close Account Settings Save Email Address savionmiller300@icloud.com …" at bounding box center [784, 376] width 1568 height 751
click at [1160, 101] on icon "submit" at bounding box center [1155, 106] width 41 height 41
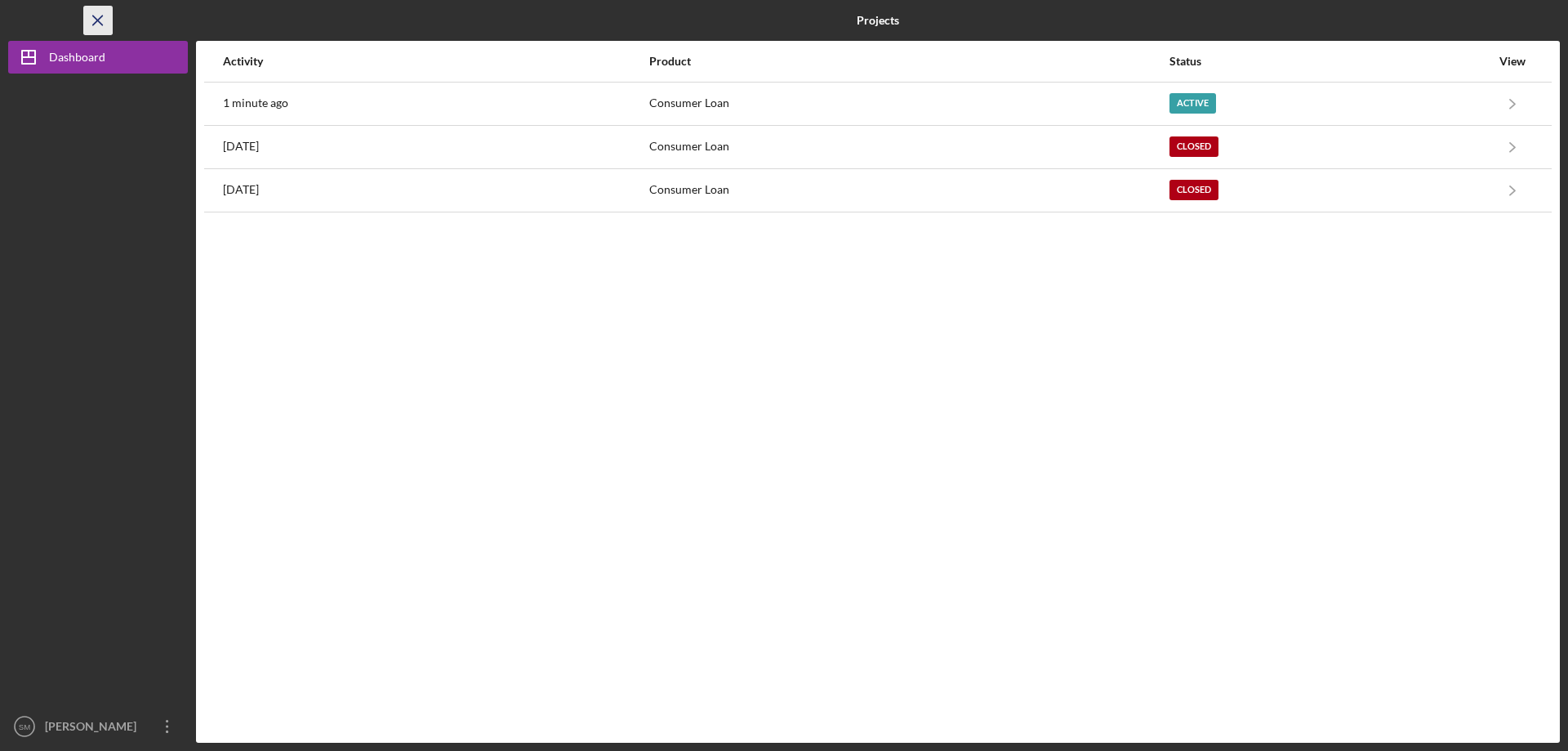
click at [86, 18] on icon "Icon/Menu Close" at bounding box center [99, 21] width 37 height 37
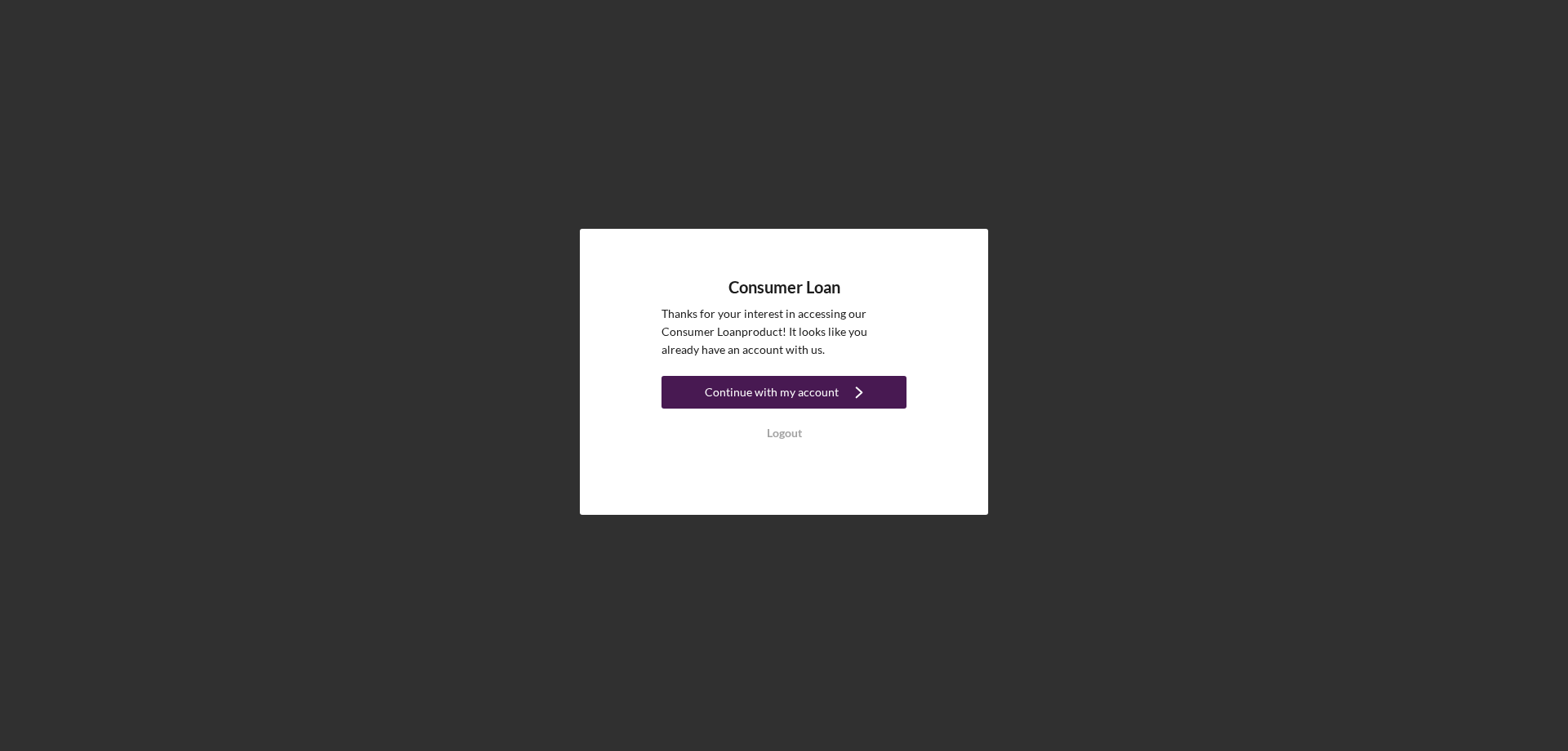
click at [791, 387] on div "Continue with my account" at bounding box center [772, 391] width 134 height 32
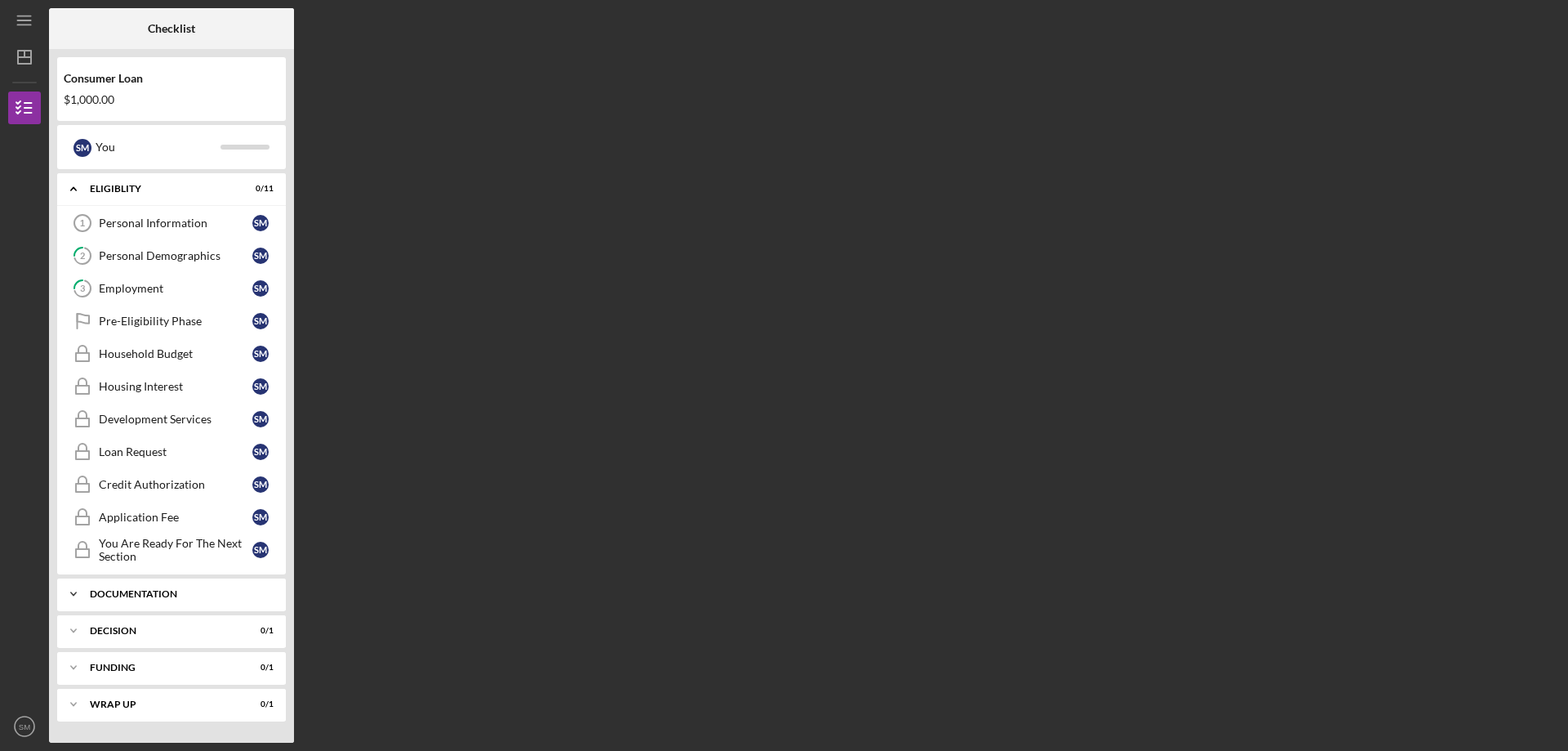
click at [160, 595] on div "Documentation" at bounding box center [178, 594] width 176 height 10
click at [160, 328] on link "Pre-Eligibility Phase Pre-Eligibility Phase S M" at bounding box center [172, 320] width 213 height 32
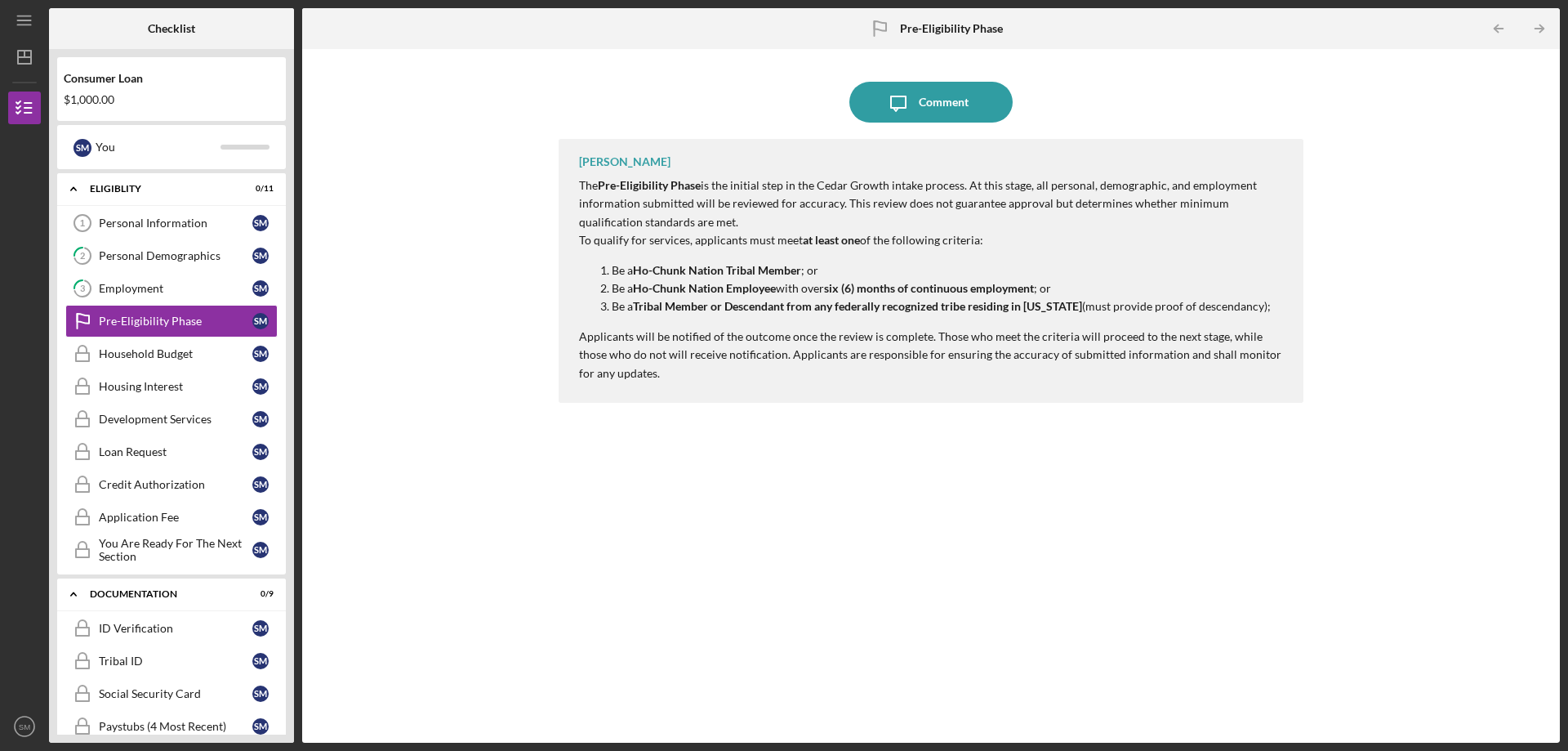
click at [796, 186] on p "The Pre-Eligibility Phase is the initial step in the Cedar Growth intake proces…" at bounding box center [933, 203] width 709 height 55
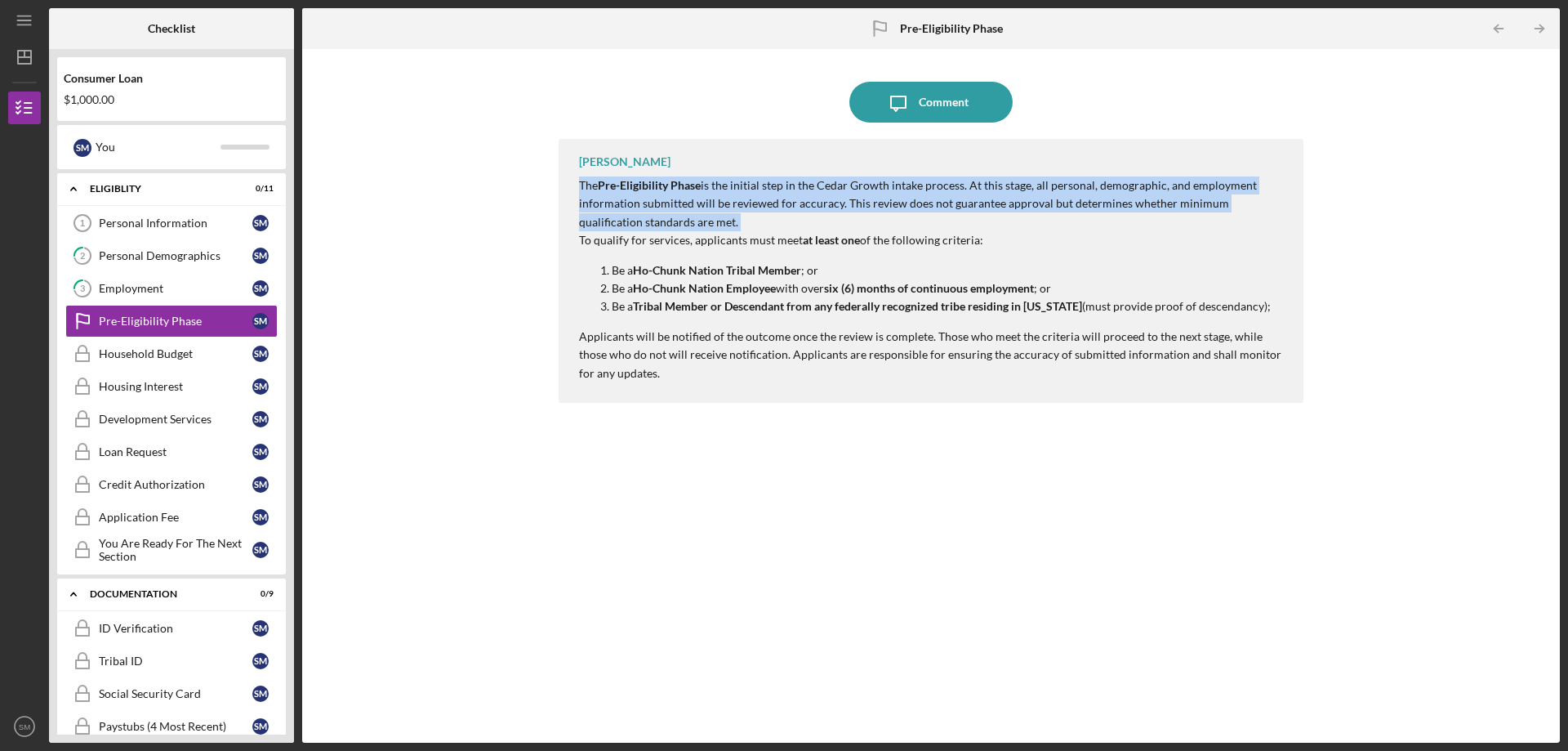
click at [796, 186] on p "The Pre-Eligibility Phase is the initial step in the Cedar Growth intake proces…" at bounding box center [933, 203] width 709 height 55
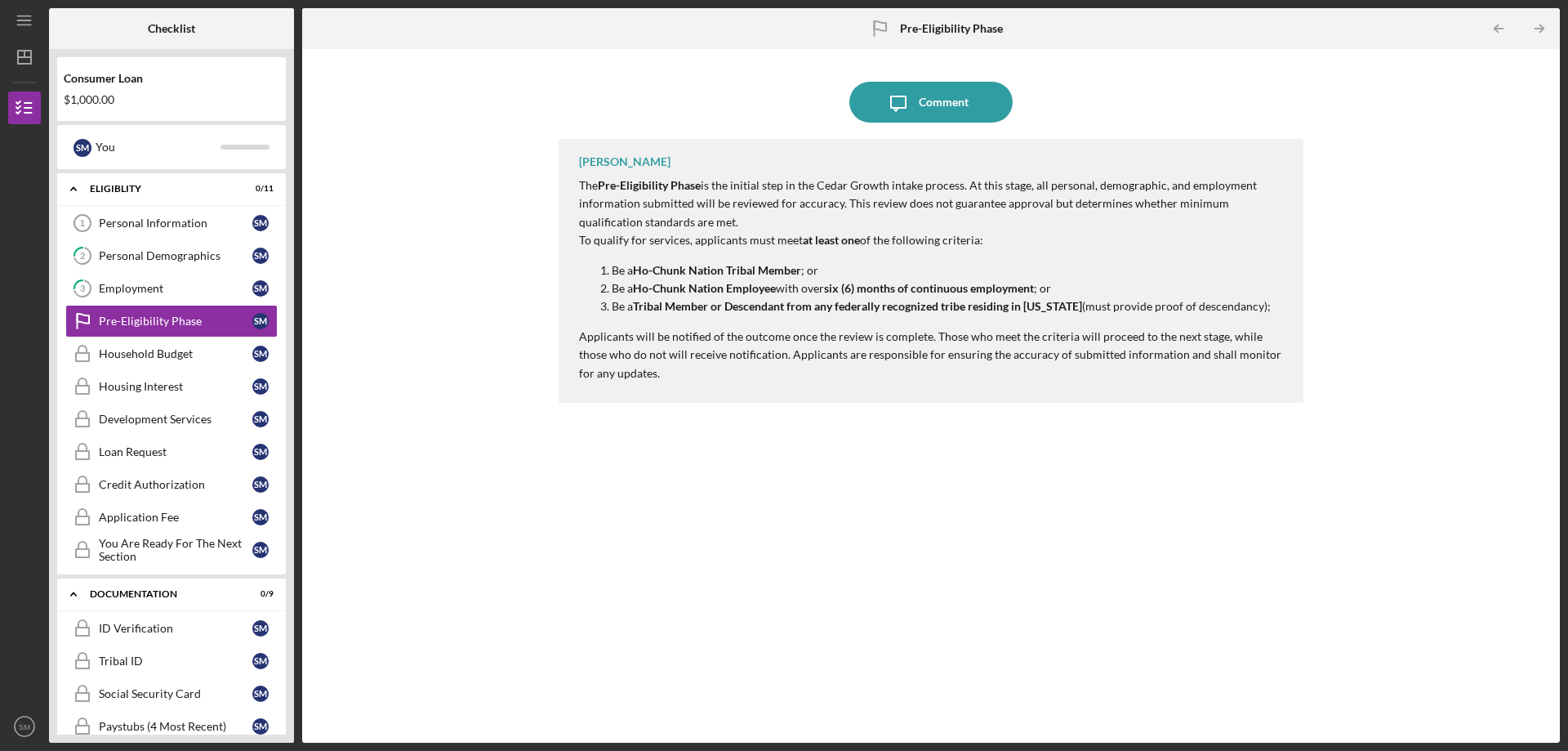
click at [744, 289] on strong "Ho-Chunk Nation Employee" at bounding box center [704, 288] width 143 height 14
drag, startPoint x: 916, startPoint y: 335, endPoint x: 916, endPoint y: 325, distance: 10.0
click at [916, 334] on p "Applicants will be notified of the outcome once the review is complete. Those w…" at bounding box center [933, 354] width 709 height 55
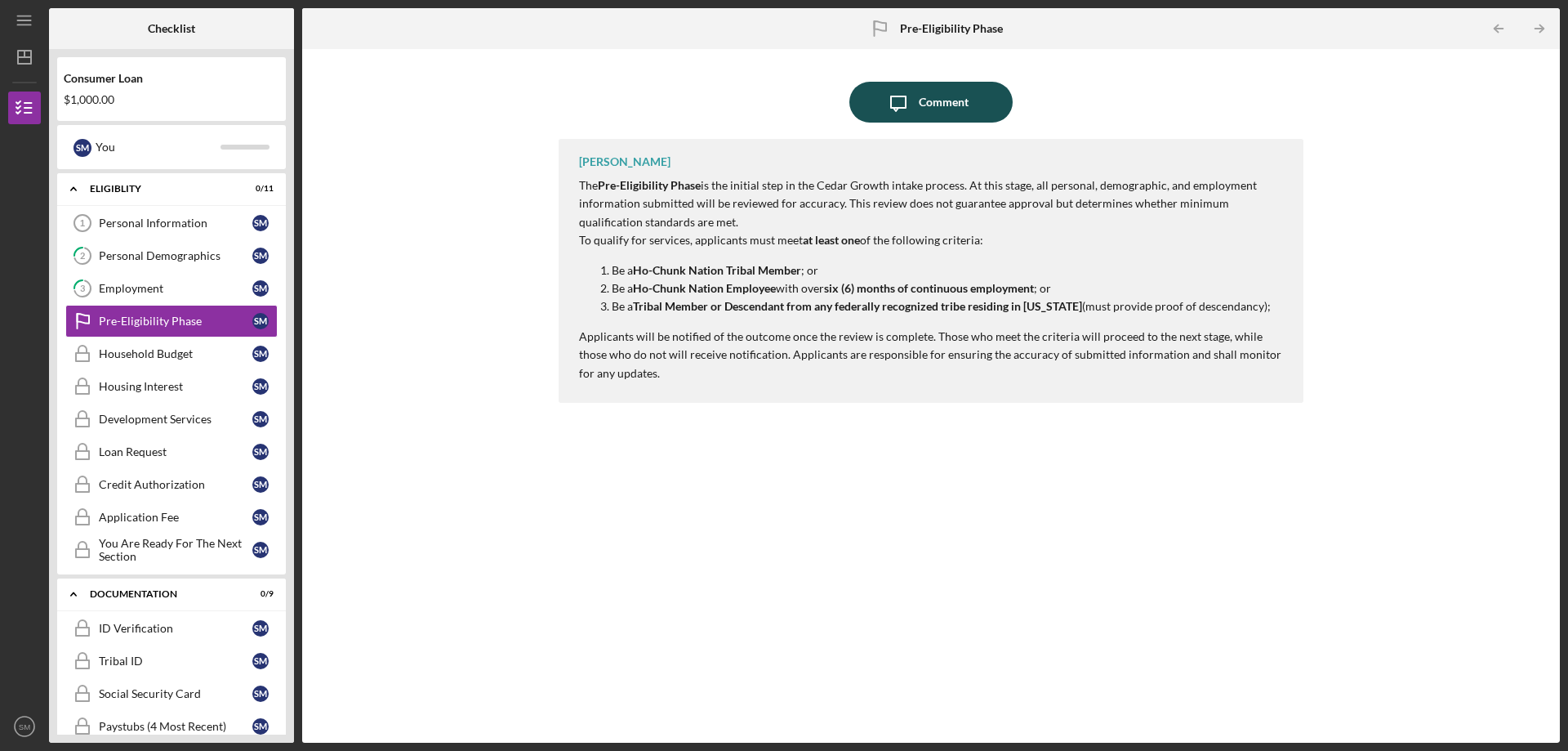
click at [906, 116] on icon "Icon/Message" at bounding box center [898, 102] width 41 height 41
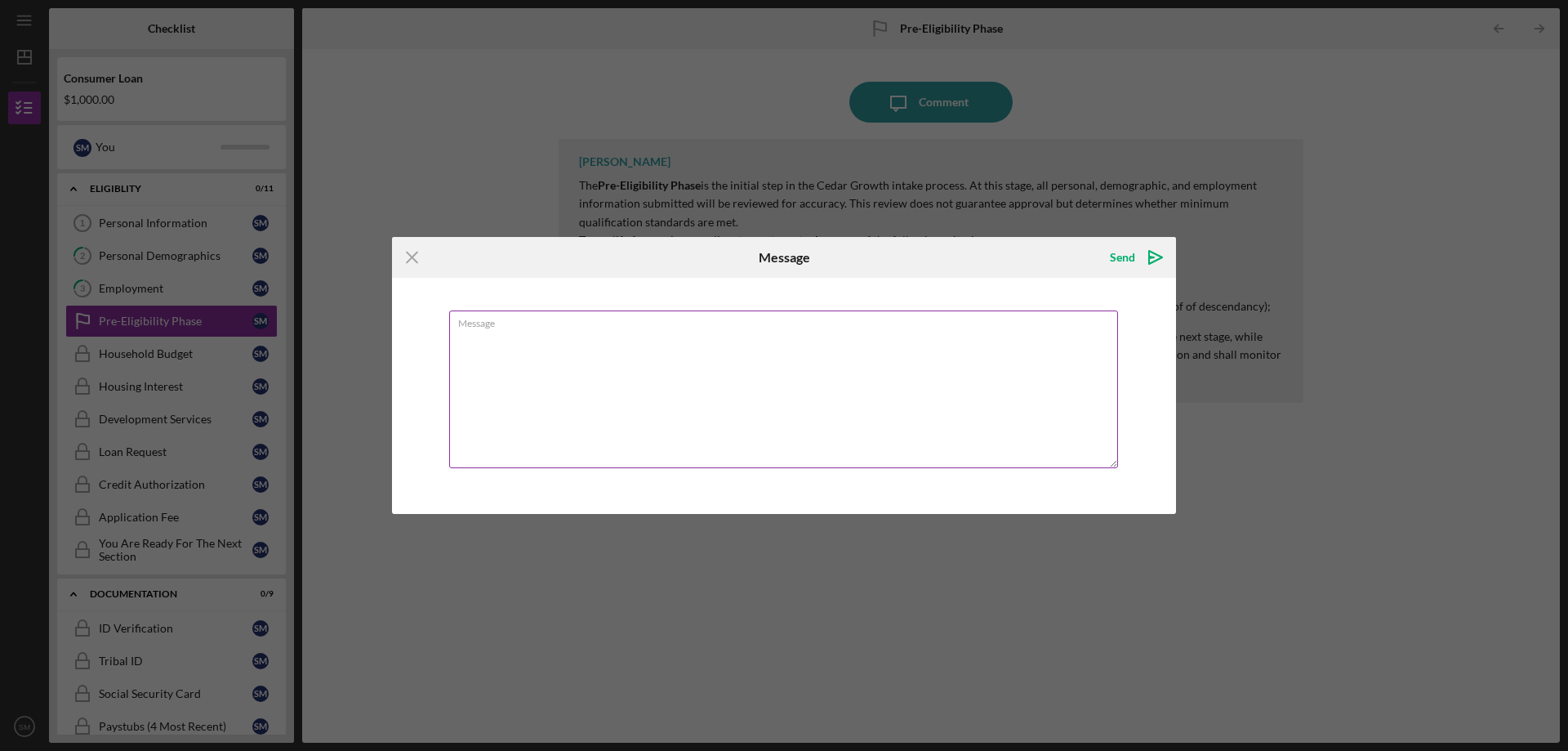
click at [842, 331] on textarea "Message" at bounding box center [784, 389] width 669 height 157
type textarea "T"
type textarea "Not sure if this is working"
click at [1128, 253] on div "Send" at bounding box center [1122, 256] width 25 height 32
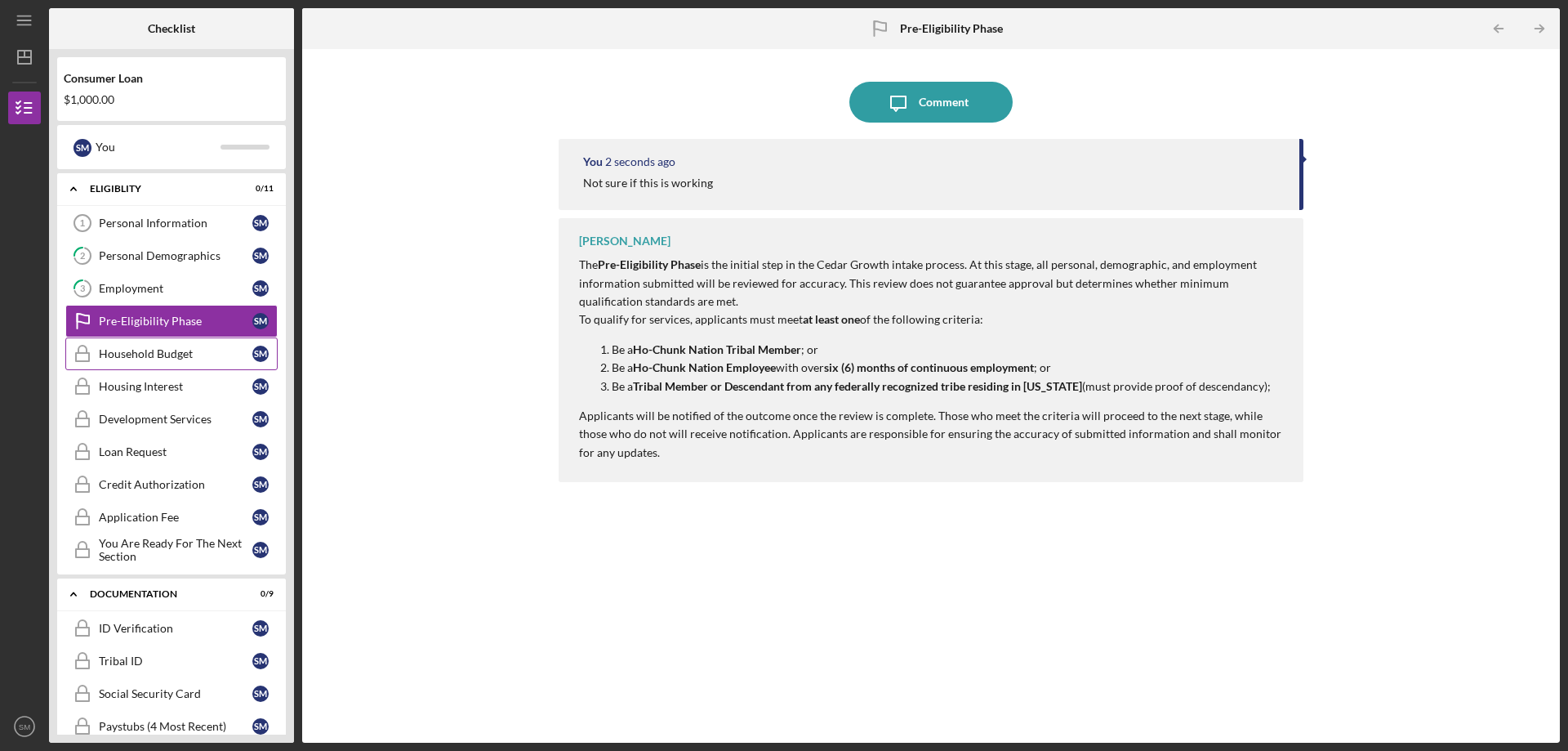
click at [125, 355] on div "Household Budget" at bounding box center [176, 353] width 154 height 13
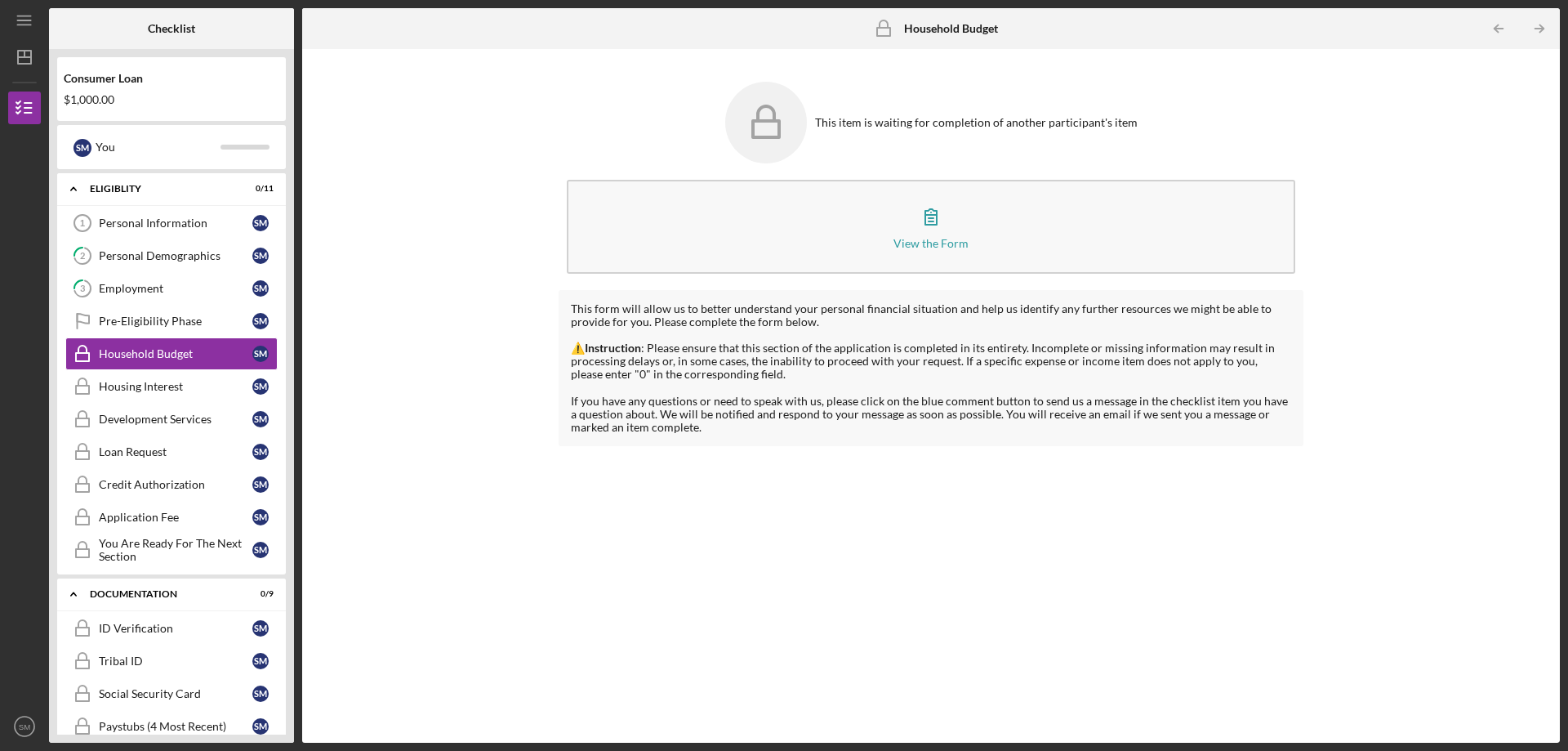
click at [894, 151] on div "This item is waiting for completion of another participant's item" at bounding box center [931, 122] width 745 height 98
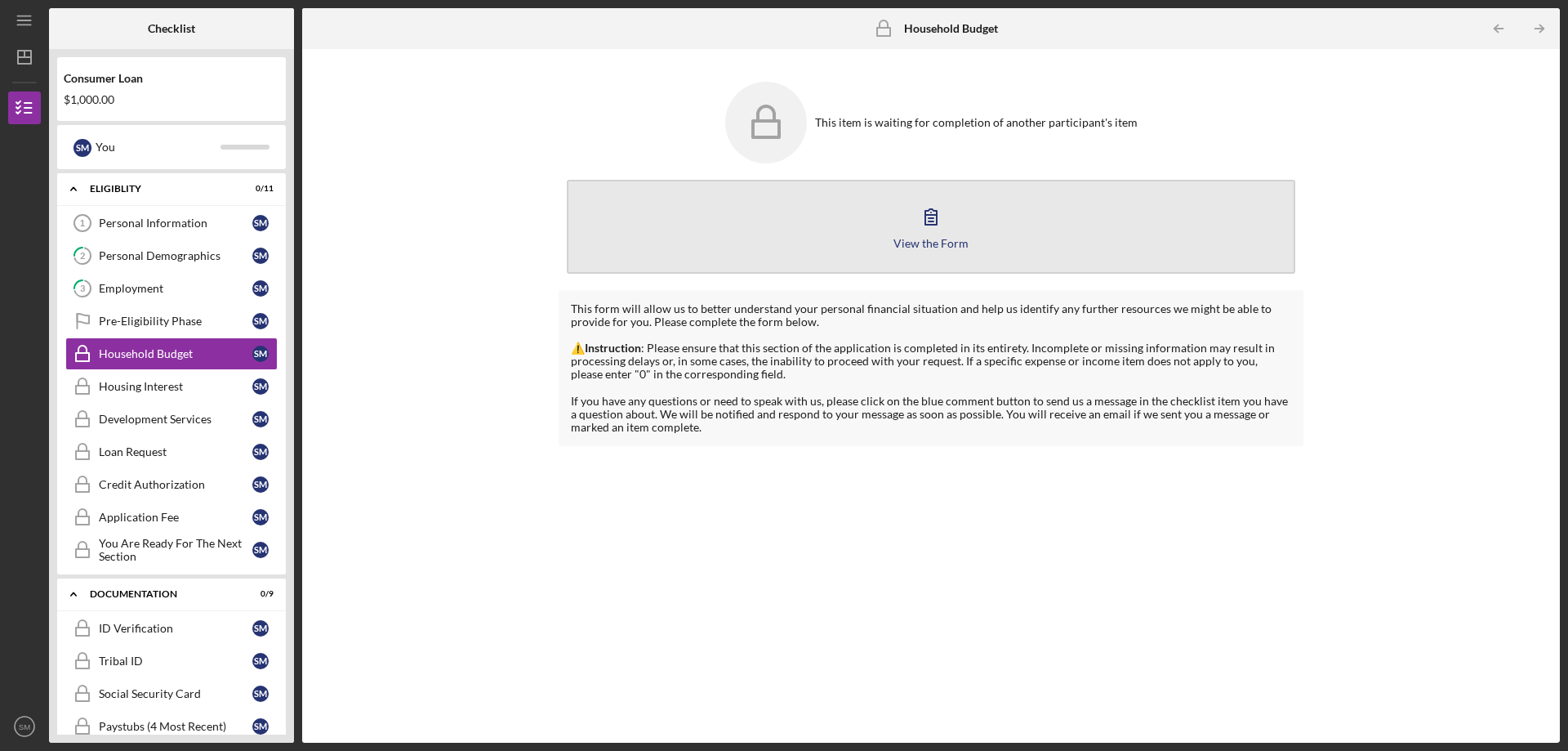
click at [891, 207] on button "View the Form Form" at bounding box center [932, 227] width 729 height 94
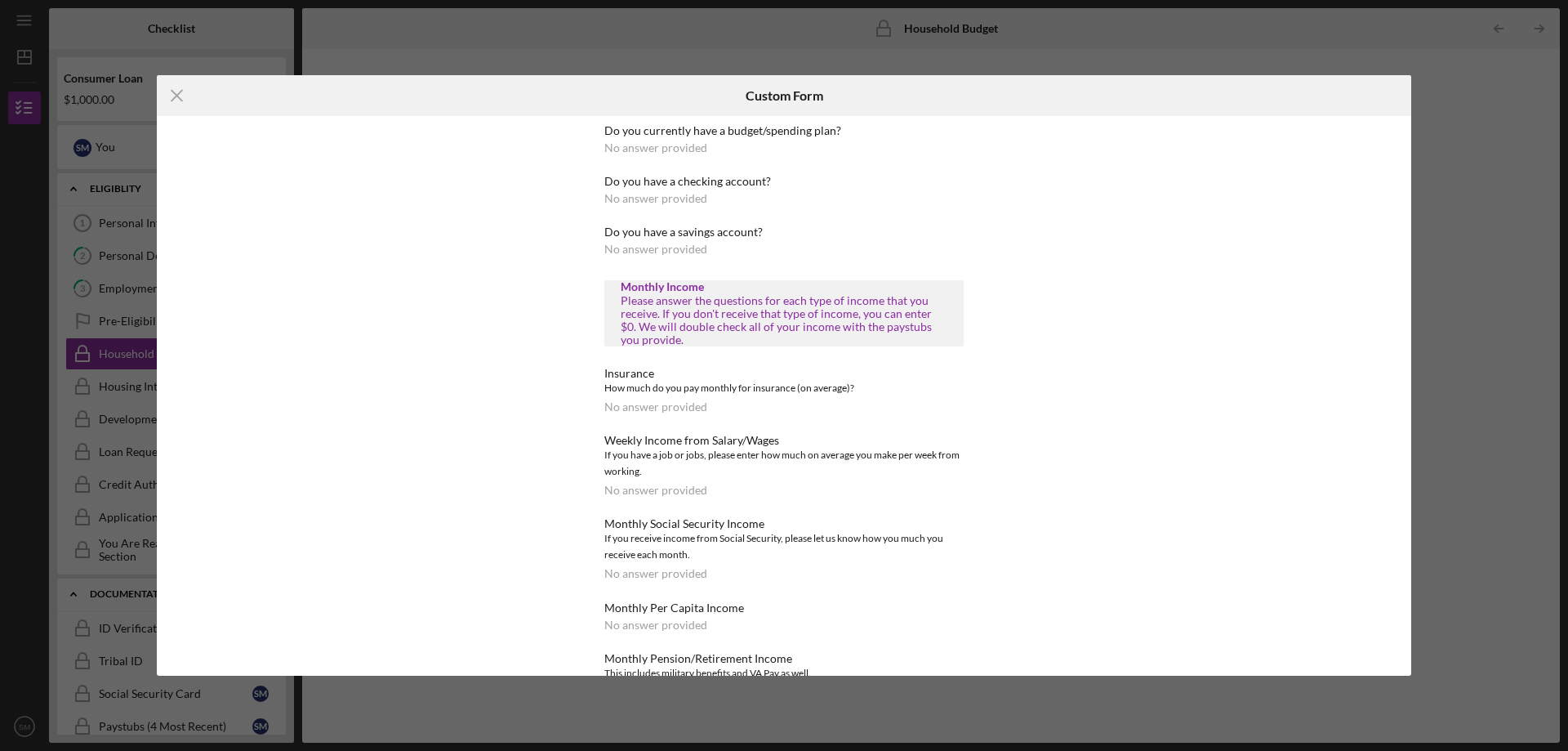
click at [795, 332] on div "Please answer the questions for each type of income that you receive. If you do…" at bounding box center [784, 320] width 327 height 53
click at [596, 237] on div "Do you currently have a budget/spending plan? No answer provided Do you have a …" at bounding box center [784, 395] width 450 height 560
click at [185, 92] on icon "Icon/Menu Close" at bounding box center [178, 95] width 41 height 41
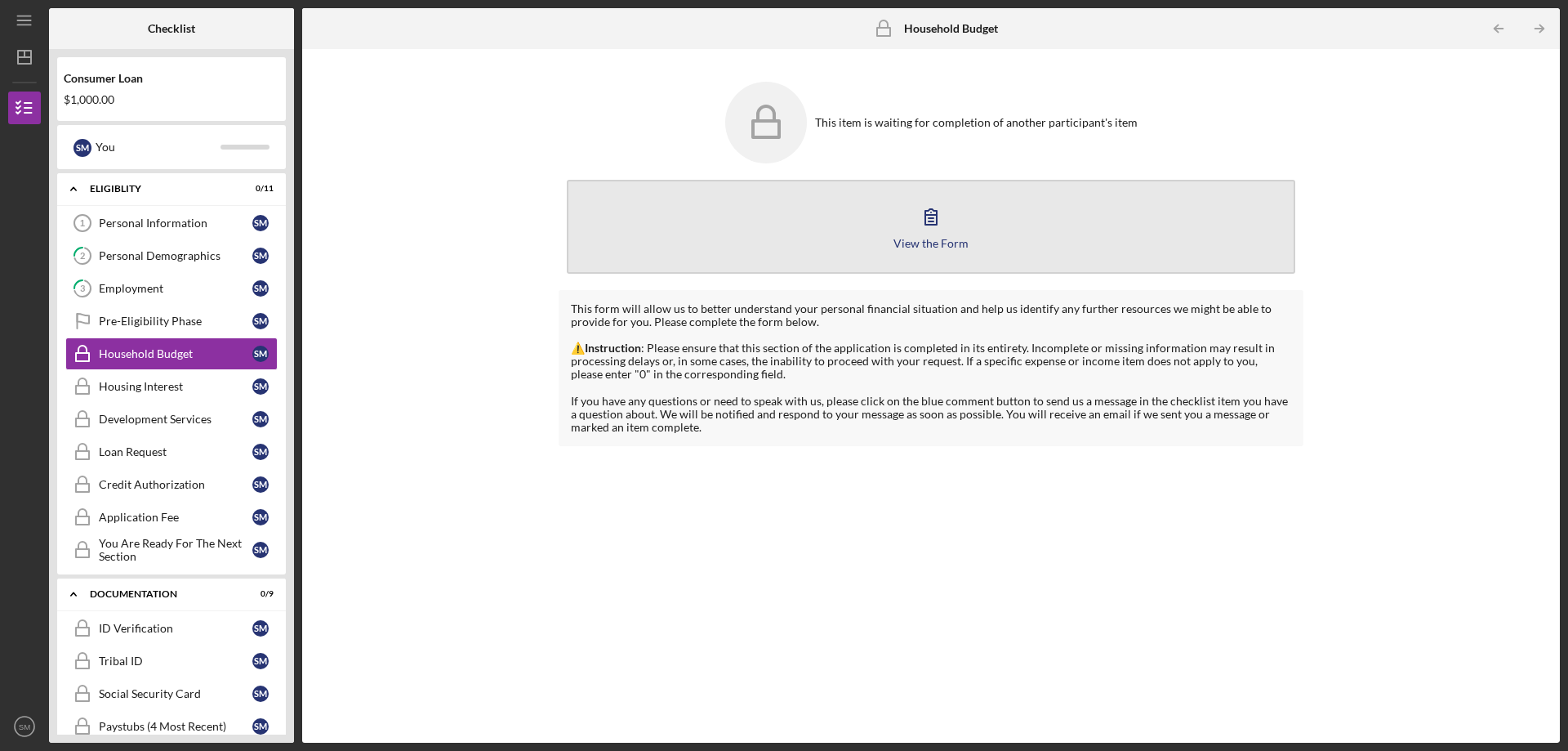
click at [989, 203] on button "View the Form Form" at bounding box center [932, 227] width 729 height 94
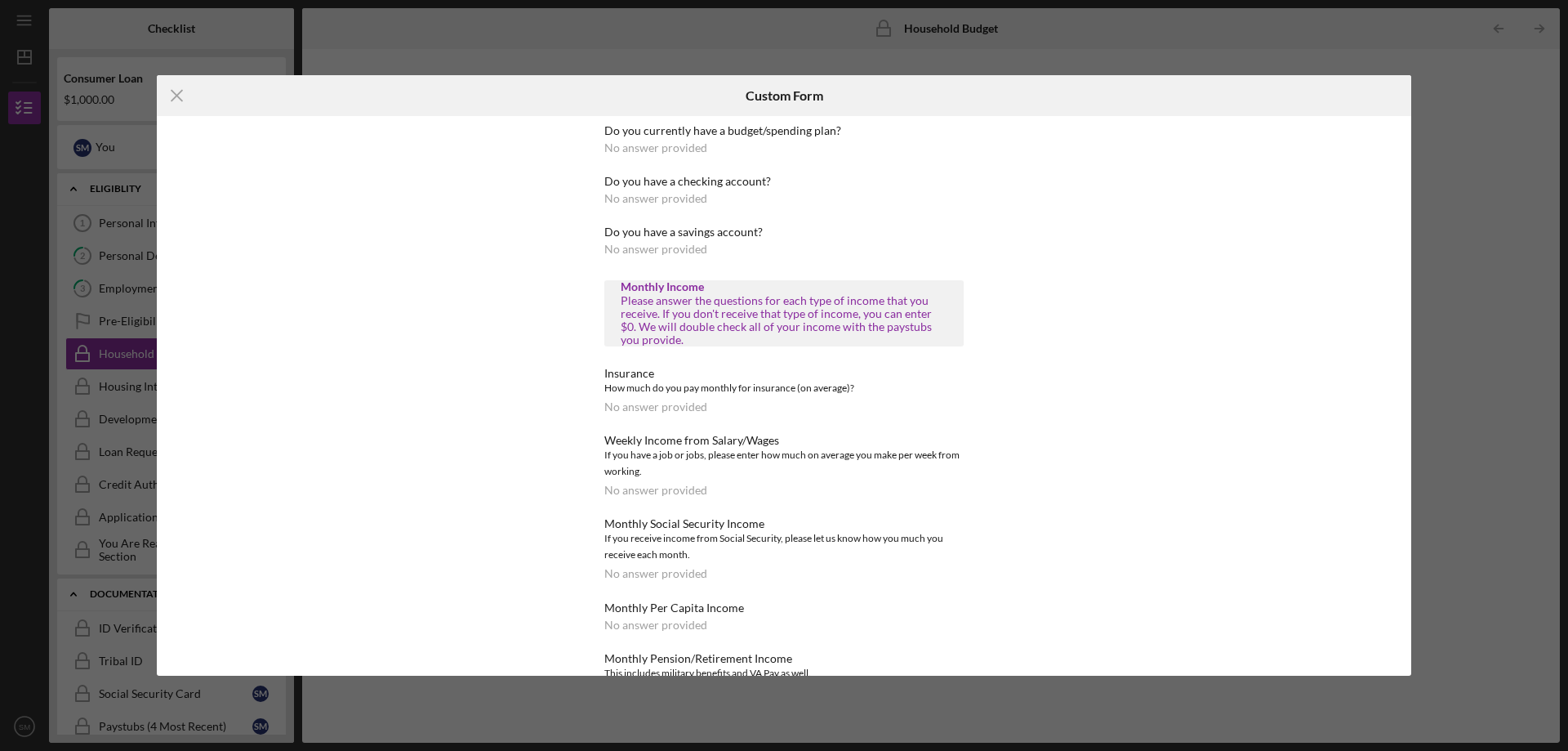
click at [661, 167] on div "Do you currently have a budget/spending plan? No answer provided Do you have a …" at bounding box center [784, 720] width 360 height 1192
click at [661, 126] on div "Do you currently have a budget/spending plan?" at bounding box center [784, 130] width 360 height 13
click at [661, 145] on div "No answer provided" at bounding box center [655, 148] width 103 height 13
click at [167, 96] on icon "Icon/Menu Close" at bounding box center [178, 95] width 41 height 41
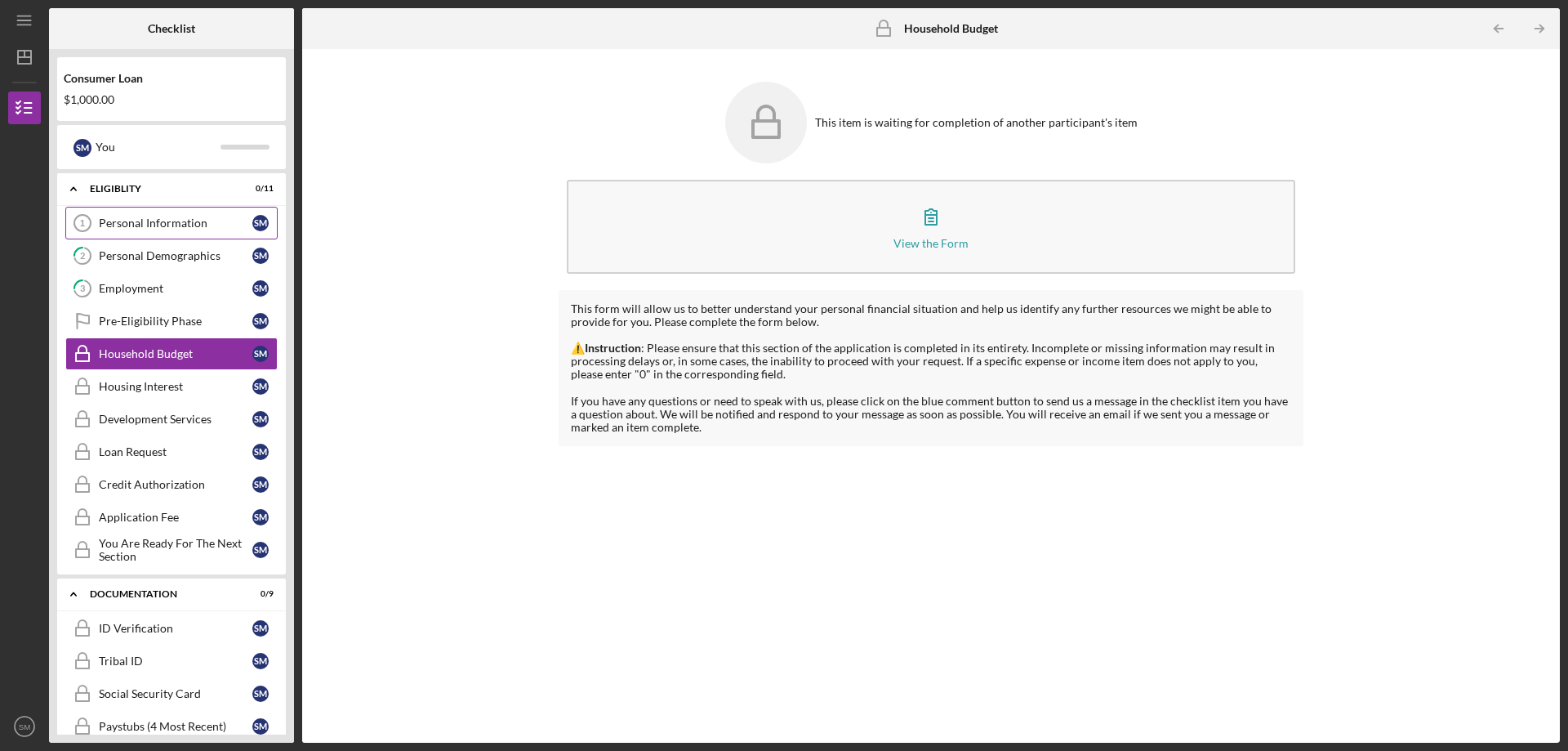
click at [99, 209] on icon "Personal Information 1" at bounding box center [82, 223] width 41 height 41
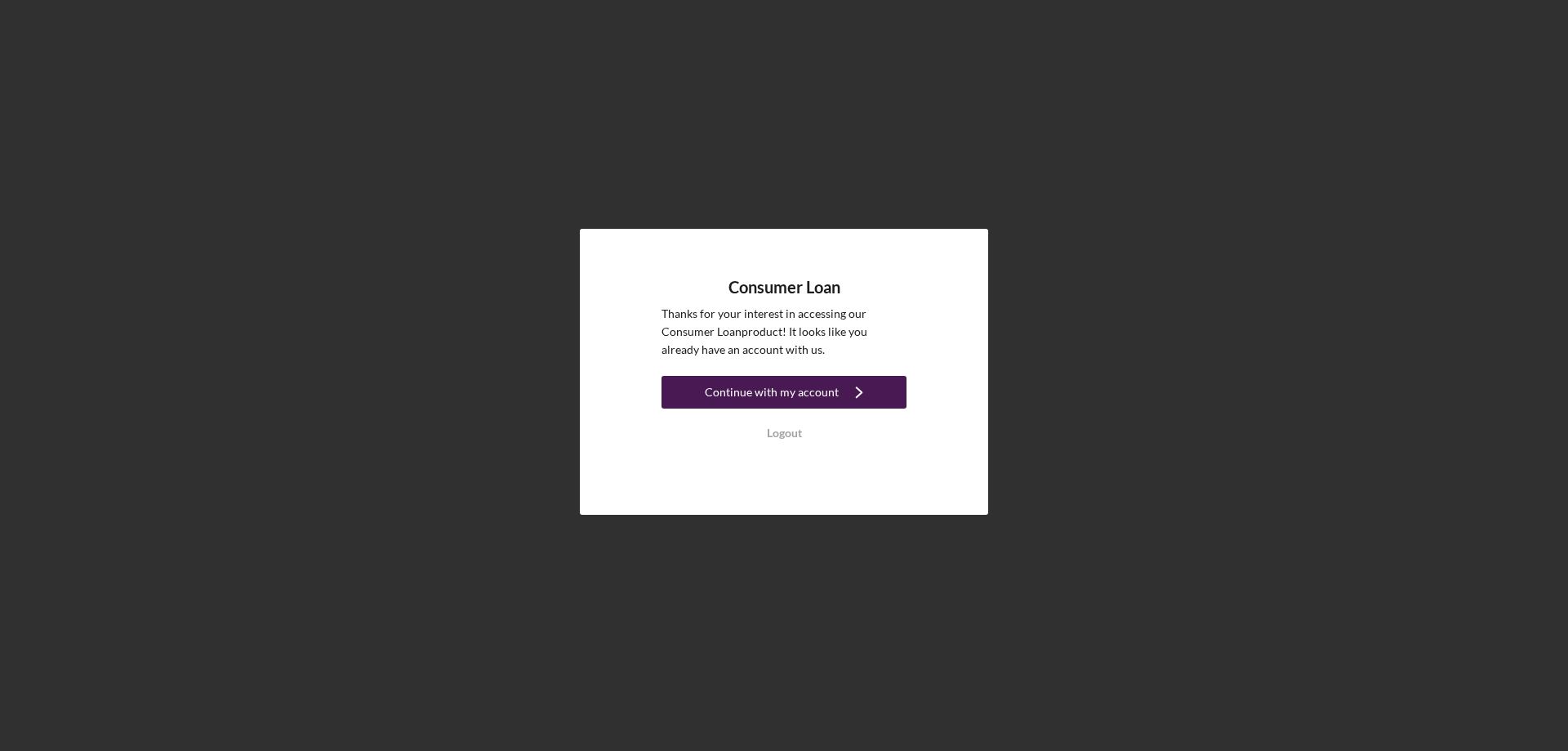
click at [772, 403] on div "Continue with my account" at bounding box center [772, 391] width 134 height 32
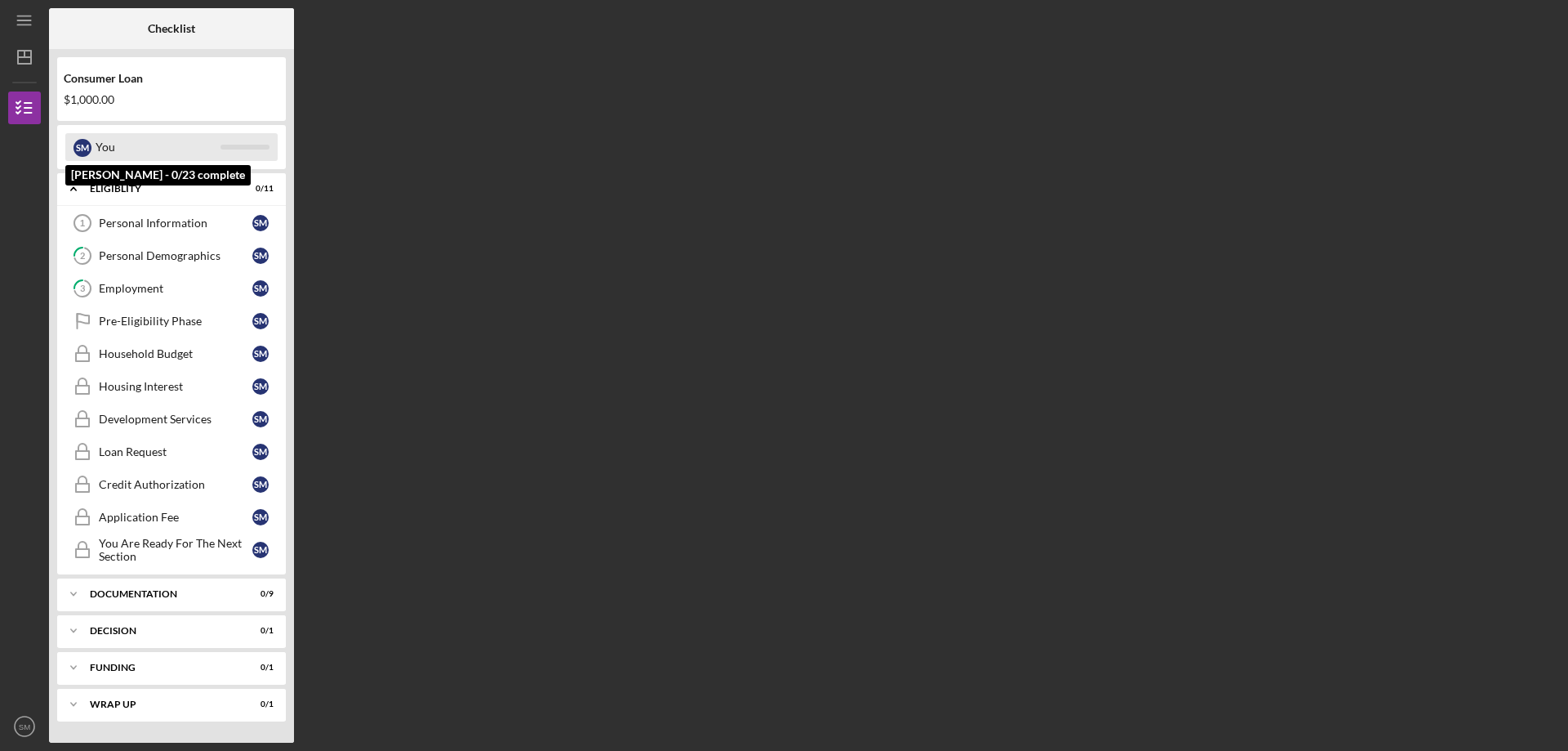
click at [169, 139] on div "You" at bounding box center [157, 147] width 125 height 28
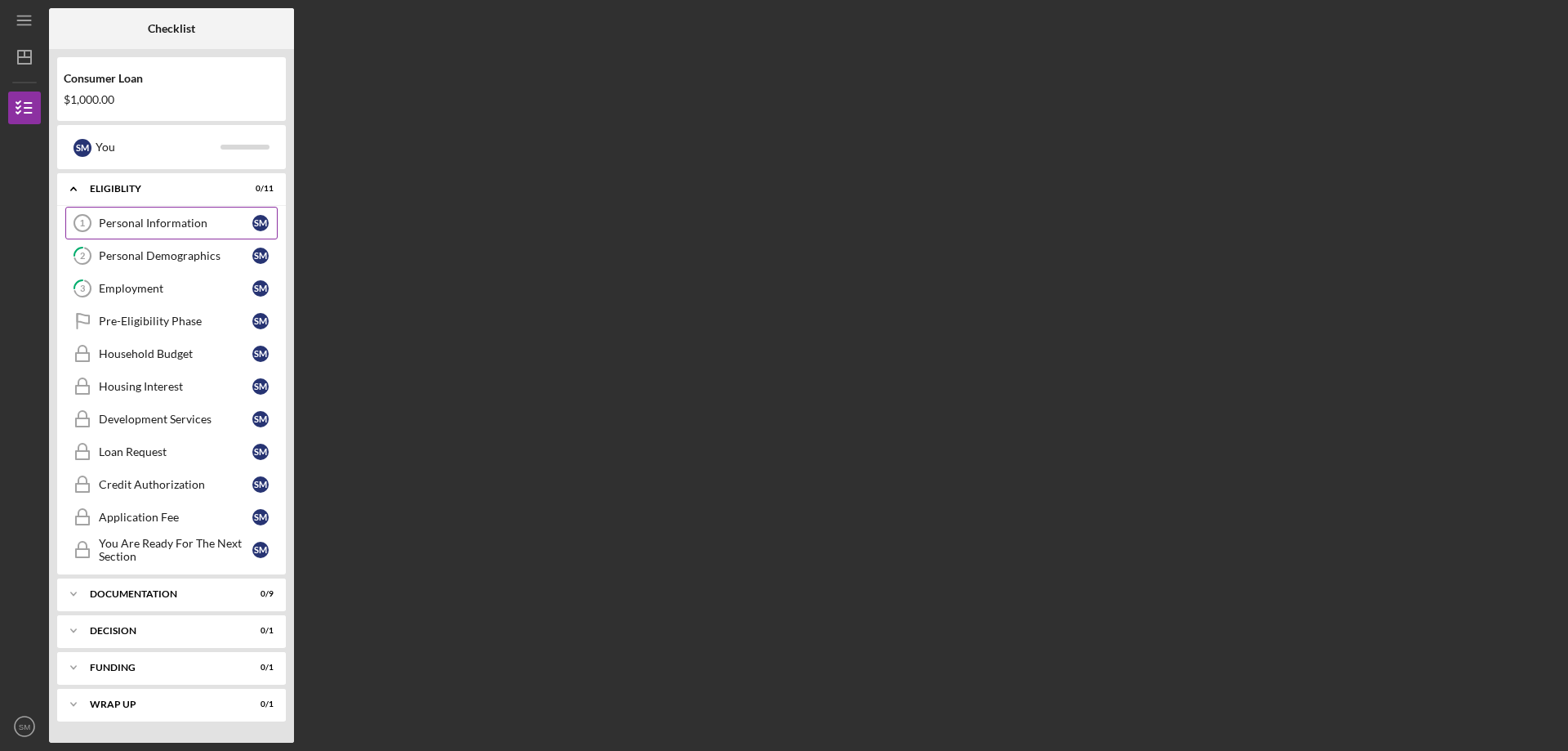
click at [219, 220] on div "Personal Information" at bounding box center [176, 223] width 154 height 13
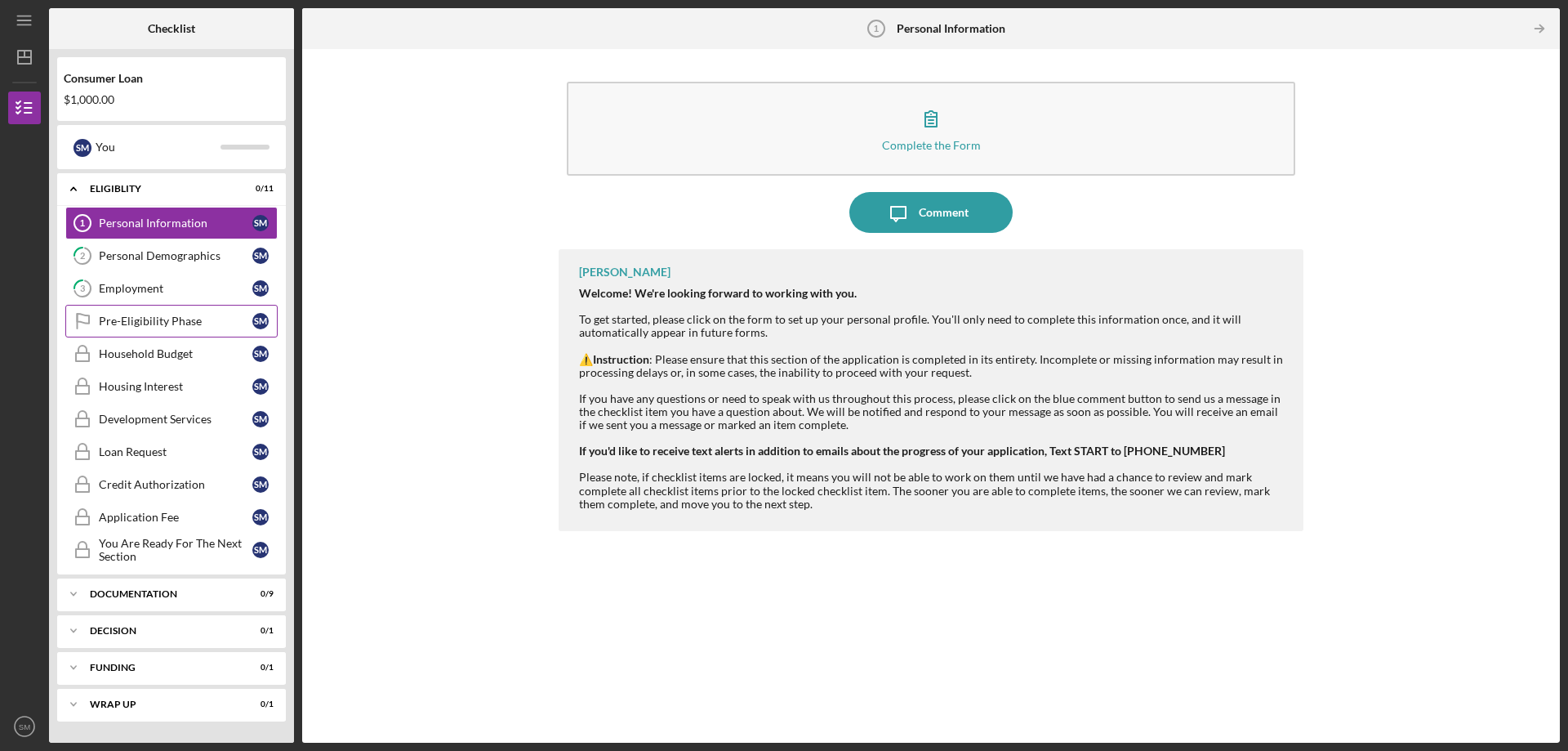
click at [147, 331] on link "Pre-Eligibility Phase Pre-Eligibility Phase S M" at bounding box center [172, 320] width 213 height 32
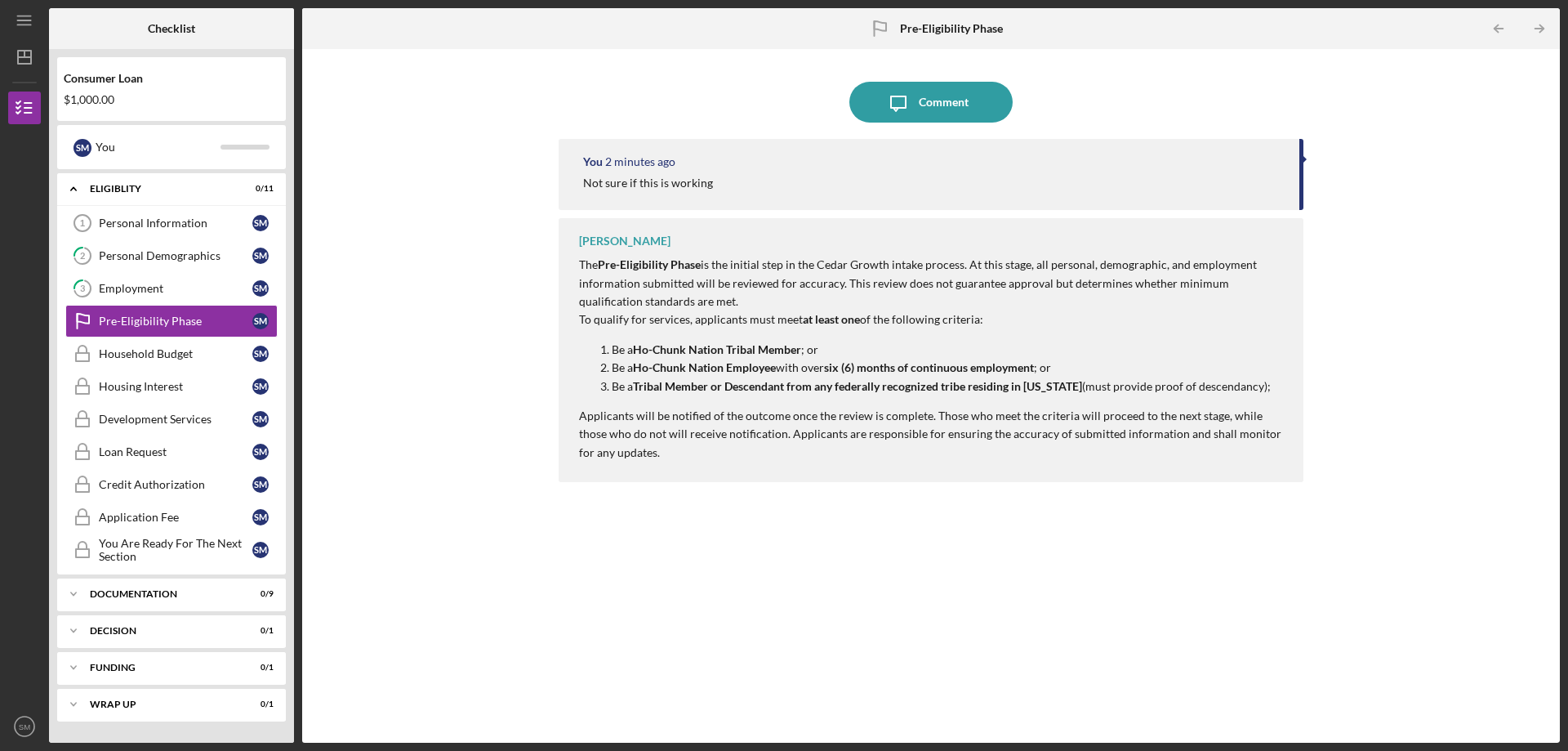
click at [129, 165] on div "S M You" at bounding box center [171, 147] width 228 height 44
drag, startPoint x: 101, startPoint y: 200, endPoint x: 98, endPoint y: 186, distance: 14.3
click at [101, 199] on div "Icon/Expander Eligiblity 0 / 11" at bounding box center [171, 189] width 228 height 33
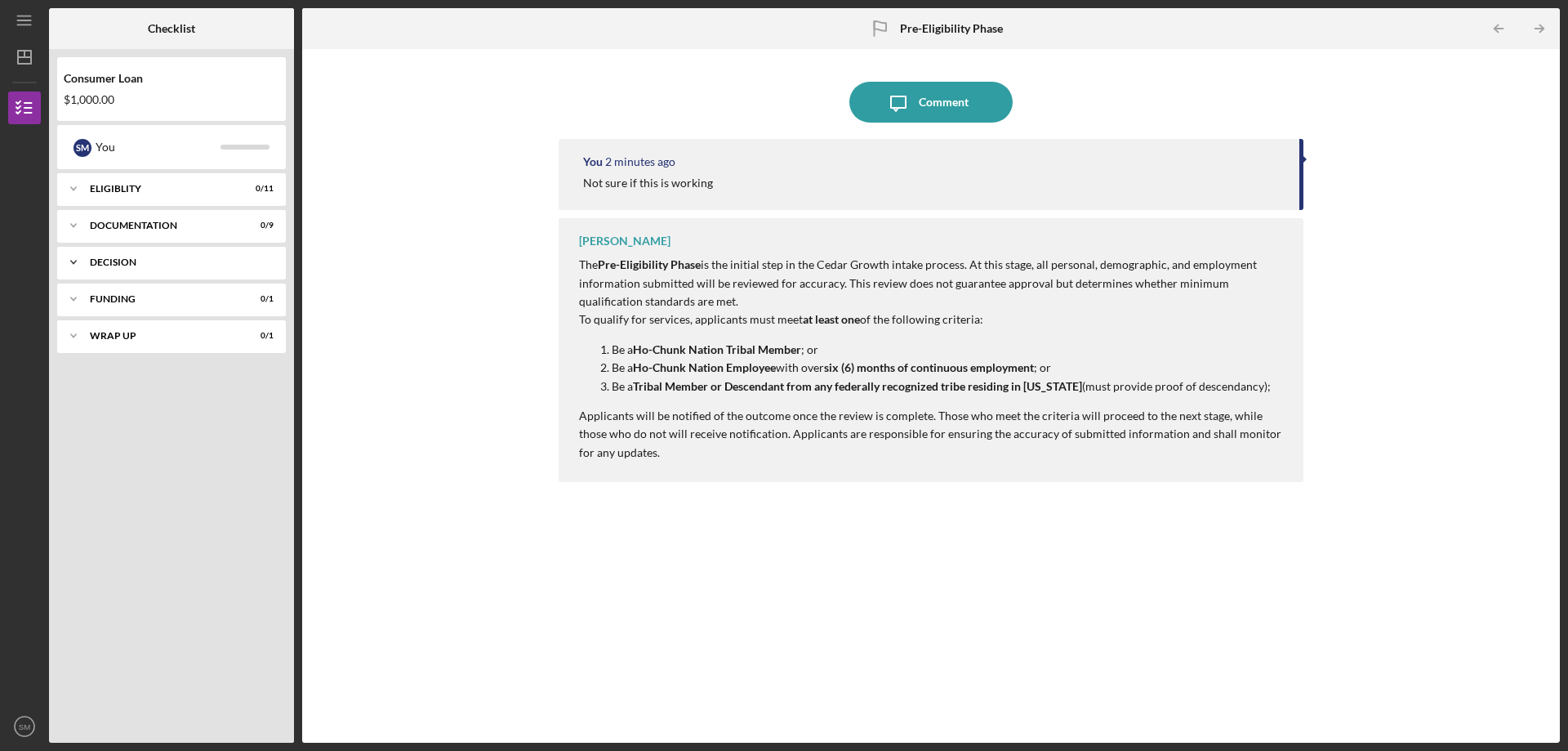
click at [138, 259] on div "Decision" at bounding box center [178, 262] width 176 height 10
click at [141, 197] on div "Icon/Expander Eligiblity 0 / 11" at bounding box center [171, 188] width 228 height 32
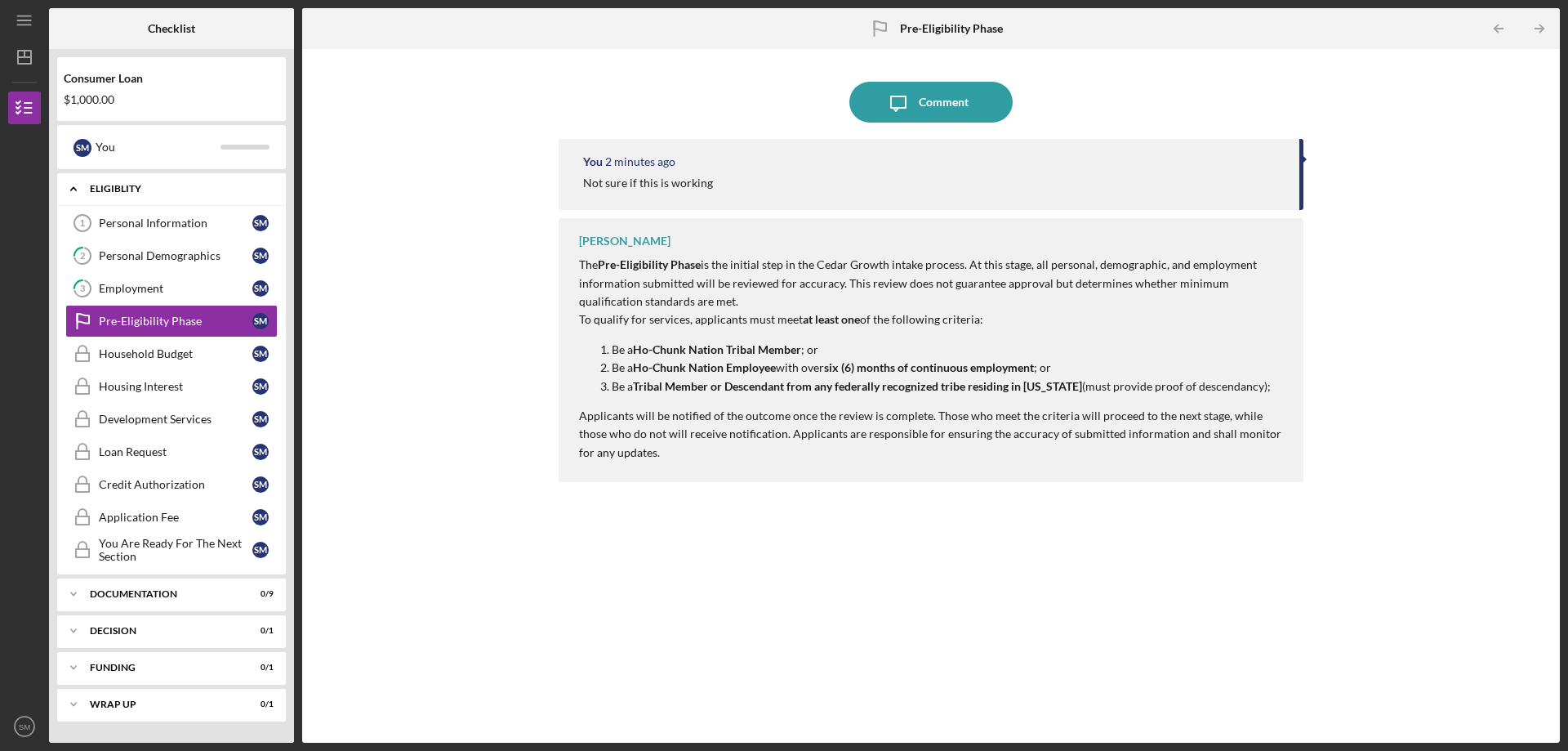
click at [141, 197] on div "Icon/Expander Eligiblity 0 / 11" at bounding box center [171, 189] width 228 height 33
